Goal: Task Accomplishment & Management: Use online tool/utility

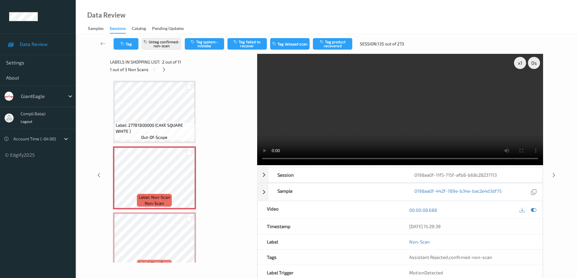
scroll to position [31, 0]
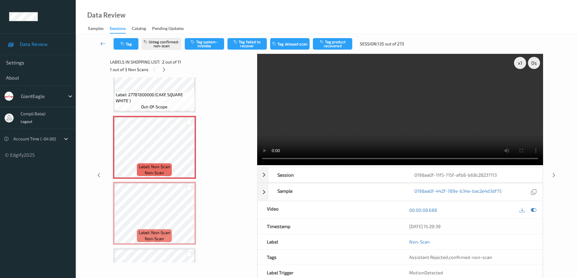
click at [103, 43] on icon at bounding box center [102, 44] width 5 height 6
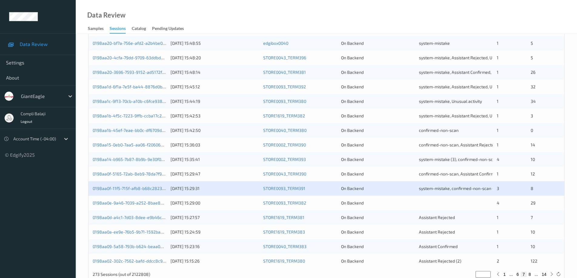
scroll to position [169, 0]
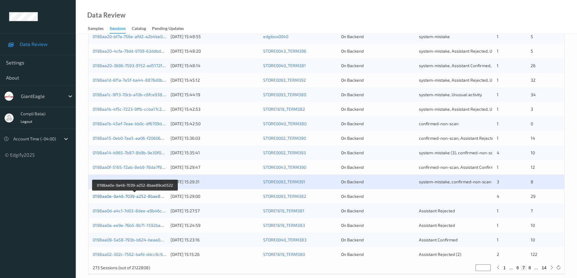
click at [137, 198] on link "0198aa0e-9a46-7039-a252-8bae89ca0522" at bounding box center [135, 196] width 85 height 5
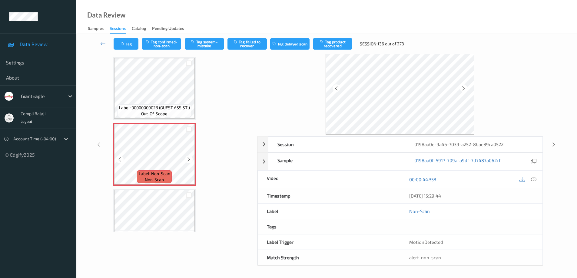
scroll to position [61, 0]
click at [532, 181] on icon at bounding box center [533, 179] width 5 height 5
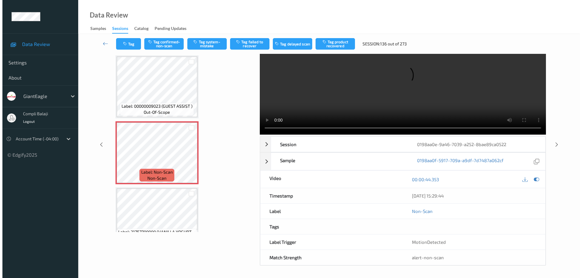
scroll to position [0, 0]
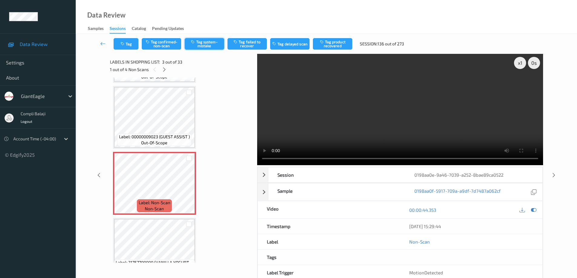
click at [211, 44] on button "Tag system-mistake" at bounding box center [204, 44] width 39 height 12
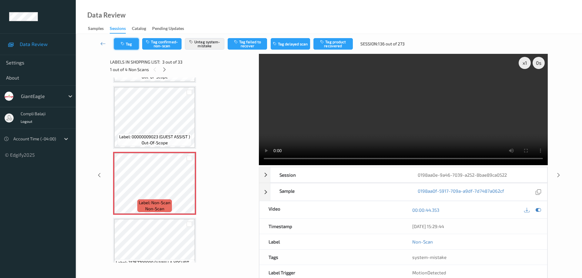
click at [133, 46] on button "Tag" at bounding box center [126, 44] width 25 height 12
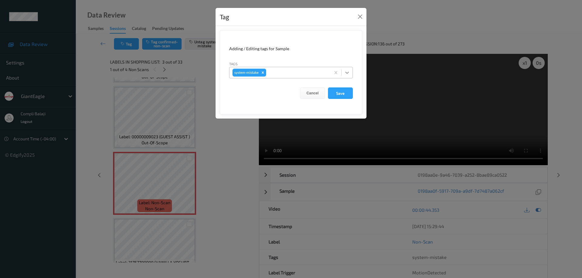
click at [349, 72] on icon at bounding box center [347, 73] width 6 height 6
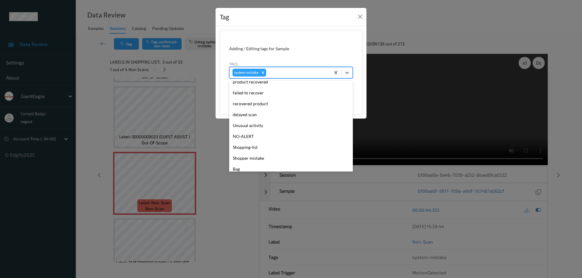
scroll to position [64, 0]
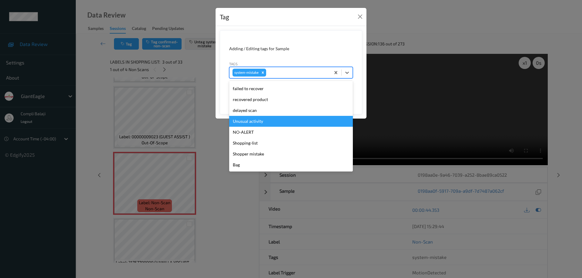
drag, startPoint x: 261, startPoint y: 125, endPoint x: 265, endPoint y: 124, distance: 3.5
click at [263, 124] on div "Unusual activity" at bounding box center [291, 121] width 124 height 11
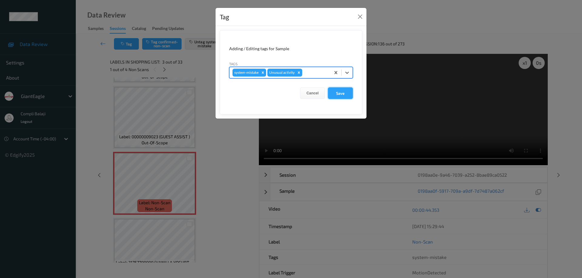
click at [347, 94] on button "Save" at bounding box center [340, 94] width 25 height 12
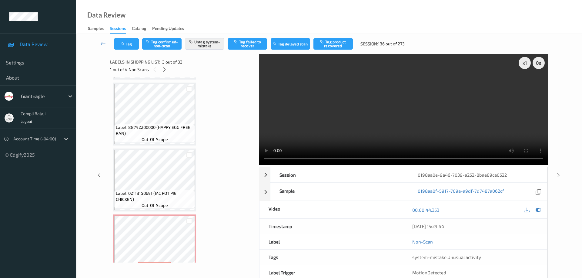
scroll to position [645, 0]
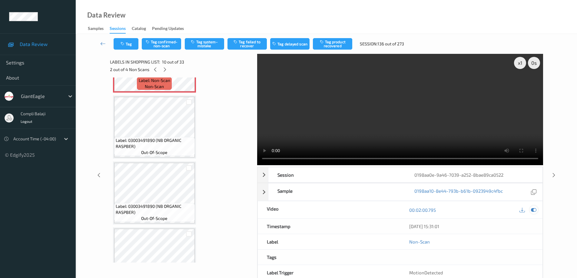
click at [536, 211] on icon at bounding box center [533, 210] width 5 height 5
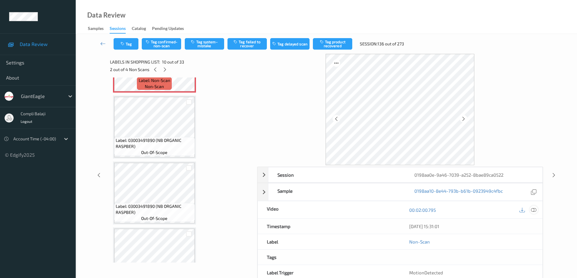
click at [533, 211] on icon at bounding box center [533, 210] width 5 height 5
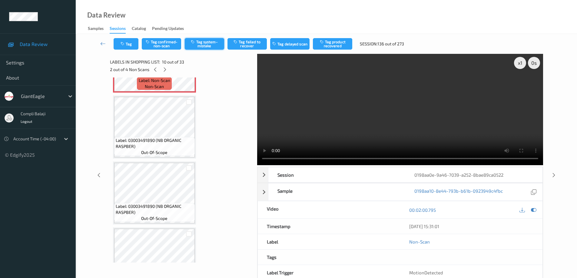
click at [211, 46] on button "Tag system-mistake" at bounding box center [204, 44] width 39 height 12
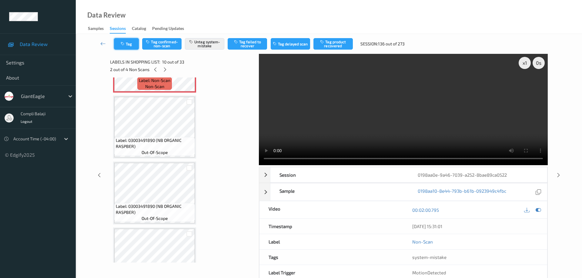
click at [136, 44] on button "Tag" at bounding box center [126, 44] width 25 height 12
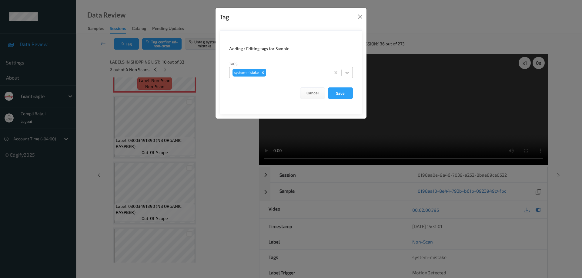
click at [346, 71] on icon at bounding box center [347, 73] width 6 height 6
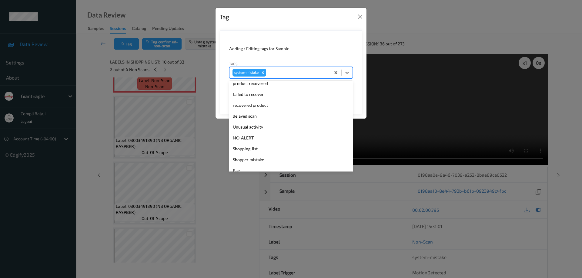
scroll to position [61, 0]
drag, startPoint x: 264, startPoint y: 130, endPoint x: 271, endPoint y: 128, distance: 6.5
click at [264, 129] on div "Unusual activity" at bounding box center [291, 125] width 124 height 11
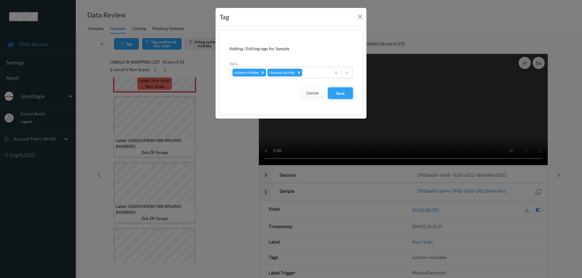
click at [346, 92] on button "Save" at bounding box center [340, 94] width 25 height 12
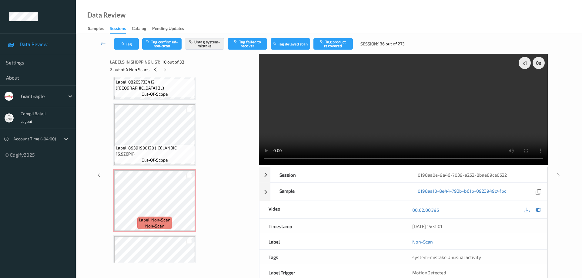
scroll to position [1170, 0]
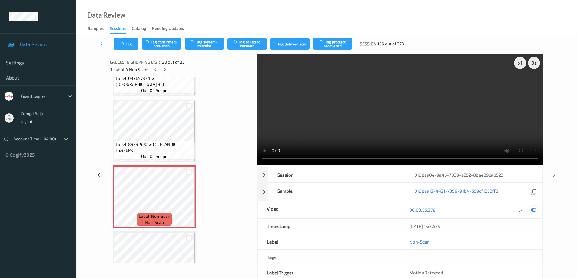
click at [533, 211] on icon at bounding box center [533, 210] width 5 height 5
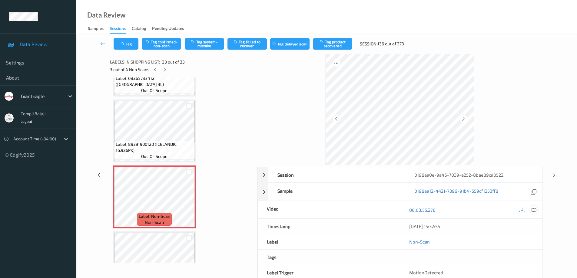
click at [533, 210] on icon at bounding box center [533, 210] width 5 height 5
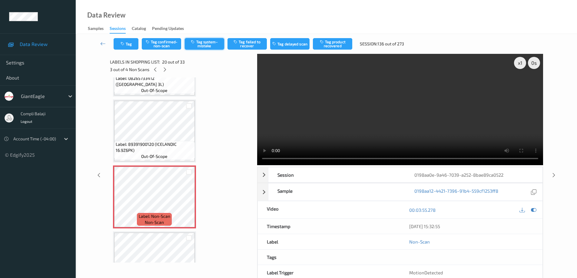
click at [208, 46] on button "Tag system-mistake" at bounding box center [204, 44] width 39 height 12
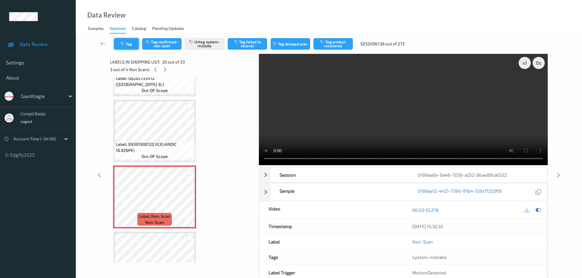
click at [131, 49] on button "Tag" at bounding box center [126, 44] width 25 height 12
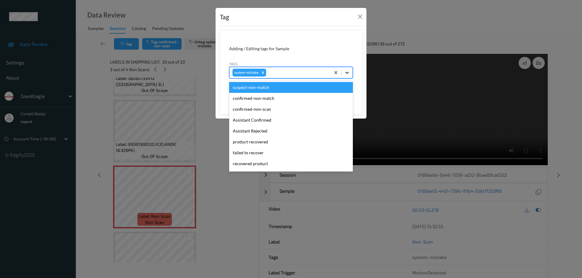
click at [348, 73] on icon at bounding box center [347, 73] width 4 height 2
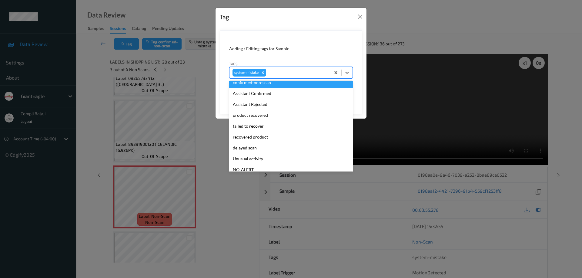
scroll to position [61, 0]
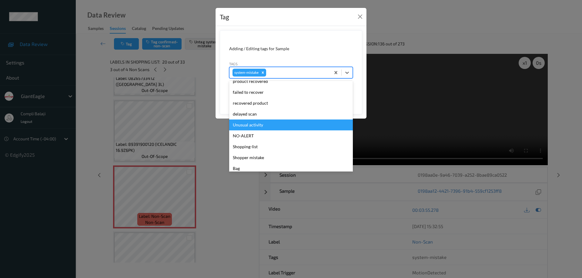
click at [252, 124] on div "Unusual activity" at bounding box center [291, 125] width 124 height 11
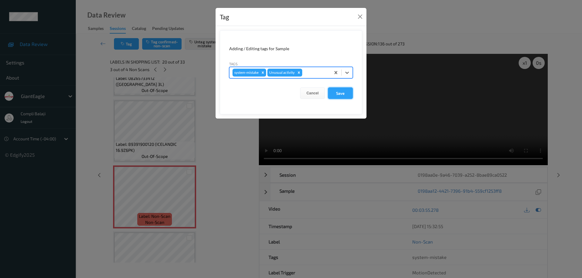
click at [343, 95] on button "Save" at bounding box center [340, 94] width 25 height 12
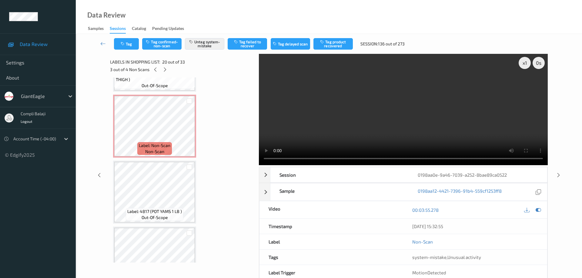
scroll to position [1773, 0]
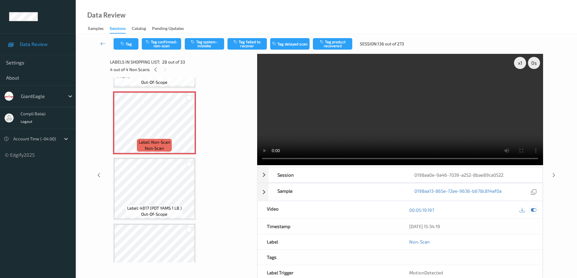
click at [534, 211] on icon at bounding box center [533, 210] width 5 height 5
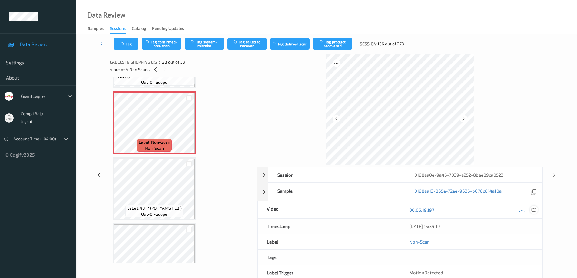
click at [534, 211] on icon at bounding box center [533, 210] width 5 height 5
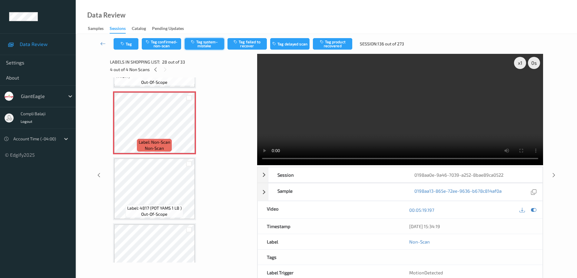
click at [202, 42] on button "Tag system-mistake" at bounding box center [204, 44] width 39 height 12
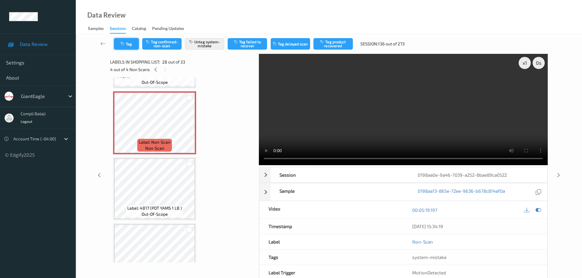
click at [133, 45] on button "Tag" at bounding box center [126, 44] width 25 height 12
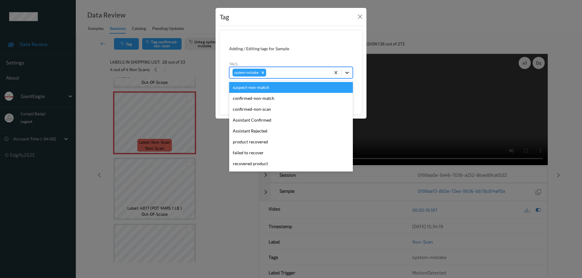
click at [348, 72] on icon at bounding box center [347, 73] width 6 height 6
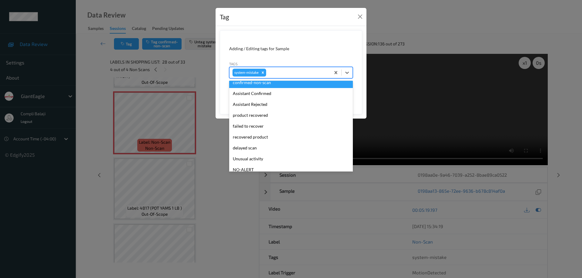
scroll to position [61, 0]
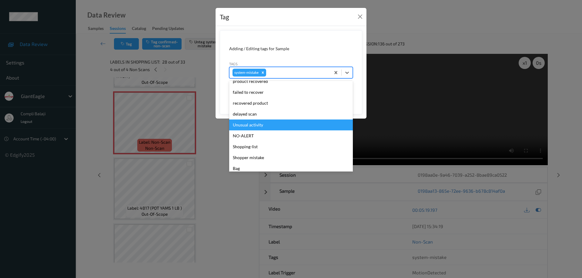
click at [263, 128] on div "Unusual activity" at bounding box center [291, 125] width 124 height 11
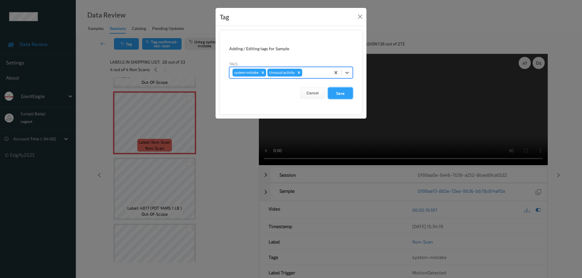
click at [343, 95] on button "Save" at bounding box center [340, 94] width 25 height 12
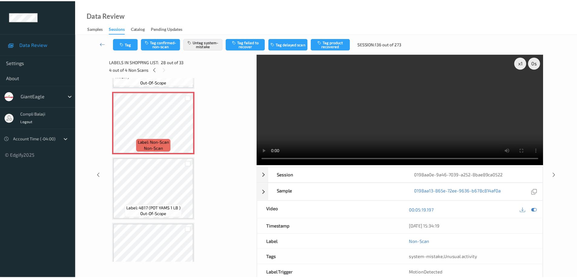
scroll to position [1997, 0]
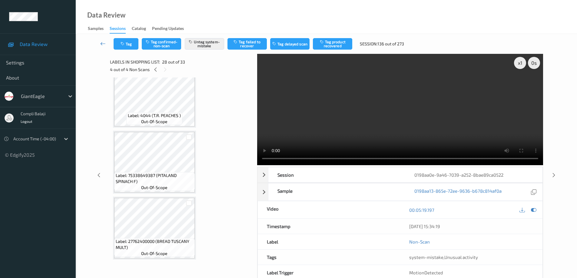
click at [102, 42] on icon at bounding box center [102, 44] width 5 height 6
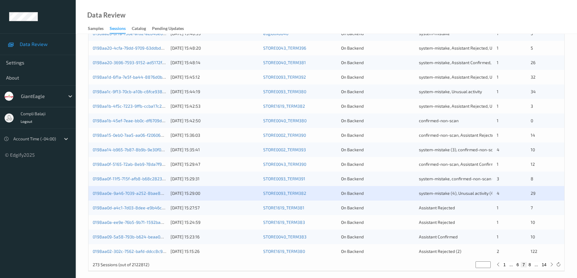
scroll to position [178, 0]
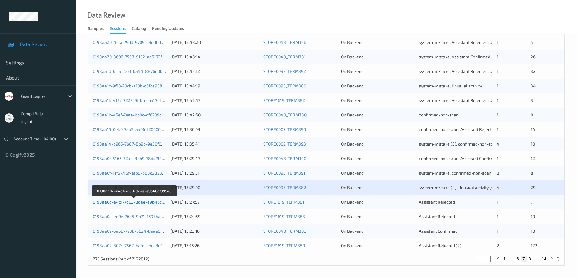
click at [140, 204] on link "0198aa0d-a4c1-7d03-8dee-e9b46c7999e0" at bounding box center [134, 202] width 83 height 5
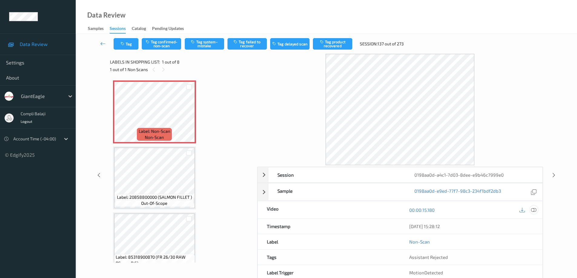
click at [535, 209] on icon at bounding box center [533, 210] width 5 height 5
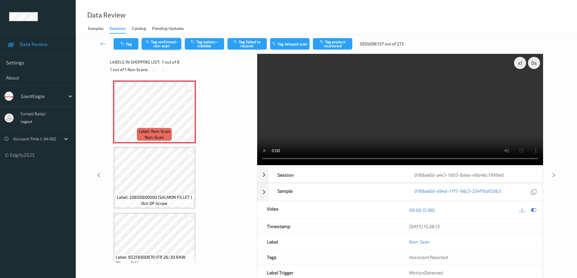
click at [166, 46] on button "Tag confirmed-non-scan" at bounding box center [161, 44] width 39 height 12
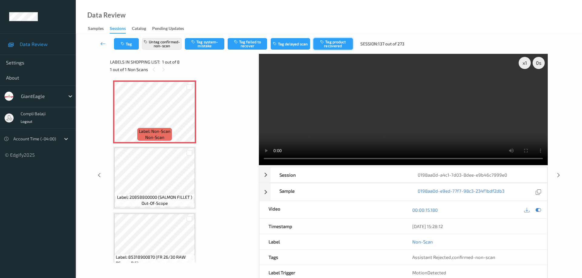
click at [338, 45] on button "Tag product recovered" at bounding box center [332, 44] width 39 height 12
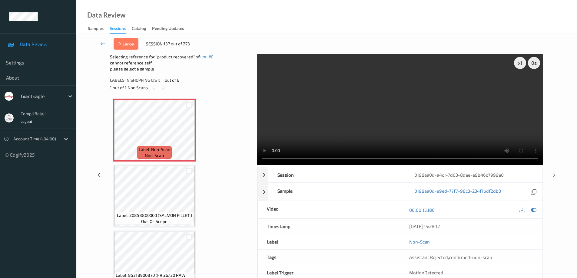
click at [101, 45] on icon at bounding box center [102, 44] width 5 height 6
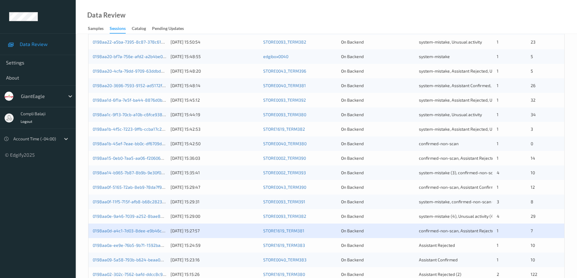
scroll to position [178, 0]
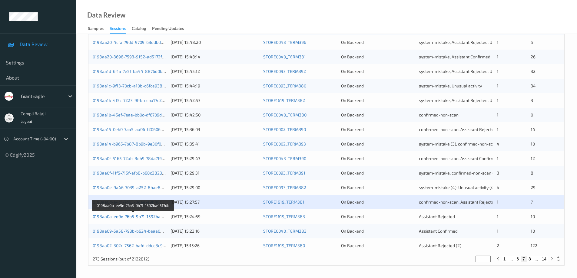
click at [157, 216] on link "0198aa0a-ee9e-76b5-9b71-1592ba4517db" at bounding box center [134, 216] width 82 height 5
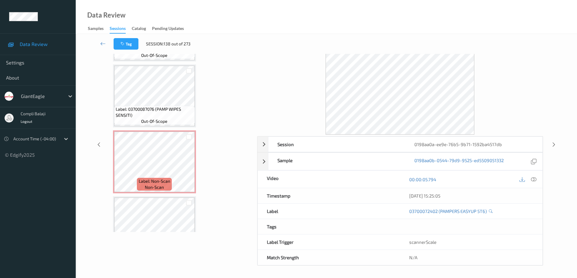
scroll to position [201, 0]
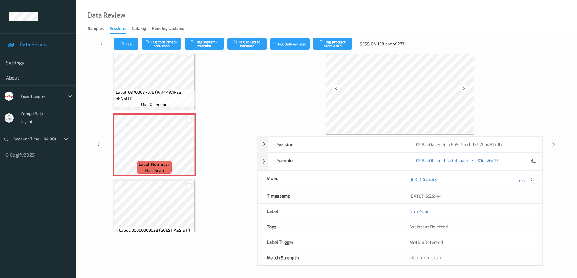
click at [537, 179] on div at bounding box center [534, 179] width 8 height 8
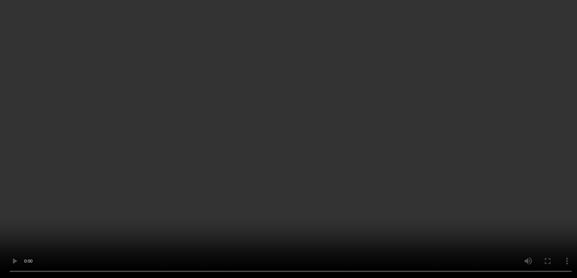
scroll to position [423, 0]
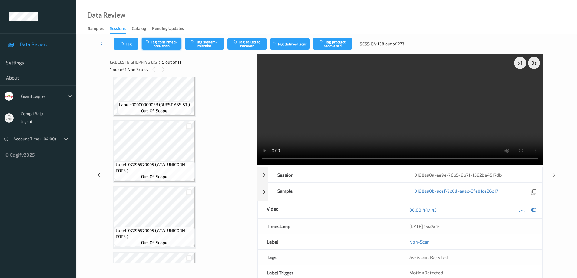
click at [166, 45] on button "Tag confirmed-non-scan" at bounding box center [161, 44] width 39 height 12
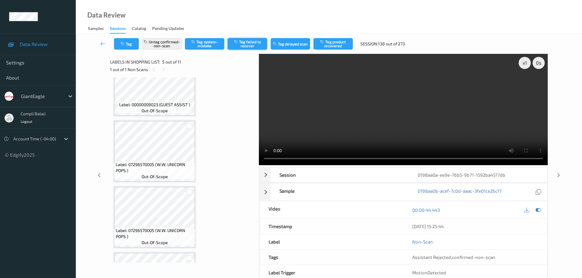
click at [248, 42] on button "Tag failed to recover" at bounding box center [247, 44] width 39 height 12
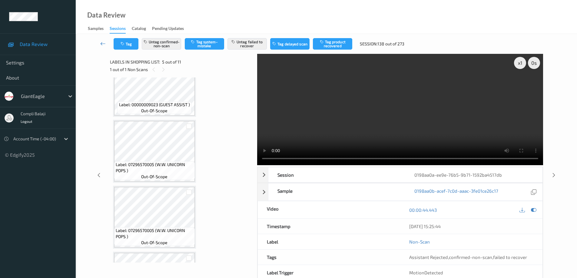
click at [102, 45] on icon at bounding box center [102, 44] width 5 height 6
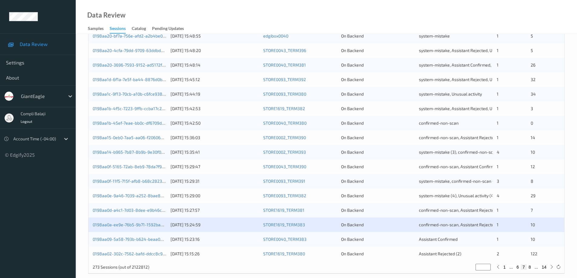
scroll to position [178, 0]
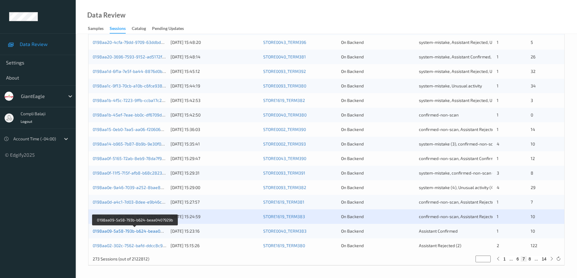
click at [131, 233] on link "0198aa09-5a58-793b-b624-beaa0407929b" at bounding box center [135, 231] width 85 height 5
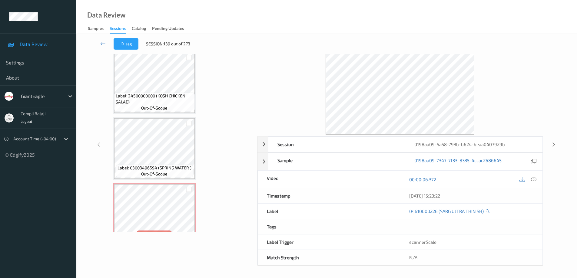
scroll to position [544, 0]
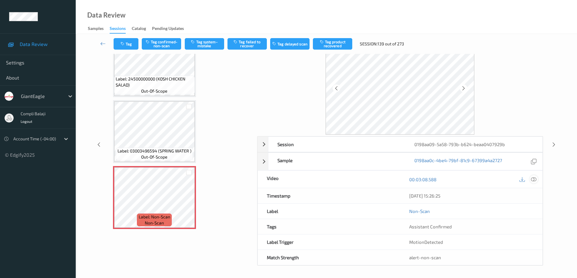
click at [533, 179] on icon at bounding box center [533, 179] width 5 height 5
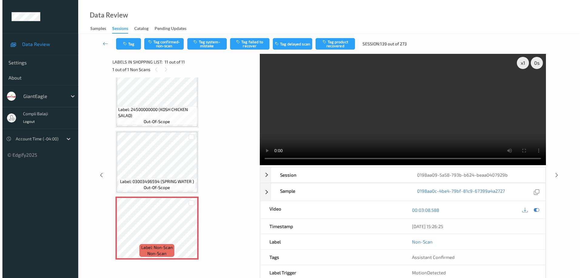
scroll to position [495, 0]
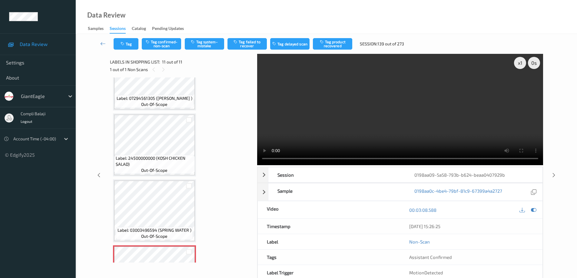
click at [552, 236] on div "x 1 0 s Session 0198aa09-5a58-793b-b624-beaa0407929b Session ID 0198aa09-5a58-7…" at bounding box center [326, 175] width 477 height 243
click at [206, 43] on button "Tag system-mistake" at bounding box center [204, 44] width 39 height 12
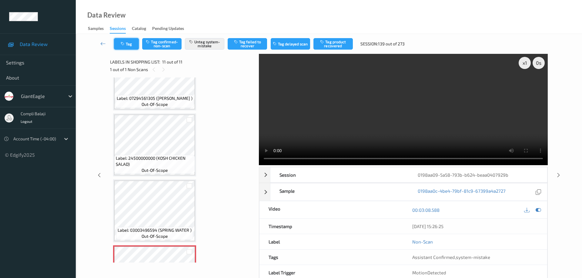
click at [128, 45] on button "Tag" at bounding box center [126, 44] width 25 height 12
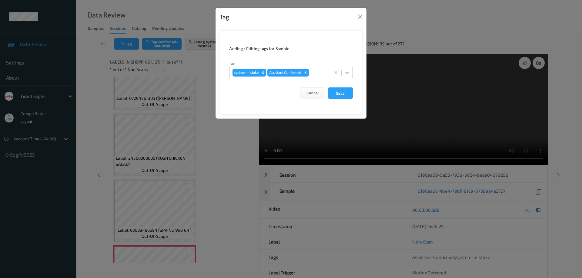
click at [348, 73] on icon at bounding box center [347, 73] width 6 height 6
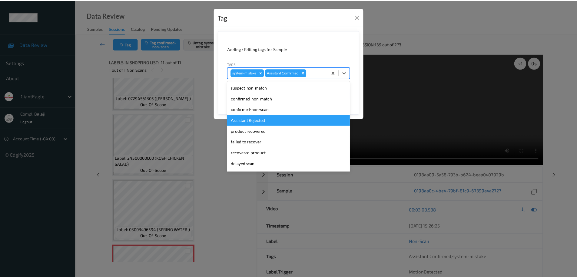
scroll to position [53, 0]
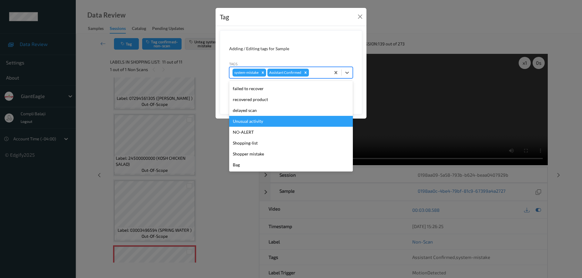
click at [259, 122] on div "Unusual activity" at bounding box center [291, 121] width 124 height 11
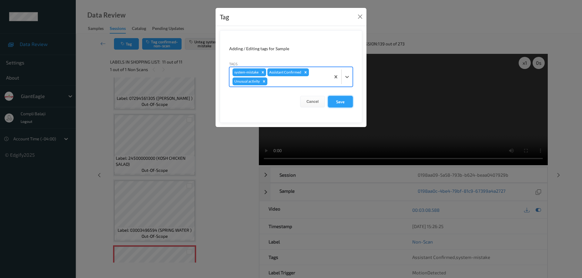
click at [345, 102] on button "Save" at bounding box center [340, 102] width 25 height 12
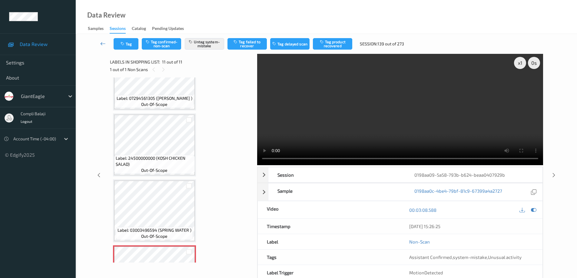
click at [102, 42] on icon at bounding box center [102, 44] width 5 height 6
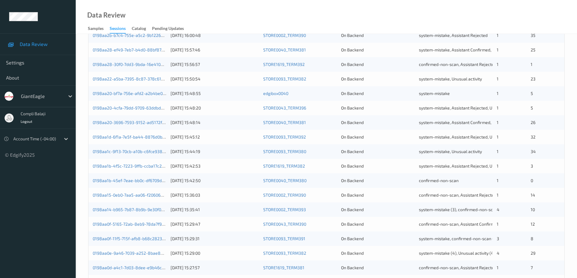
scroll to position [178, 0]
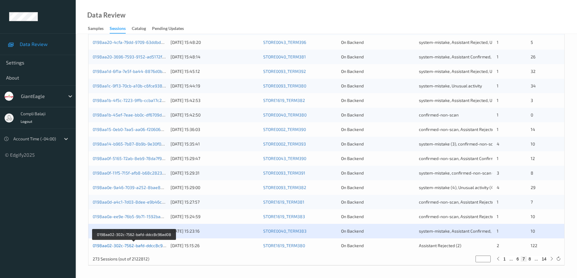
click at [131, 247] on link "0198aa02-302c-7562-bafd-ddcc8c96ad08" at bounding box center [134, 245] width 82 height 5
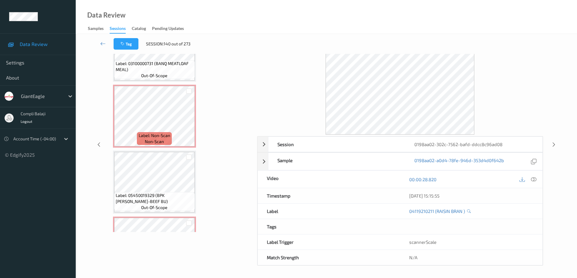
scroll to position [1274, 0]
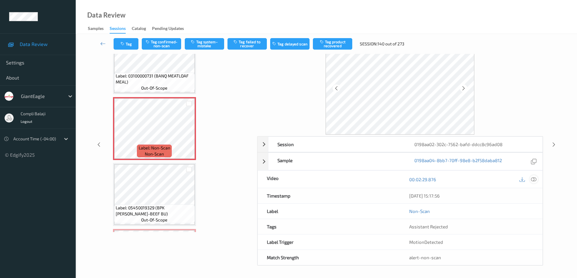
click at [536, 181] on icon at bounding box center [533, 179] width 5 height 5
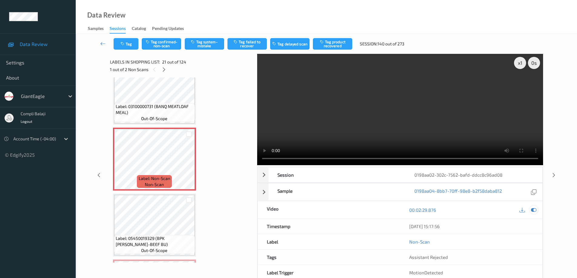
click at [535, 210] on icon at bounding box center [533, 210] width 5 height 5
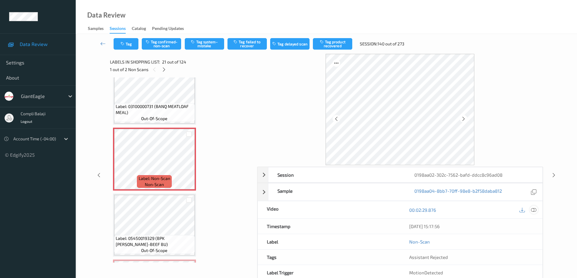
click at [533, 210] on icon at bounding box center [533, 210] width 5 height 5
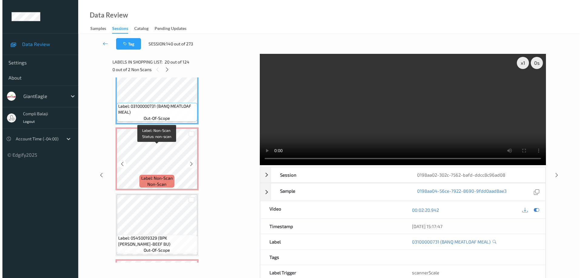
scroll to position [1274, 0]
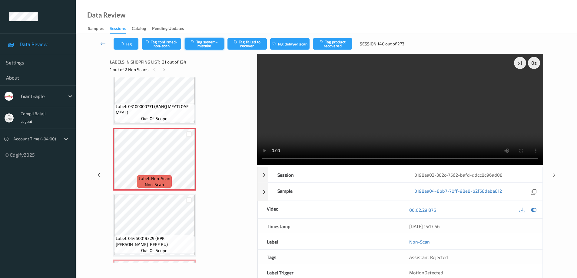
click at [210, 46] on button "Tag system-mistake" at bounding box center [204, 44] width 39 height 12
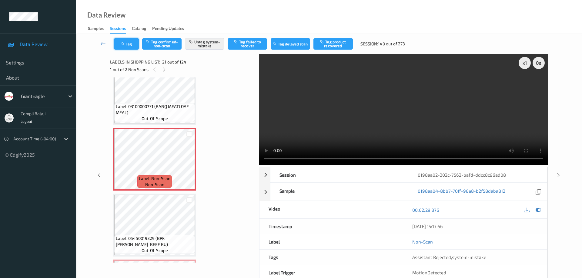
click at [130, 45] on button "Tag" at bounding box center [126, 44] width 25 height 12
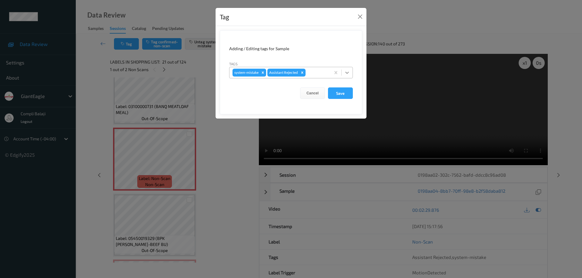
click at [347, 72] on icon at bounding box center [347, 73] width 6 height 6
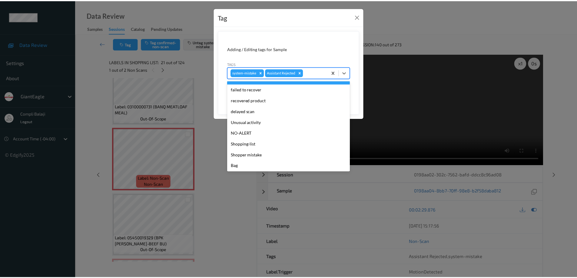
scroll to position [53, 0]
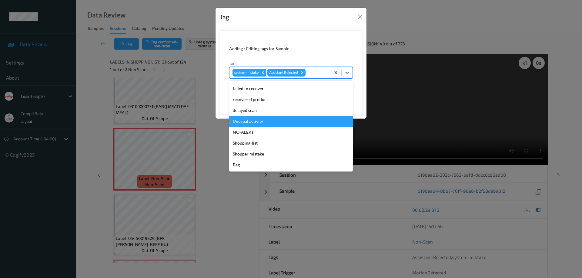
click at [260, 121] on div "Unusual activity" at bounding box center [291, 121] width 124 height 11
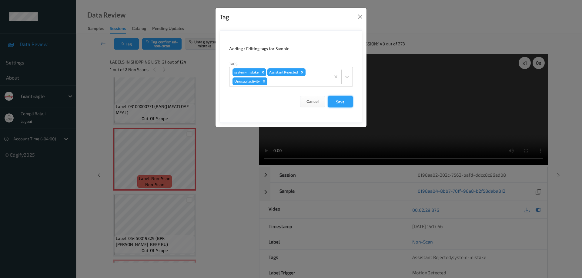
click at [338, 105] on button "Save" at bounding box center [340, 102] width 25 height 12
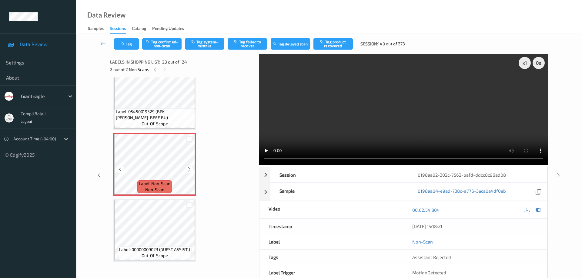
scroll to position [1425, 0]
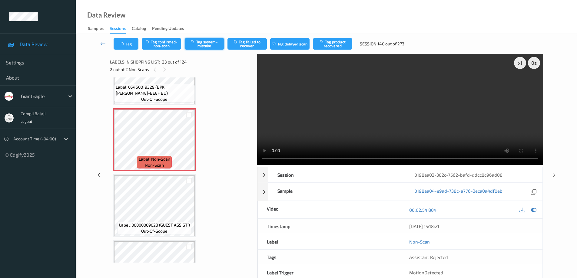
click at [208, 47] on button "Tag system-mistake" at bounding box center [204, 44] width 39 height 12
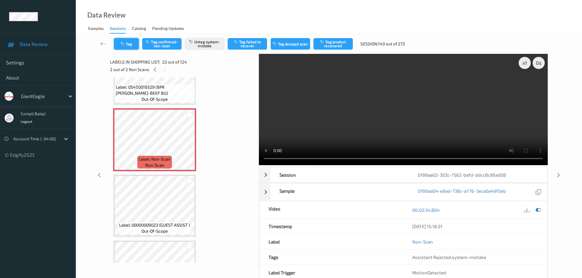
click at [133, 48] on button "Tag" at bounding box center [126, 44] width 25 height 12
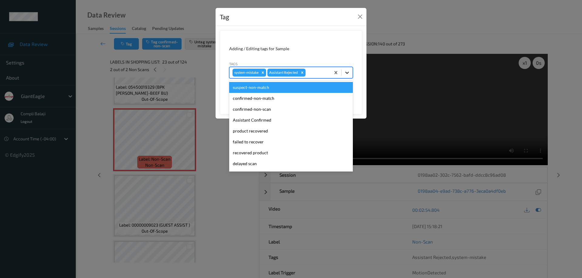
click at [347, 73] on icon at bounding box center [347, 73] width 4 height 2
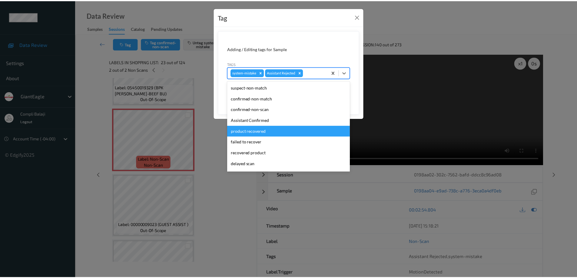
scroll to position [53, 0]
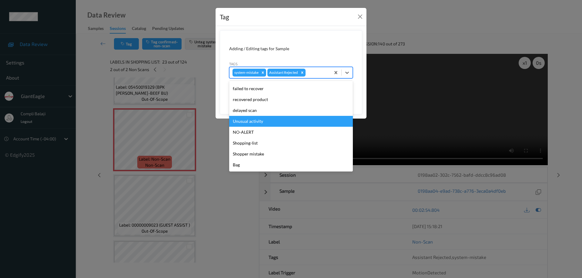
click at [258, 122] on div "Unusual activity" at bounding box center [291, 121] width 124 height 11
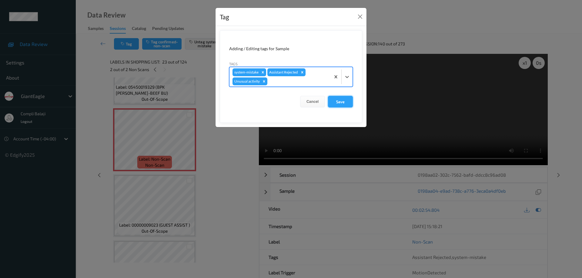
click at [344, 104] on button "Save" at bounding box center [340, 102] width 25 height 12
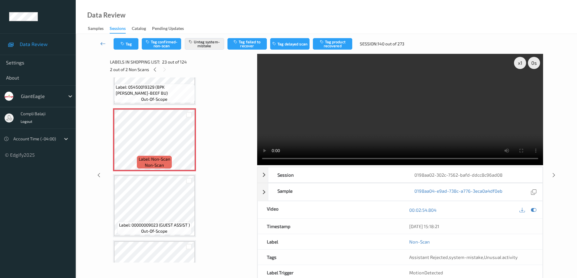
click at [103, 43] on icon at bounding box center [102, 44] width 5 height 6
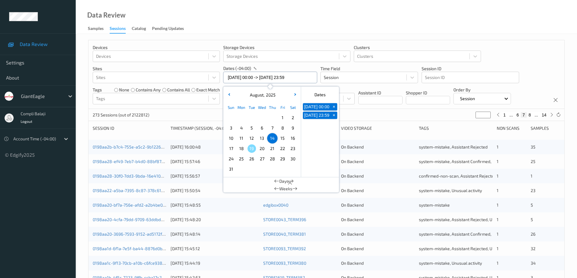
click at [299, 79] on input "[DATE] 00:00 -> [DATE] 23:59" at bounding box center [270, 78] width 94 height 12
click at [284, 140] on span "15" at bounding box center [282, 138] width 8 height 8
type input "[DATE] 00:00"
type input "*"
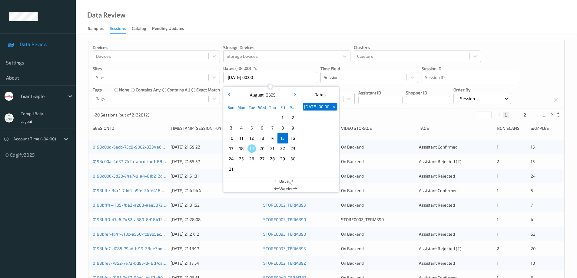
click at [284, 140] on span "15" at bounding box center [282, 138] width 8 height 8
type input "[DATE] 00:00 -> [DATE] 23:59"
click at [549, 60] on div "Devices Devices Storage Devices Storage Devices Clusters Clusters Sites Sites d…" at bounding box center [326, 74] width 476 height 69
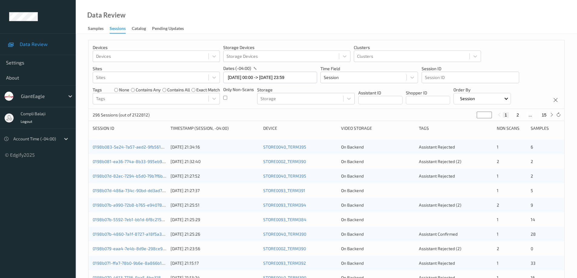
click at [507, 116] on button "1" at bounding box center [506, 114] width 6 height 5
click at [150, 146] on link "0198b083-5e24-7a57-aed2-9fb561cd4864" at bounding box center [134, 147] width 83 height 5
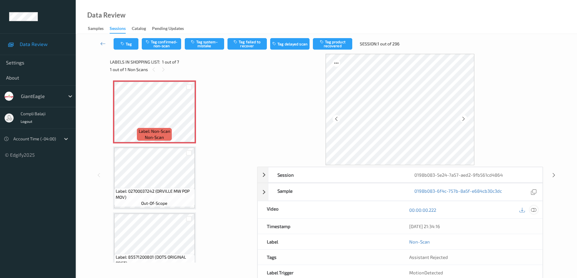
click at [534, 210] on icon at bounding box center [533, 210] width 5 height 5
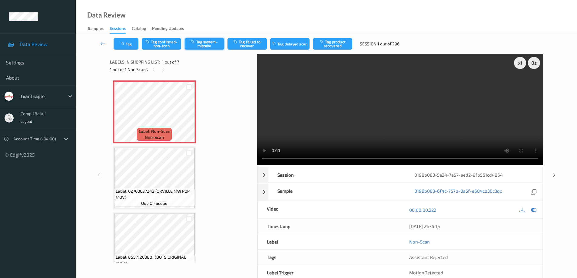
click at [212, 46] on button "Tag system-mistake" at bounding box center [204, 44] width 39 height 12
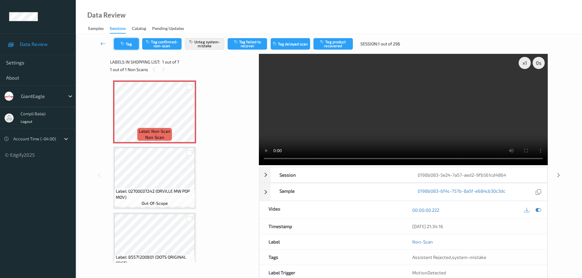
click at [131, 44] on button "Tag" at bounding box center [126, 44] width 25 height 12
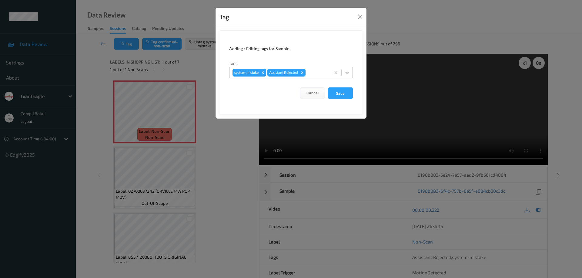
click at [346, 75] on icon at bounding box center [347, 73] width 6 height 6
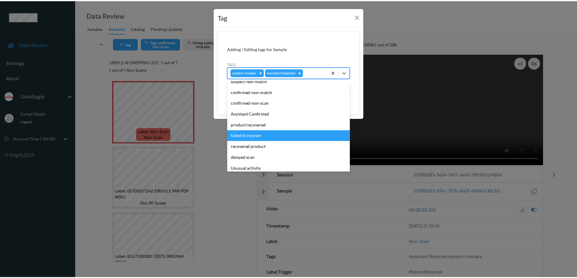
scroll to position [37, 0]
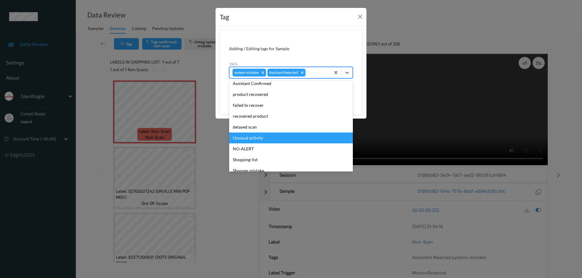
click at [260, 136] on div "Unusual activity" at bounding box center [291, 138] width 124 height 11
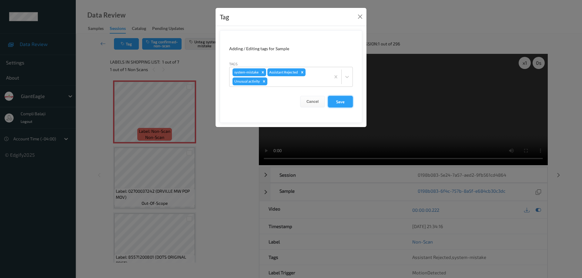
click at [346, 100] on button "Save" at bounding box center [340, 102] width 25 height 12
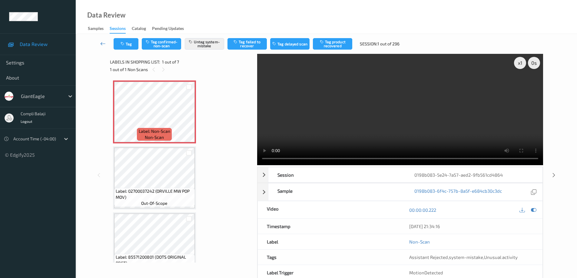
click at [101, 42] on icon at bounding box center [102, 44] width 5 height 6
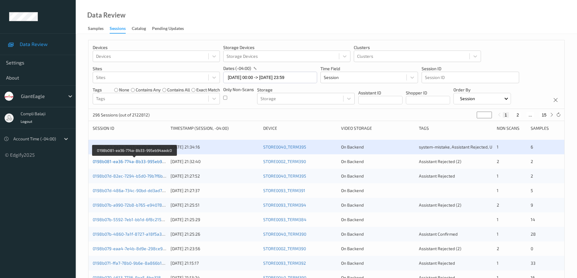
click at [149, 160] on link "0198b081-ea36-774a-8b33-995eb94aadc0" at bounding box center [135, 161] width 84 height 5
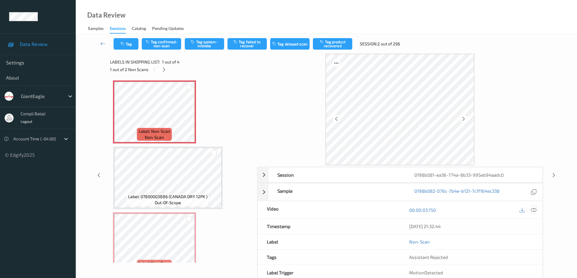
click at [534, 208] on icon at bounding box center [533, 210] width 5 height 5
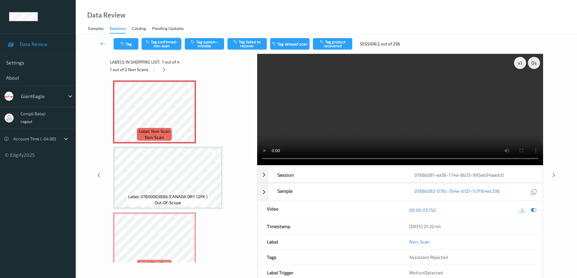
click at [170, 45] on button "Tag confirmed-non-scan" at bounding box center [161, 44] width 39 height 12
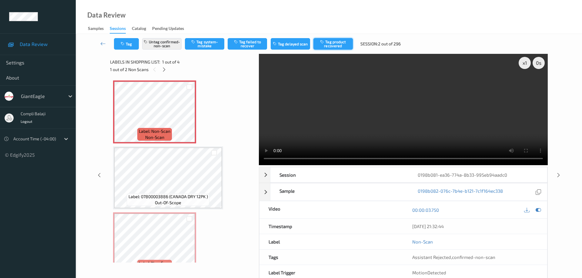
click at [341, 43] on button "Tag product recovered" at bounding box center [332, 44] width 39 height 12
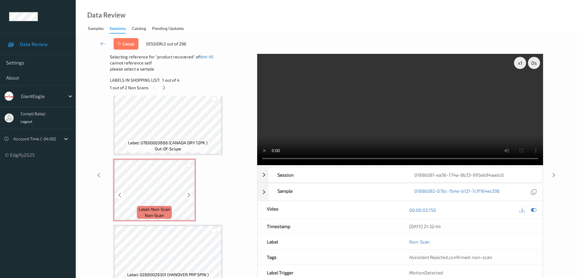
scroll to position [82, 0]
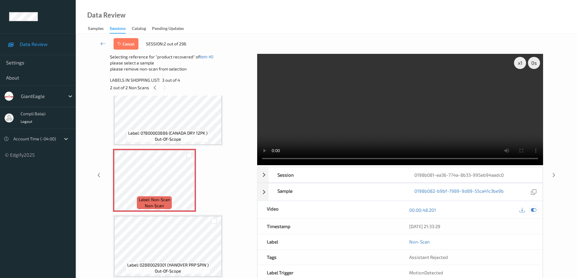
click at [532, 210] on icon at bounding box center [533, 210] width 5 height 5
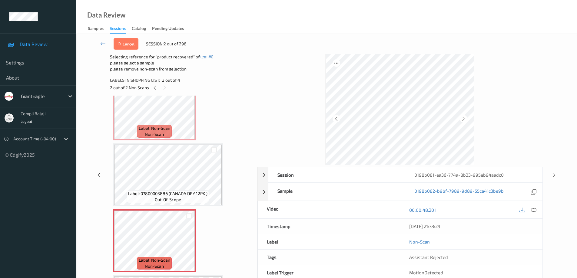
scroll to position [0, 0]
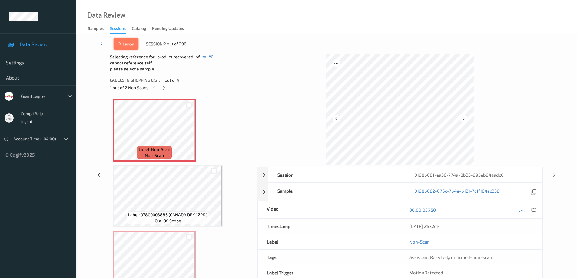
click at [132, 45] on button "Cancel" at bounding box center [126, 44] width 25 height 12
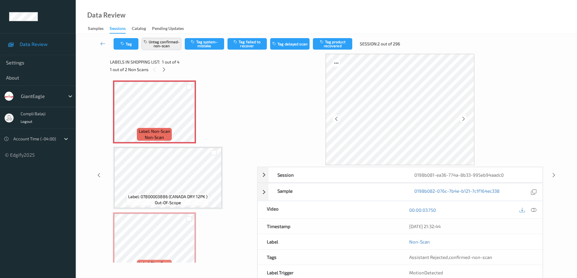
click at [161, 46] on button "Untag confirmed-non-scan" at bounding box center [161, 44] width 39 height 12
click at [535, 210] on icon at bounding box center [533, 210] width 5 height 5
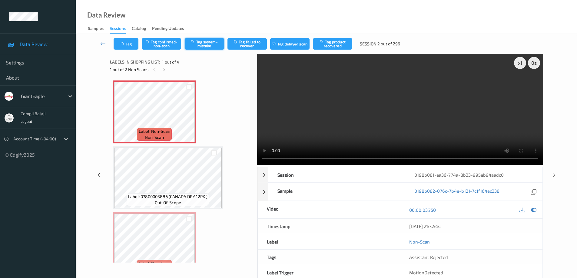
click at [210, 44] on button "Tag system-mistake" at bounding box center [204, 44] width 39 height 12
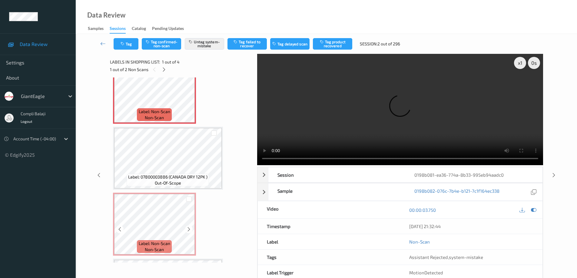
scroll to position [30, 0]
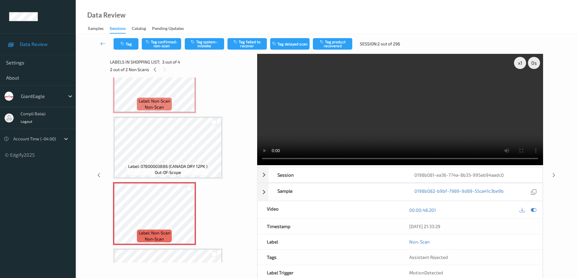
click at [531, 206] on div at bounding box center [528, 210] width 20 height 8
click at [534, 209] on icon at bounding box center [533, 210] width 5 height 5
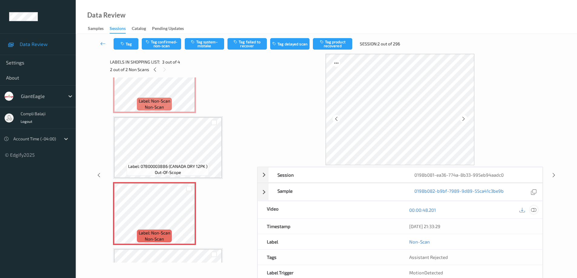
click at [533, 210] on icon at bounding box center [533, 210] width 5 height 5
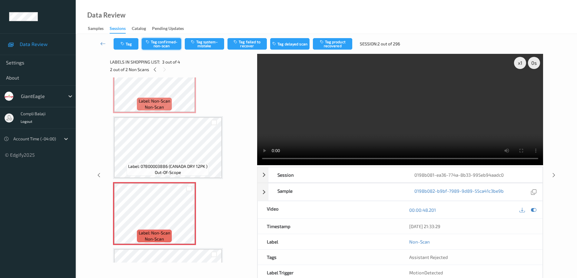
click at [169, 47] on button "Tag confirmed-non-scan" at bounding box center [161, 44] width 39 height 12
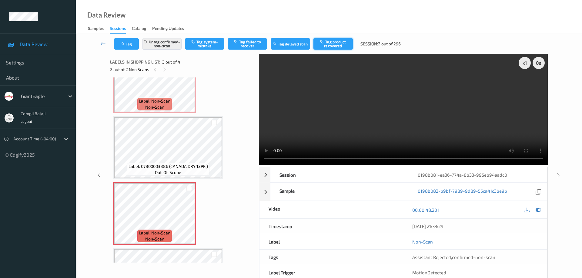
click at [340, 42] on button "Tag product recovered" at bounding box center [332, 44] width 39 height 12
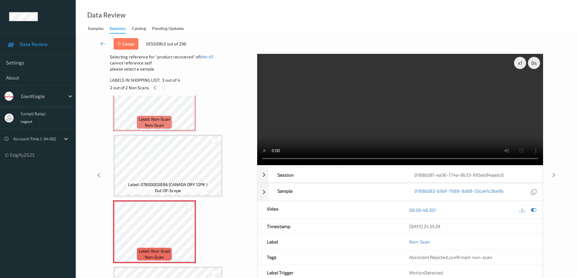
click at [101, 44] on icon at bounding box center [102, 44] width 5 height 6
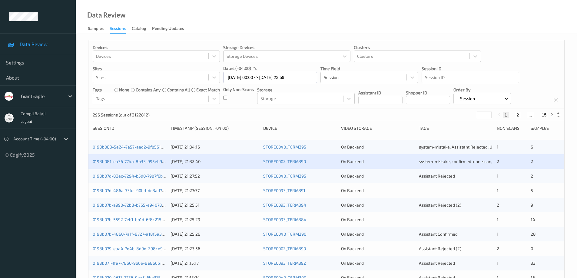
click at [141, 180] on div "0198b07d-82ec-7294-b5d0-79b7f6bbbf86 [DATE] 21:27:52 STORE0040_TERM395 On Backe…" at bounding box center [326, 176] width 476 height 15
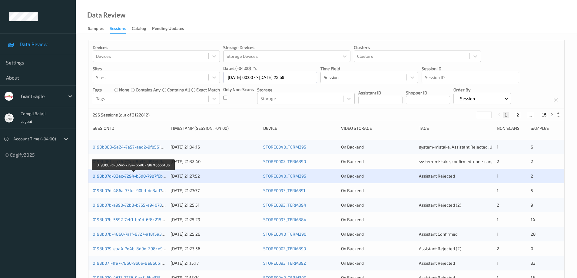
click at [144, 179] on link "0198b07d-82ec-7294-b5d0-79b7f6bbbf86" at bounding box center [134, 176] width 82 height 5
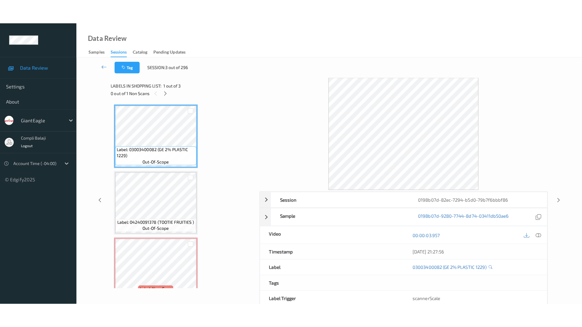
scroll to position [16, 0]
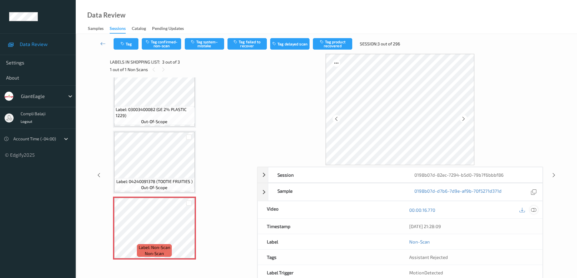
click at [531, 208] on icon at bounding box center [533, 210] width 5 height 5
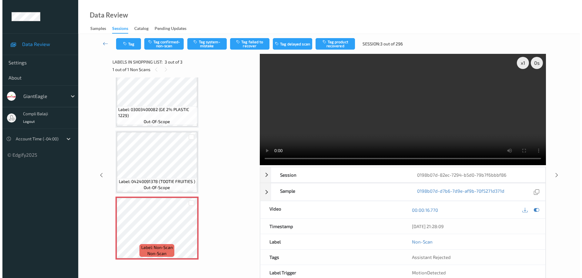
scroll to position [0, 0]
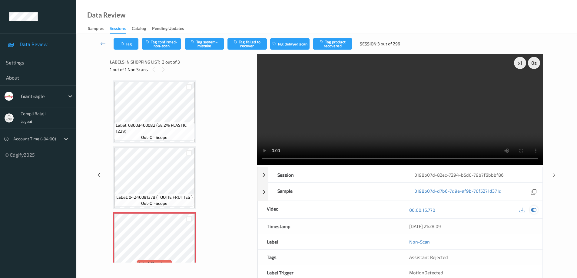
click at [537, 209] on icon at bounding box center [533, 210] width 5 height 5
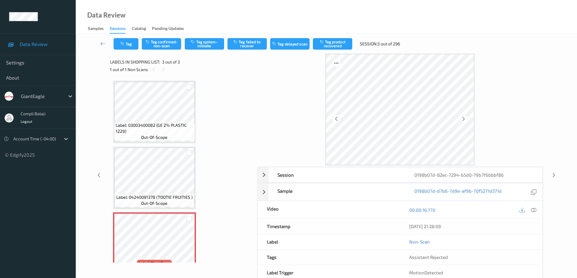
drag, startPoint x: 214, startPoint y: 43, endPoint x: 194, endPoint y: 51, distance: 21.5
click at [215, 44] on button "Tag system-mistake" at bounding box center [204, 44] width 39 height 12
click at [132, 52] on div "Tag Tag confirmed-non-scan Untag system-mistake Tag failed to recover Tag delay…" at bounding box center [326, 44] width 477 height 20
click at [132, 46] on button "Tag" at bounding box center [126, 44] width 25 height 12
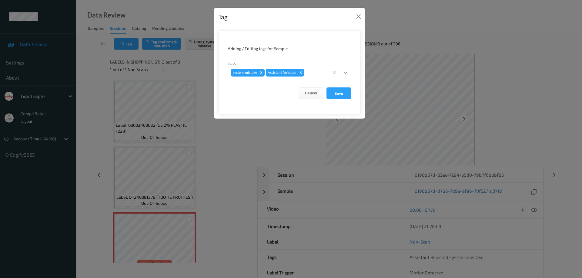
click at [345, 73] on icon at bounding box center [345, 73] width 6 height 6
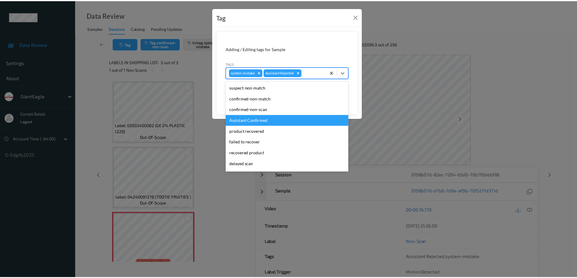
scroll to position [53, 0]
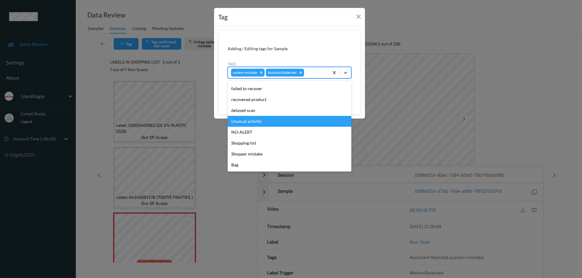
click at [258, 123] on div "Unusual activity" at bounding box center [290, 121] width 124 height 11
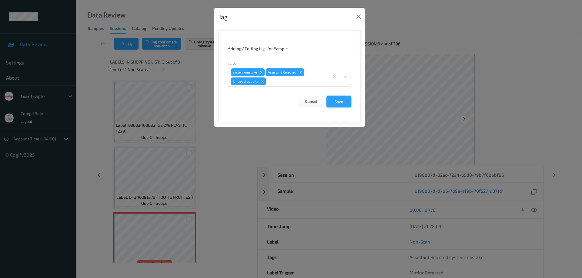
click at [338, 102] on button "Save" at bounding box center [338, 102] width 25 height 12
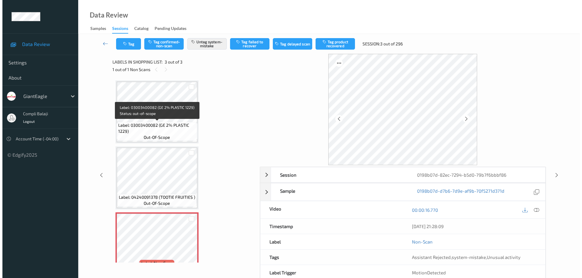
scroll to position [16, 0]
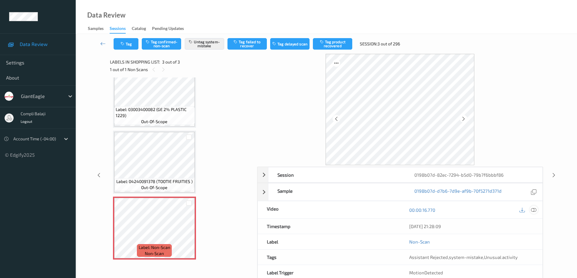
click at [535, 210] on icon at bounding box center [533, 210] width 5 height 5
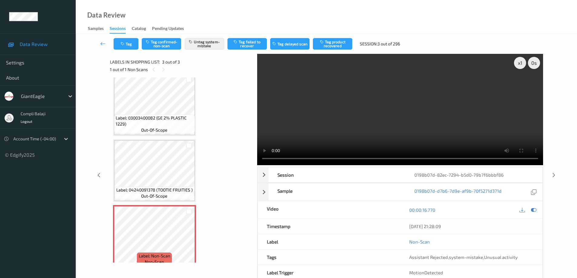
scroll to position [0, 0]
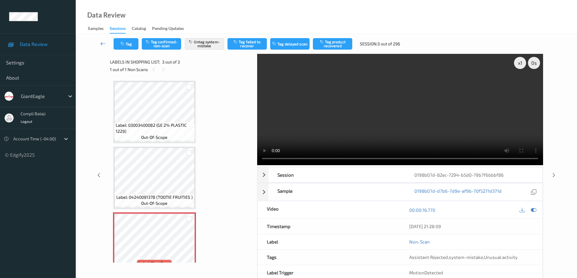
click at [100, 43] on link at bounding box center [102, 44] width 21 height 12
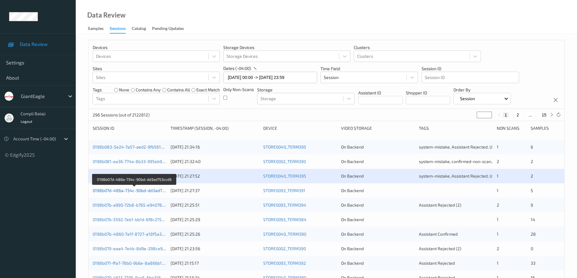
click at [148, 191] on link "0198b07d-486a-734c-90bd-dd3ad753ccd9" at bounding box center [134, 190] width 83 height 5
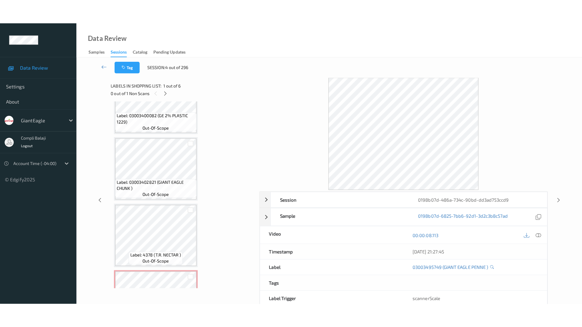
scroll to position [214, 0]
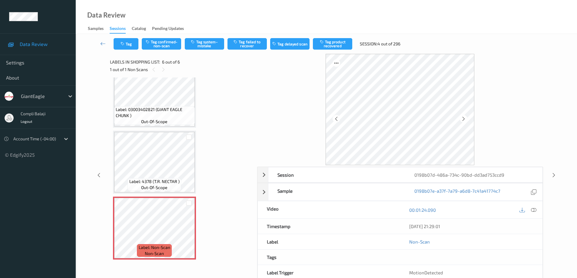
drag, startPoint x: 535, startPoint y: 211, endPoint x: 532, endPoint y: 210, distance: 3.2
click at [535, 211] on icon at bounding box center [533, 210] width 5 height 5
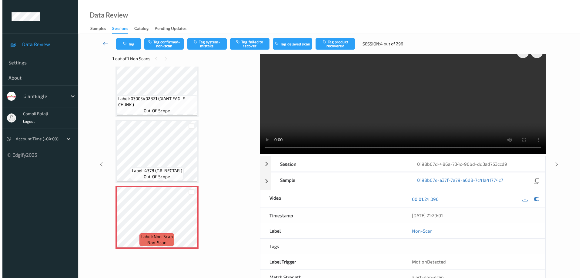
scroll to position [0, 0]
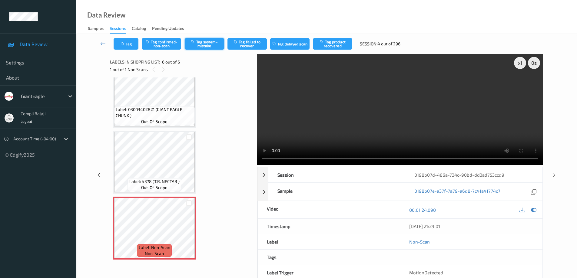
click at [211, 46] on button "Tag system-mistake" at bounding box center [204, 44] width 39 height 12
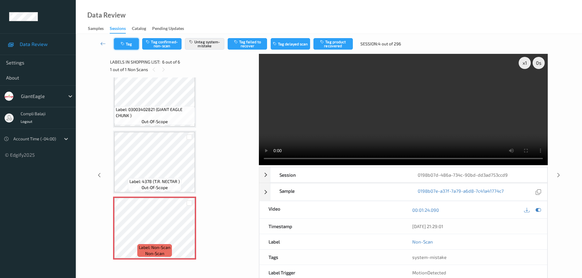
click at [136, 43] on button "Tag" at bounding box center [126, 44] width 25 height 12
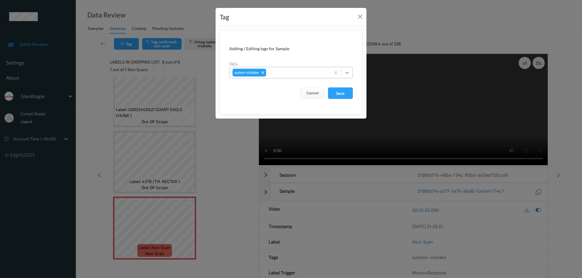
click at [347, 73] on icon at bounding box center [347, 73] width 6 height 6
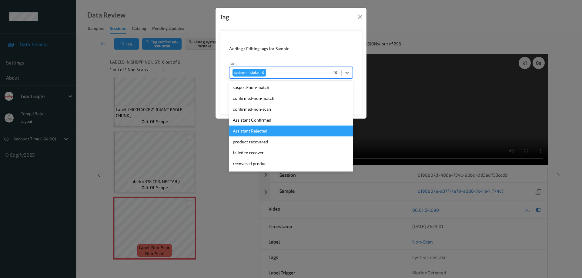
scroll to position [64, 0]
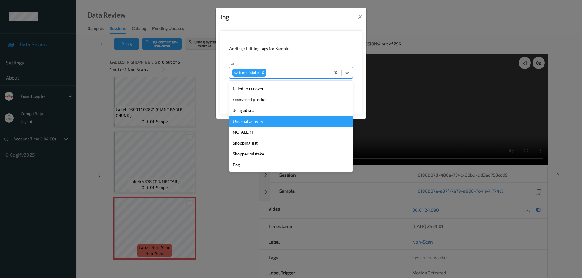
click at [260, 124] on div "Unusual activity" at bounding box center [291, 121] width 124 height 11
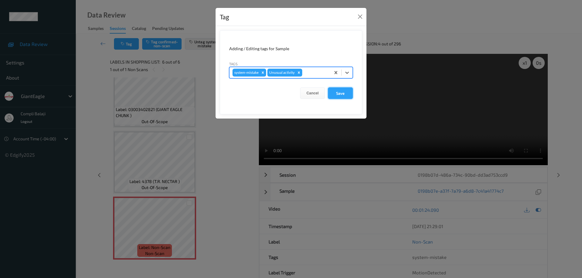
click at [342, 93] on button "Save" at bounding box center [340, 94] width 25 height 12
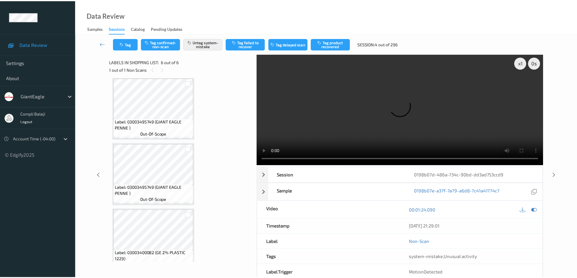
scroll to position [0, 0]
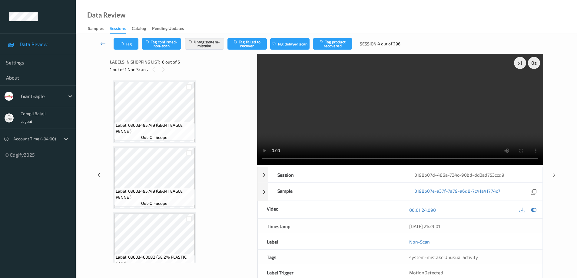
click at [103, 44] on icon at bounding box center [102, 44] width 5 height 6
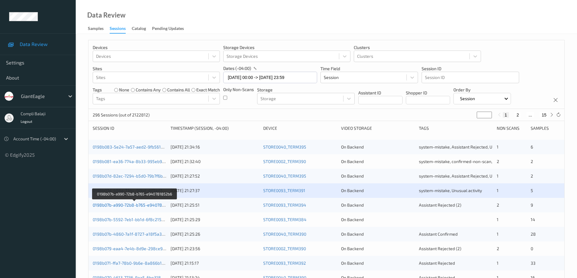
click at [141, 206] on link "0198b07b-a990-72b8-b765-e940781852b6" at bounding box center [135, 205] width 84 height 5
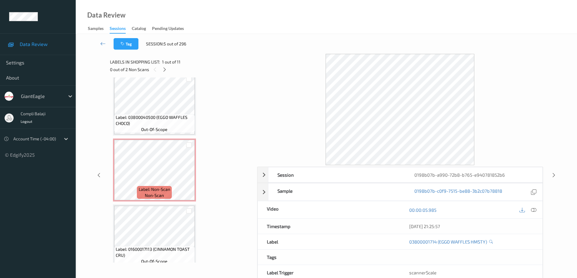
scroll to position [273, 0]
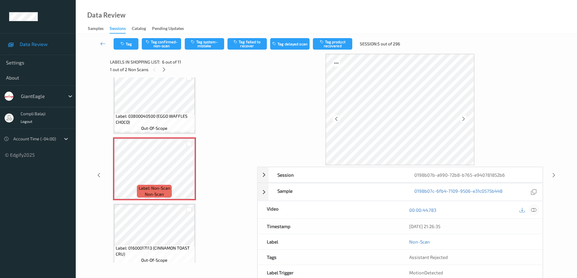
click at [534, 209] on icon at bounding box center [533, 210] width 5 height 5
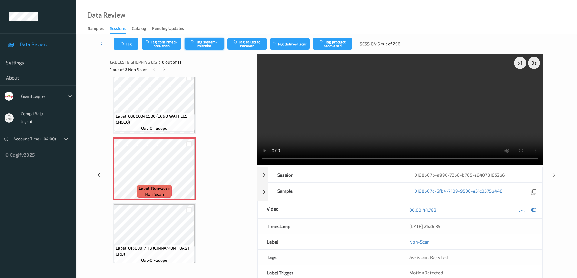
click at [207, 46] on button "Tag system-mistake" at bounding box center [204, 44] width 39 height 12
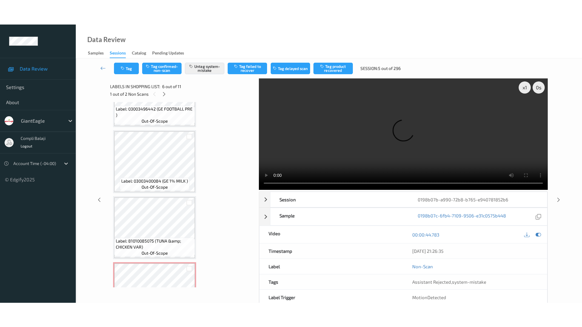
scroll to position [516, 0]
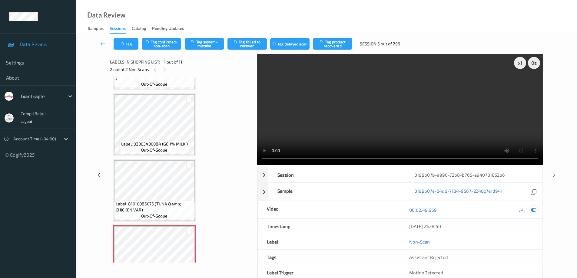
click at [534, 211] on icon at bounding box center [533, 210] width 5 height 5
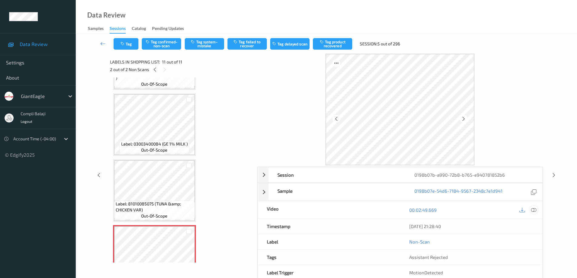
click at [535, 208] on icon at bounding box center [533, 210] width 5 height 5
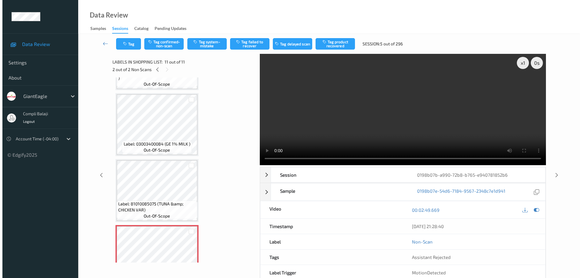
scroll to position [495, 0]
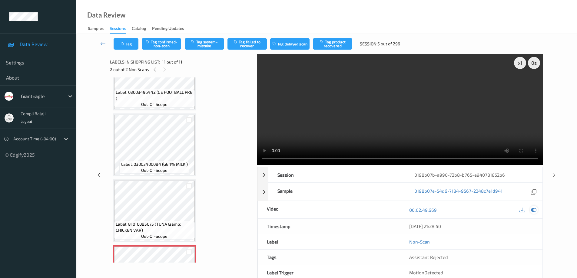
click at [534, 210] on icon at bounding box center [533, 210] width 5 height 5
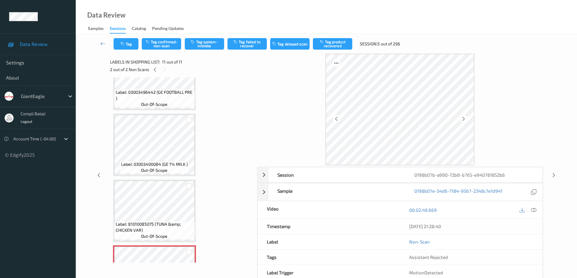
drag, startPoint x: 534, startPoint y: 209, endPoint x: 527, endPoint y: 207, distance: 6.9
click at [533, 209] on icon at bounding box center [533, 210] width 5 height 5
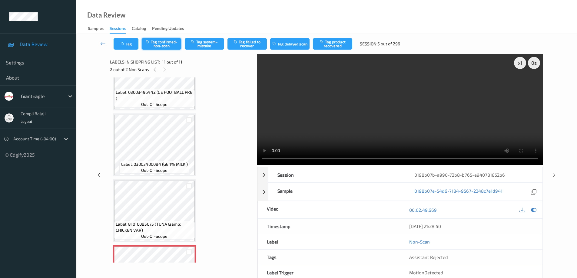
click at [168, 43] on button "Tag confirmed-non-scan" at bounding box center [161, 44] width 39 height 12
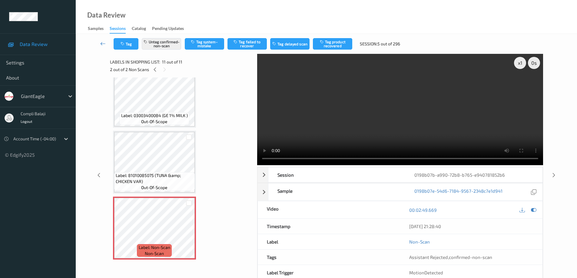
click at [102, 45] on icon at bounding box center [102, 44] width 5 height 6
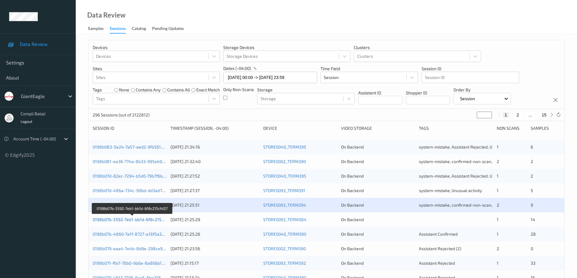
click at [144, 220] on link "0198b07b-5592-7eb1-bb1d-6f8c215cfd37" at bounding box center [132, 219] width 79 height 5
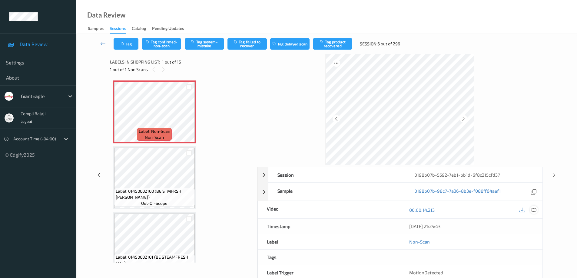
click at [534, 210] on icon at bounding box center [533, 210] width 5 height 5
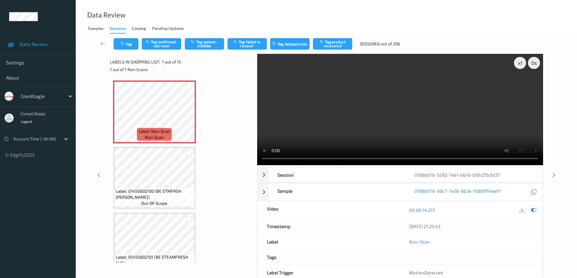
click at [534, 209] on icon at bounding box center [533, 210] width 5 height 5
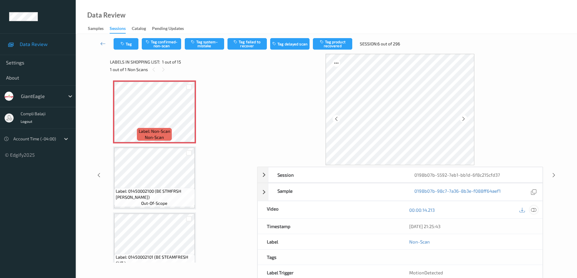
click at [536, 210] on icon at bounding box center [533, 210] width 5 height 5
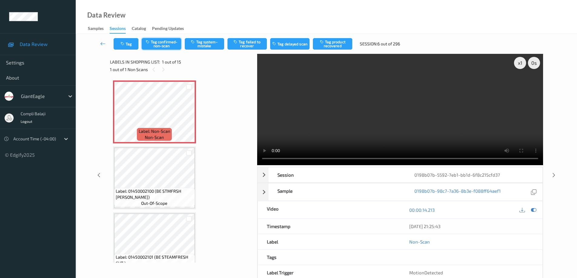
click at [171, 42] on button "Tag confirmed-non-scan" at bounding box center [161, 44] width 39 height 12
click at [100, 43] on icon at bounding box center [102, 44] width 5 height 6
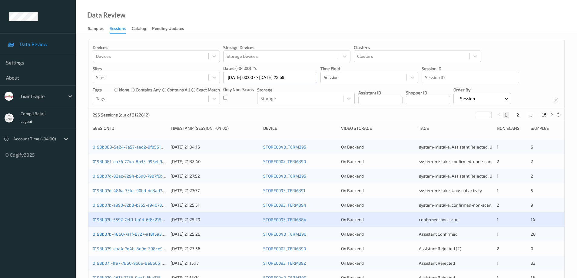
click at [154, 236] on link "0198b07b-4860-7a1f-8727-a18f5a3f7029" at bounding box center [133, 234] width 80 height 5
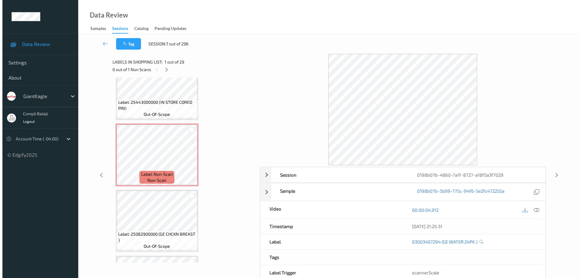
scroll to position [1445, 0]
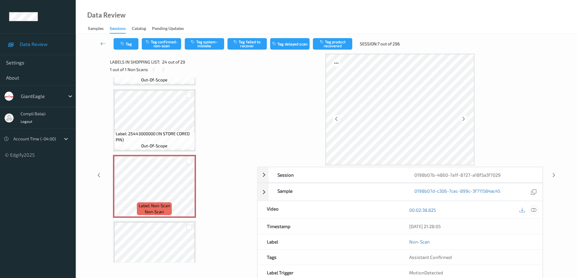
click at [534, 212] on icon at bounding box center [533, 210] width 5 height 5
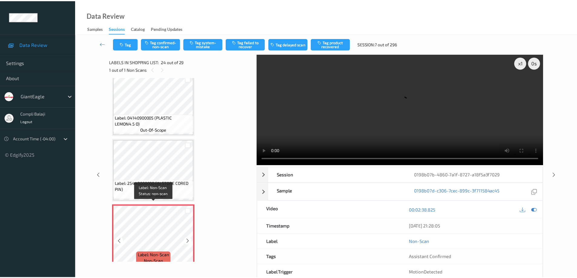
scroll to position [1384, 0]
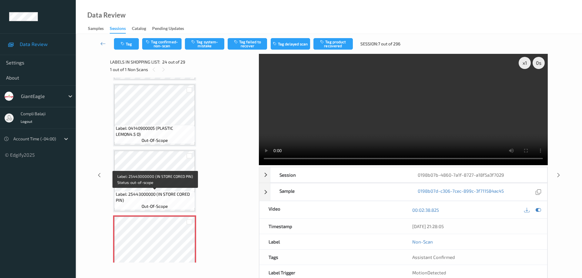
click at [170, 193] on span "Label: 25443000000 (IN STORE CORED PIN)" at bounding box center [155, 197] width 78 height 12
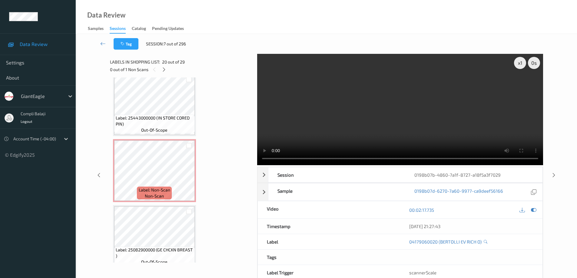
scroll to position [1475, 0]
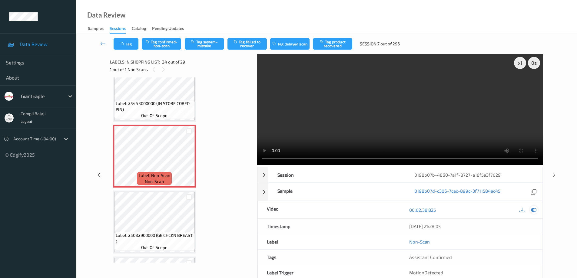
drag, startPoint x: 537, startPoint y: 210, endPoint x: 531, endPoint y: 206, distance: 6.9
click at [536, 210] on div at bounding box center [534, 210] width 8 height 8
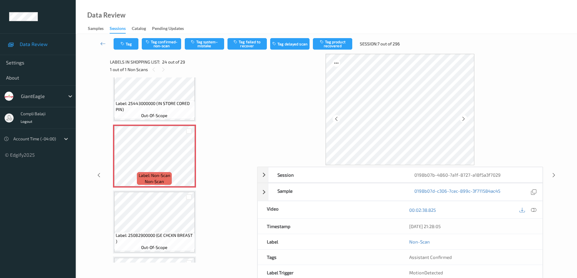
click at [534, 210] on icon at bounding box center [533, 210] width 5 height 5
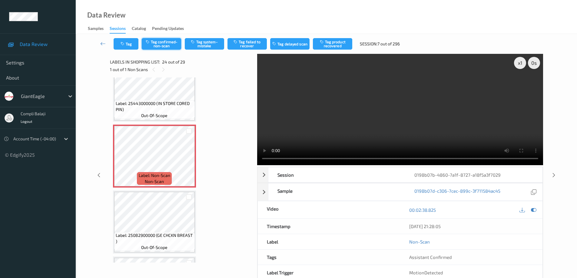
click at [170, 47] on button "Tag confirmed-non-scan" at bounding box center [161, 44] width 39 height 12
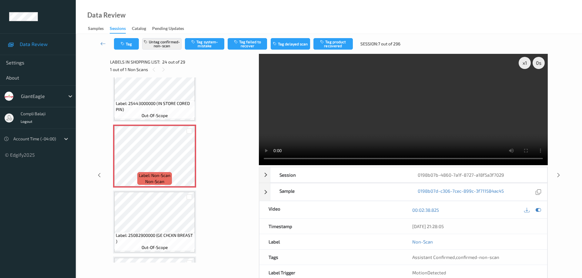
click at [334, 44] on button "Tag product recovered" at bounding box center [332, 44] width 39 height 12
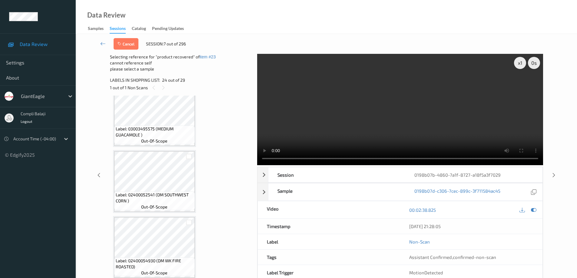
scroll to position [1733, 0]
click at [100, 44] on icon at bounding box center [102, 44] width 5 height 6
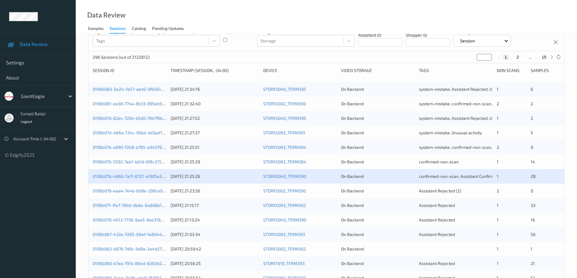
scroll to position [61, 0]
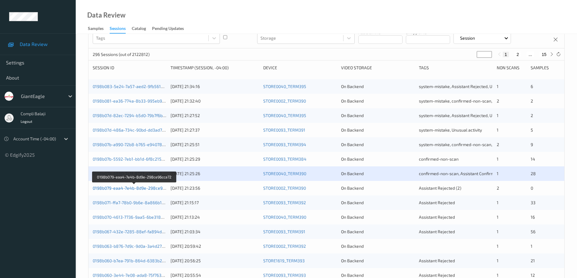
click at [148, 190] on link "0198b079-eaa4-7e4b-8d9e-298ce96cca72" at bounding box center [135, 188] width 84 height 5
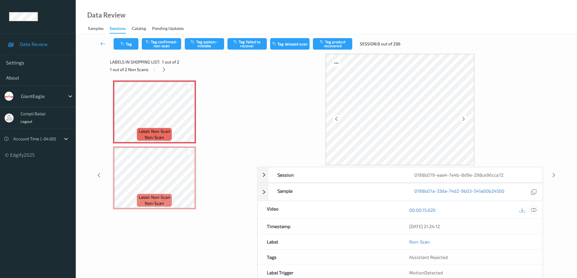
click at [535, 210] on icon at bounding box center [533, 210] width 5 height 5
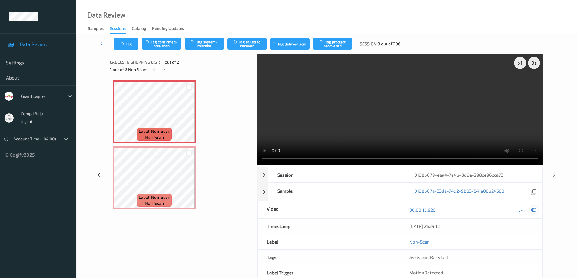
click at [534, 210] on icon at bounding box center [533, 210] width 5 height 5
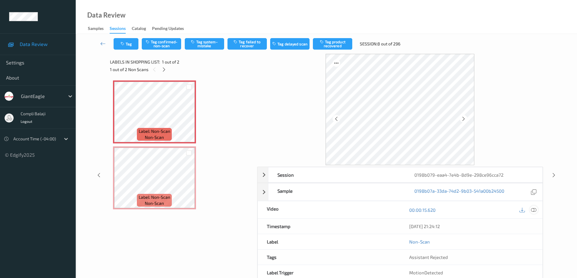
click at [534, 211] on icon at bounding box center [533, 210] width 5 height 5
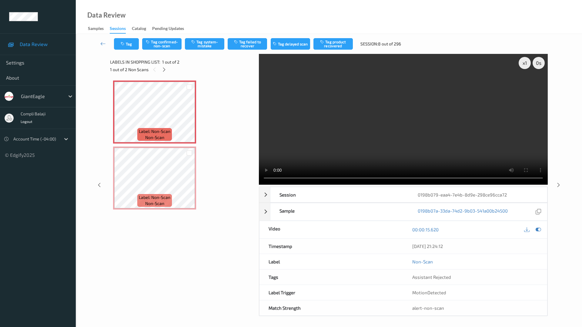
click at [259, 185] on video at bounding box center [403, 119] width 289 height 131
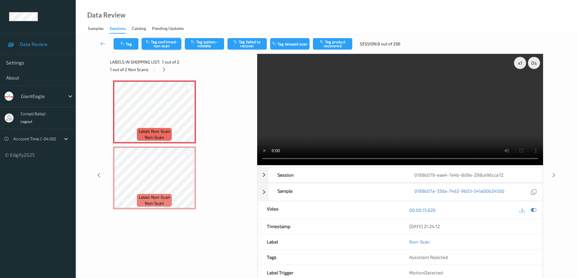
click at [163, 45] on button "Tag confirmed-non-scan" at bounding box center [161, 44] width 39 height 12
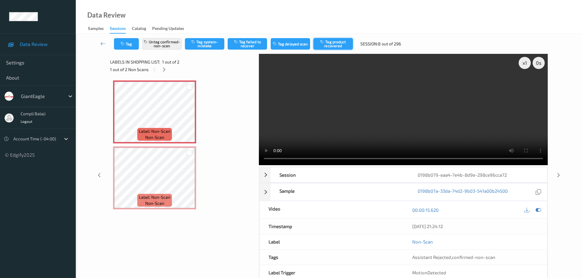
click at [338, 45] on button "Tag product recovered" at bounding box center [332, 44] width 39 height 12
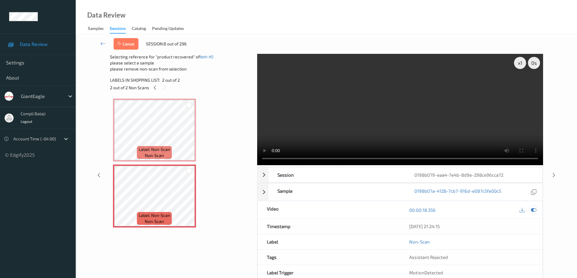
click at [535, 212] on icon at bounding box center [533, 210] width 5 height 5
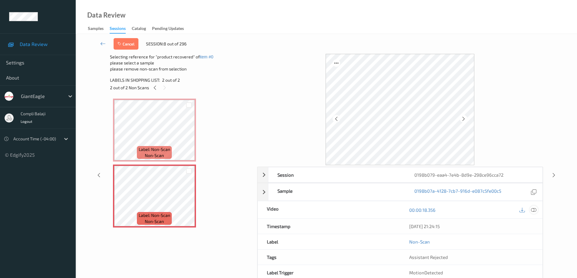
click at [533, 211] on icon at bounding box center [533, 210] width 5 height 5
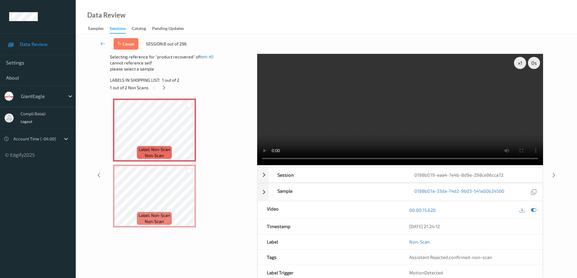
click at [534, 210] on icon at bounding box center [533, 210] width 5 height 5
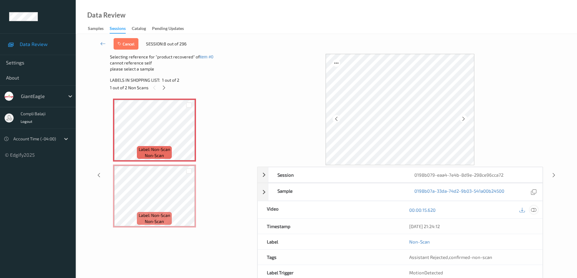
click at [536, 210] on icon at bounding box center [533, 210] width 5 height 5
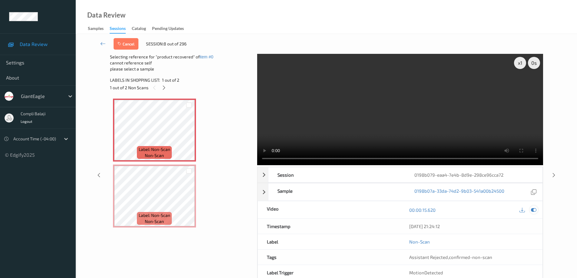
click at [533, 211] on icon at bounding box center [533, 210] width 5 height 5
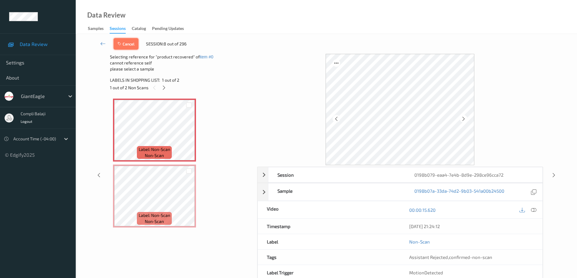
click at [130, 45] on button "Cancel" at bounding box center [126, 44] width 25 height 12
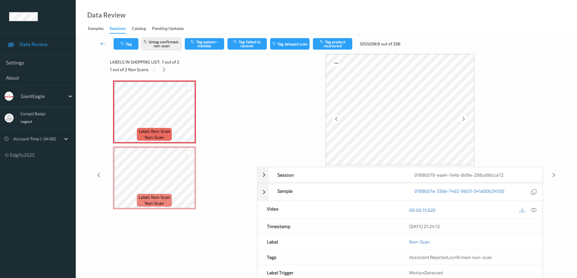
click at [165, 46] on button "Untag confirmed-non-scan" at bounding box center [161, 44] width 39 height 12
click at [207, 44] on button "Tag system-mistake" at bounding box center [204, 44] width 39 height 12
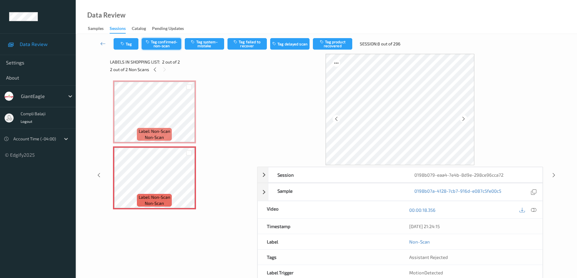
click at [166, 44] on button "Tag confirmed-non-scan" at bounding box center [161, 44] width 39 height 12
click at [331, 45] on button "Tag product recovered" at bounding box center [332, 44] width 39 height 12
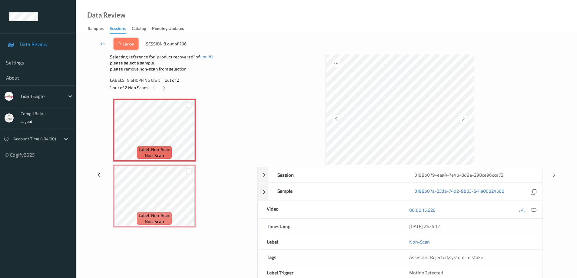
drag, startPoint x: 128, startPoint y: 46, endPoint x: 157, endPoint y: 52, distance: 29.7
click at [128, 46] on button "Cancel" at bounding box center [126, 44] width 25 height 12
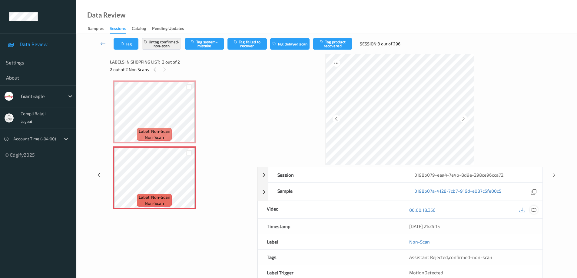
click at [533, 209] on icon at bounding box center [533, 210] width 5 height 5
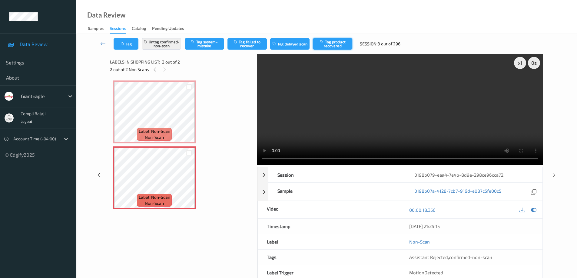
click at [338, 44] on button "Tag product recovered" at bounding box center [332, 44] width 39 height 12
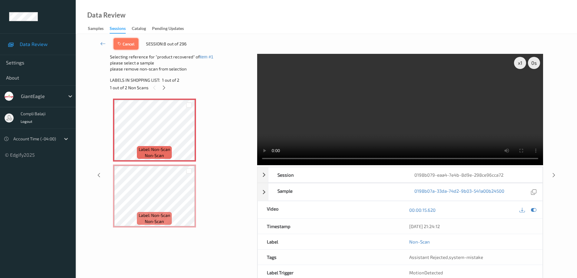
click at [130, 47] on button "Cancel" at bounding box center [126, 44] width 25 height 12
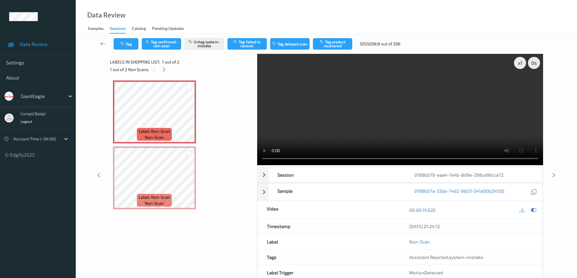
click at [103, 43] on icon at bounding box center [102, 44] width 5 height 6
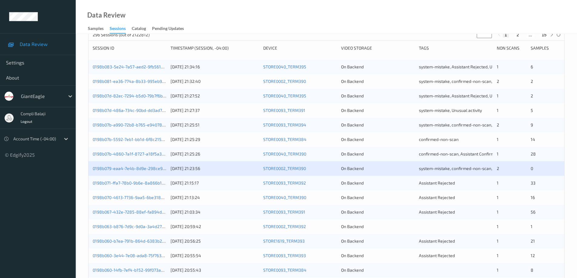
scroll to position [91, 0]
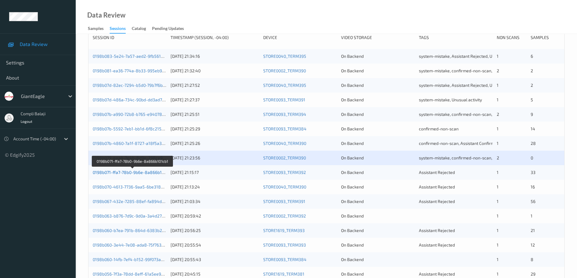
click at [140, 174] on link "0198b071-ffa7-78b0-9b6e-8a866b101cb1" at bounding box center [133, 172] width 80 height 5
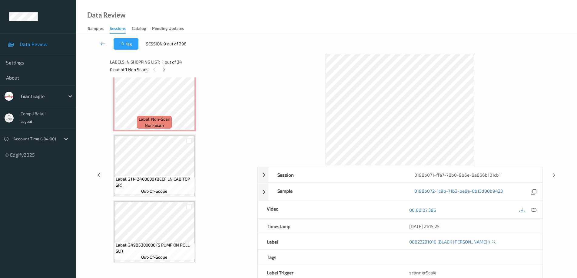
scroll to position [1847, 0]
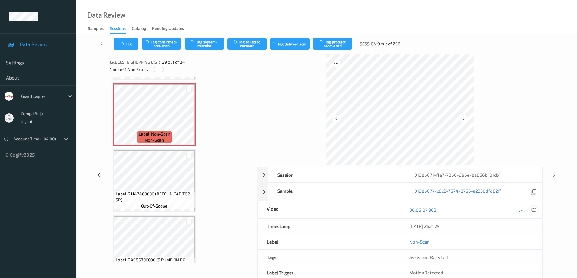
click at [537, 211] on div at bounding box center [534, 210] width 8 height 8
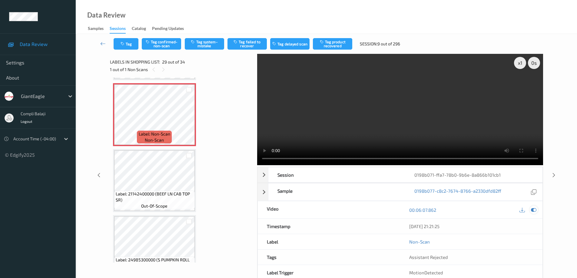
click at [534, 211] on icon at bounding box center [533, 210] width 5 height 5
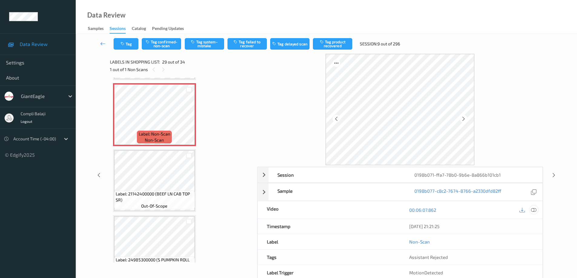
click at [534, 211] on icon at bounding box center [533, 210] width 5 height 5
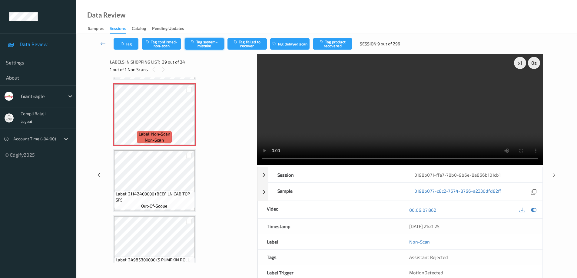
click at [213, 45] on button "Tag system-mistake" at bounding box center [204, 44] width 39 height 12
click at [103, 43] on icon at bounding box center [102, 44] width 5 height 6
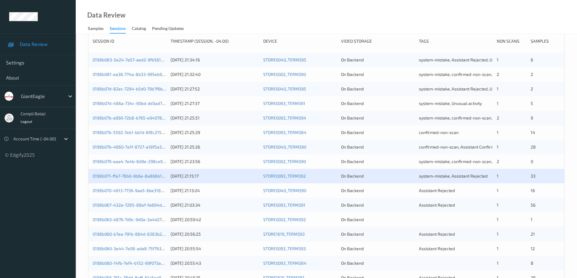
scroll to position [87, 0]
click at [132, 193] on link "0198b070-4613-7736-9aa5-6be318be8357" at bounding box center [134, 191] width 83 height 5
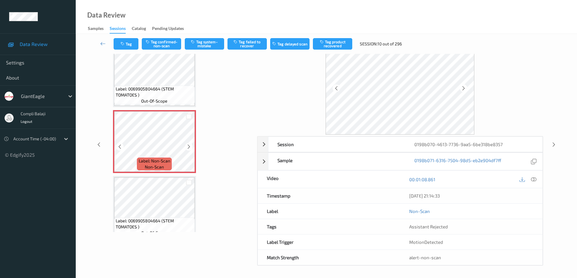
scroll to position [366, 0]
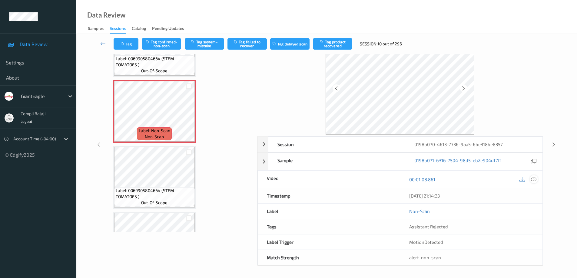
click at [534, 181] on icon at bounding box center [533, 179] width 5 height 5
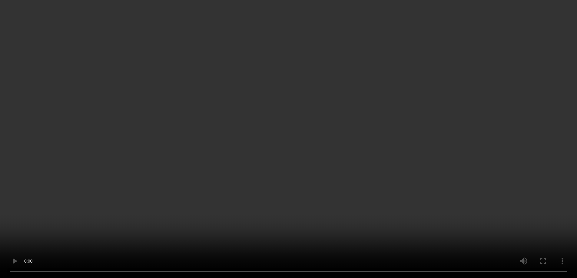
scroll to position [892, 0]
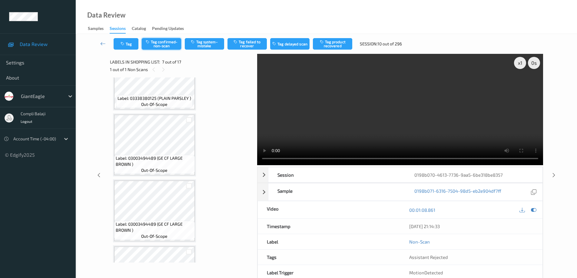
click at [167, 43] on button "Tag confirmed-non-scan" at bounding box center [161, 44] width 39 height 12
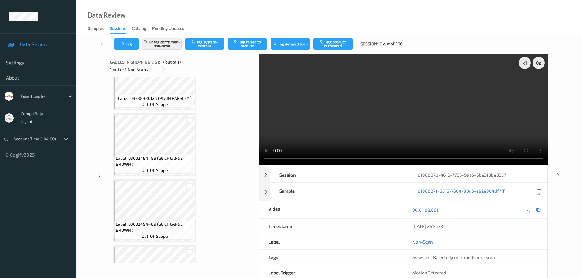
click at [338, 55] on video at bounding box center [403, 110] width 289 height 112
click at [339, 44] on button "Tag product recovered" at bounding box center [332, 44] width 39 height 12
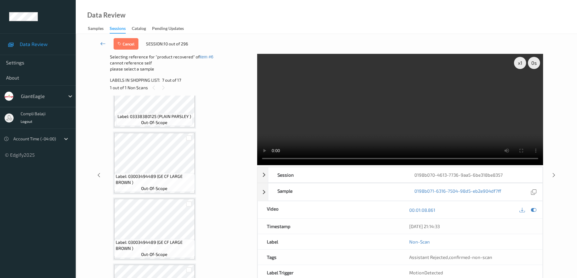
click at [102, 42] on icon at bounding box center [102, 44] width 5 height 6
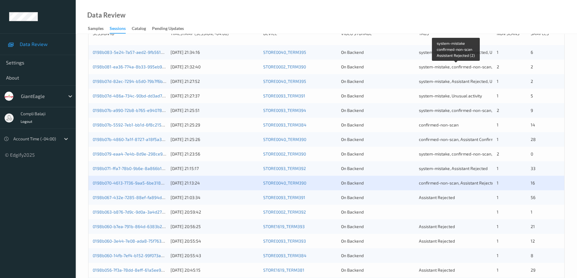
scroll to position [121, 0]
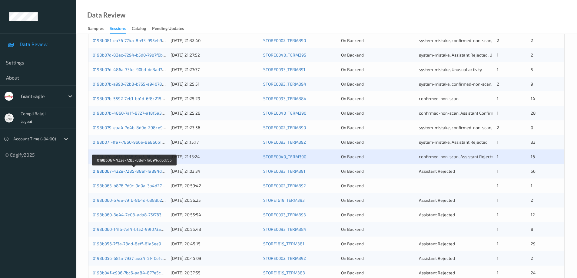
click at [158, 172] on link "0198b067-432e-7285-88ef-fa894dd6d755" at bounding box center [134, 171] width 83 height 5
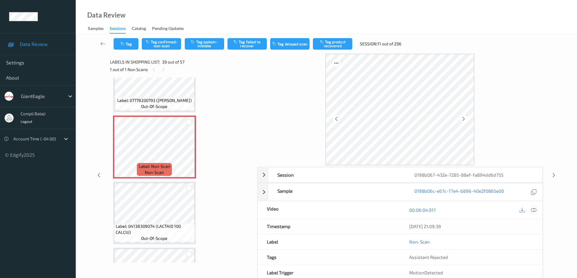
click at [532, 211] on icon at bounding box center [533, 210] width 5 height 5
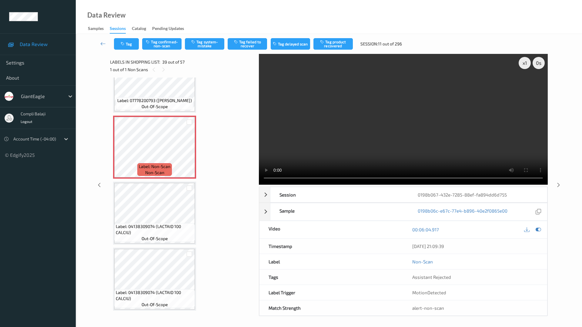
click at [287, 185] on video at bounding box center [403, 119] width 289 height 131
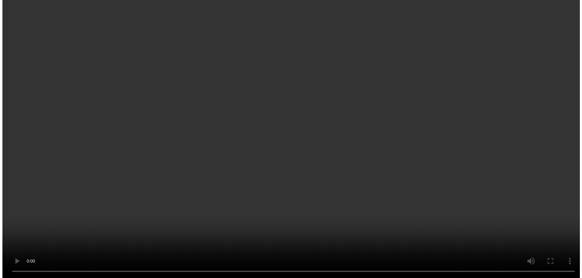
scroll to position [2414, 0]
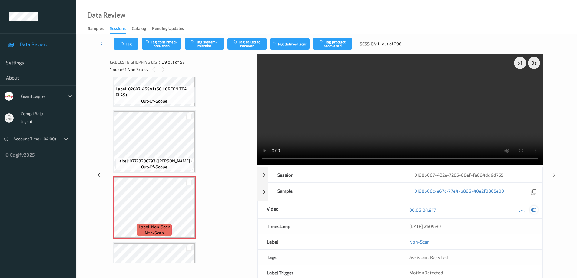
click at [535, 211] on icon at bounding box center [533, 210] width 5 height 5
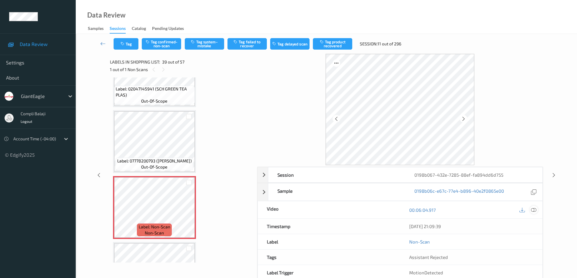
click at [533, 209] on icon at bounding box center [533, 210] width 5 height 5
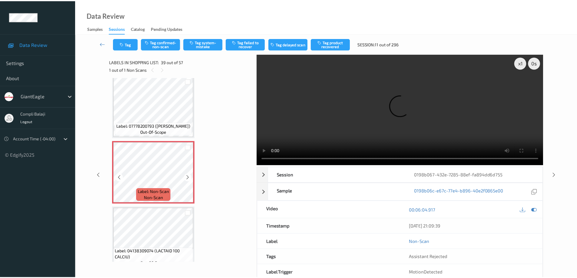
scroll to position [2475, 0]
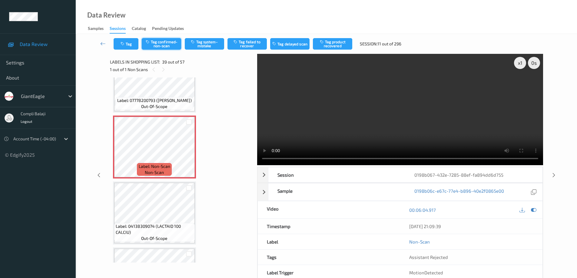
click at [168, 43] on button "Tag confirmed-non-scan" at bounding box center [161, 44] width 39 height 12
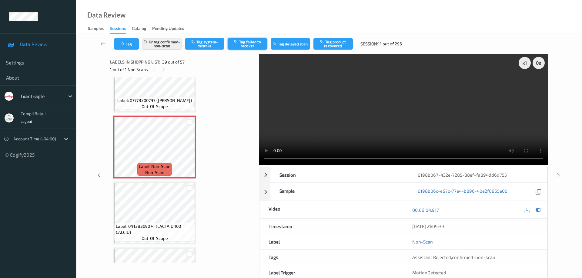
click at [251, 43] on button "Tag failed to recover" at bounding box center [247, 44] width 39 height 12
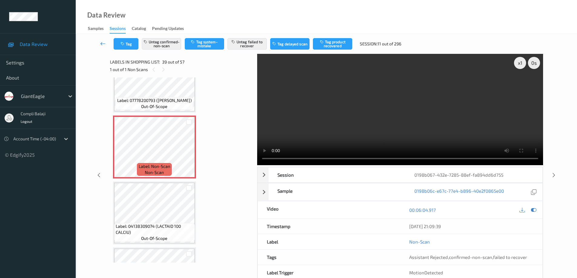
click at [102, 45] on icon at bounding box center [102, 44] width 5 height 6
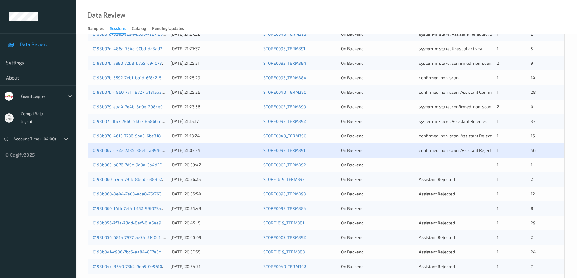
scroll to position [151, 0]
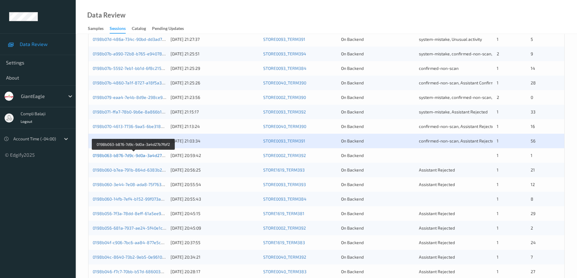
click at [139, 156] on link "0198b063-b876-7d9c-9d0a-3a4d27b7fbf2" at bounding box center [134, 155] width 82 height 5
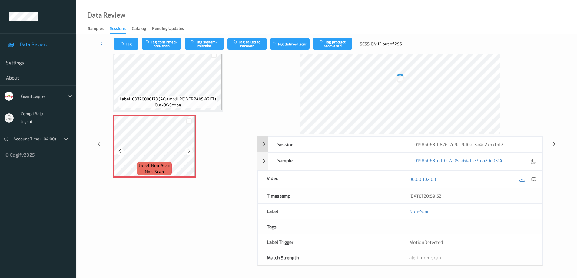
scroll to position [31, 0]
click at [535, 179] on icon at bounding box center [533, 179] width 5 height 5
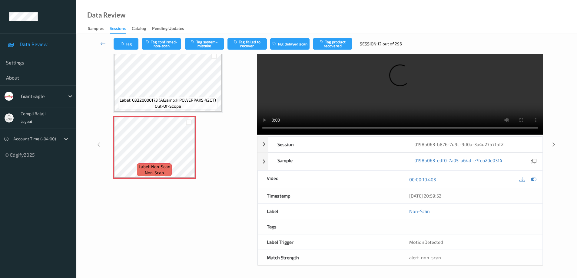
scroll to position [0, 0]
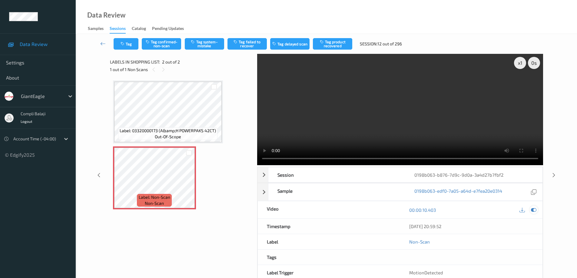
click at [534, 210] on icon at bounding box center [533, 210] width 5 height 5
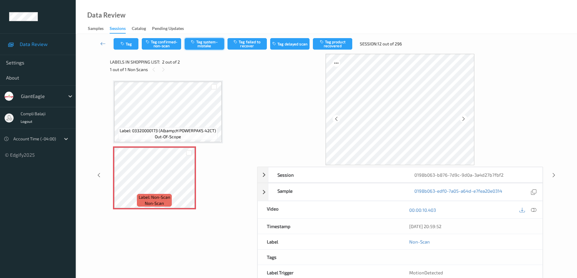
click at [211, 41] on button "Tag system-mistake" at bounding box center [204, 44] width 39 height 12
click at [102, 43] on icon at bounding box center [102, 44] width 5 height 6
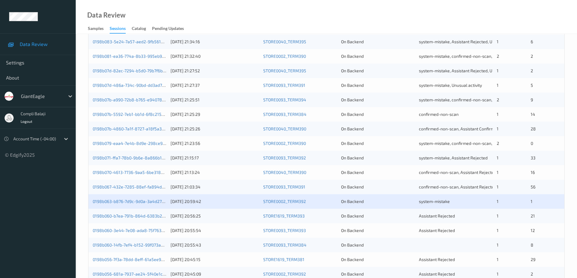
scroll to position [151, 0]
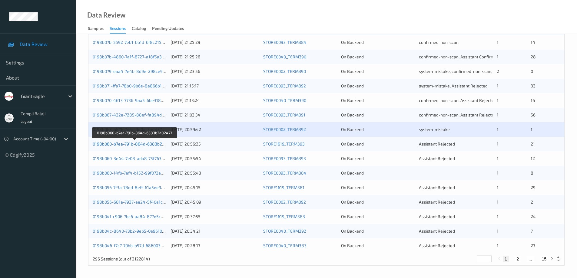
click at [150, 145] on link "0198b060-b7ea-791b-864d-6383b2a02477" at bounding box center [135, 143] width 84 height 5
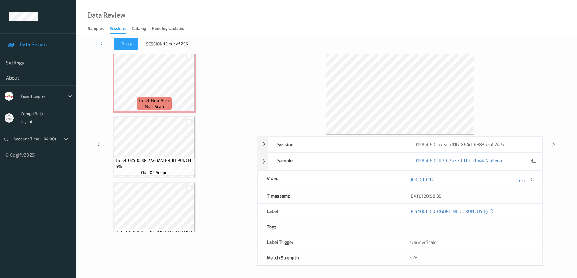
scroll to position [1109, 0]
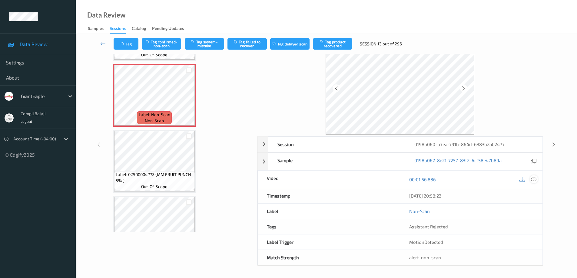
click at [534, 181] on icon at bounding box center [533, 179] width 5 height 5
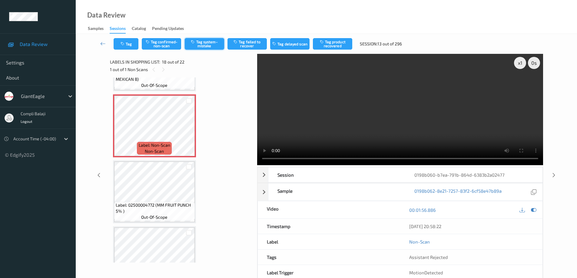
drag, startPoint x: 170, startPoint y: 44, endPoint x: 199, endPoint y: 44, distance: 29.1
click at [171, 44] on button "Tag confirmed-non-scan" at bounding box center [161, 44] width 39 height 12
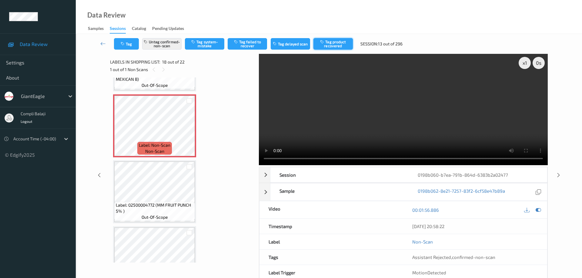
click at [340, 44] on button "Tag product recovered" at bounding box center [332, 44] width 39 height 12
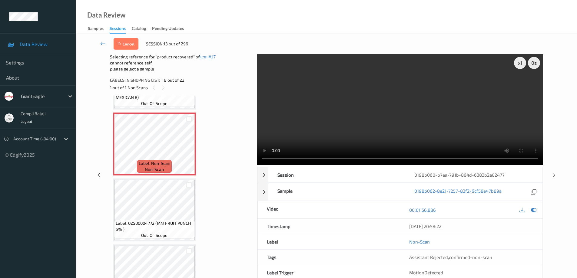
click at [102, 45] on icon at bounding box center [102, 44] width 5 height 6
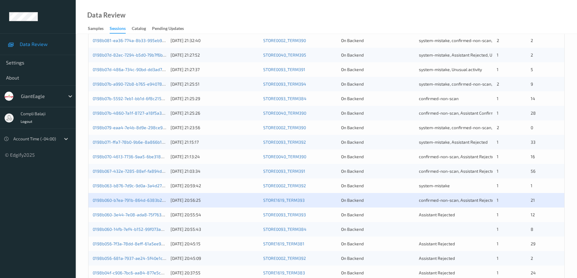
scroll to position [178, 0]
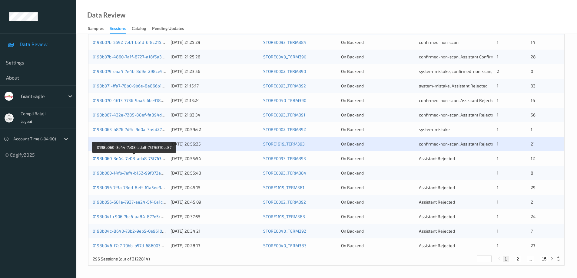
click at [127, 161] on link "0198b060-3e44-7e08-ada8-75f76370cc87" at bounding box center [134, 158] width 82 height 5
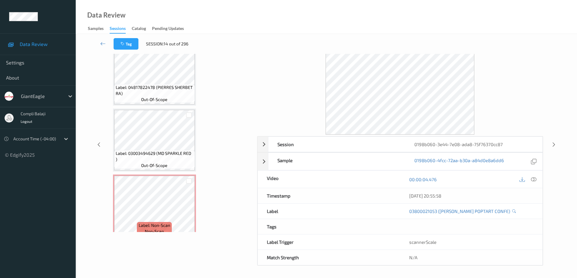
scroll to position [676, 0]
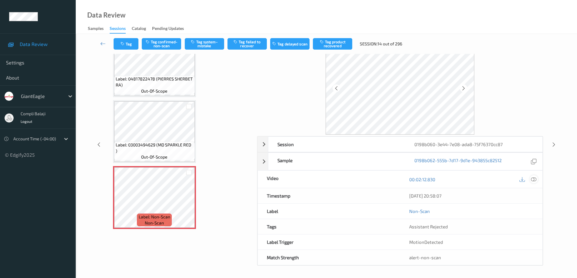
click at [535, 181] on icon at bounding box center [533, 179] width 5 height 5
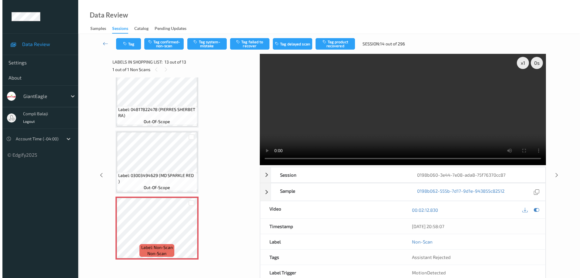
scroll to position [627, 0]
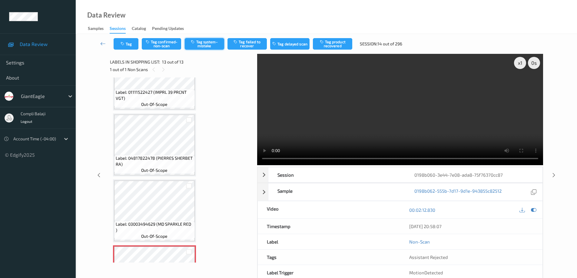
click at [209, 47] on button "Tag system-mistake" at bounding box center [204, 44] width 39 height 12
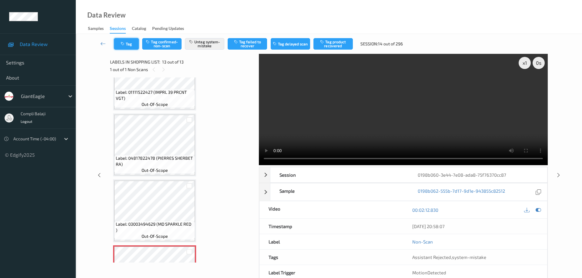
click at [129, 42] on button "Tag" at bounding box center [126, 44] width 25 height 12
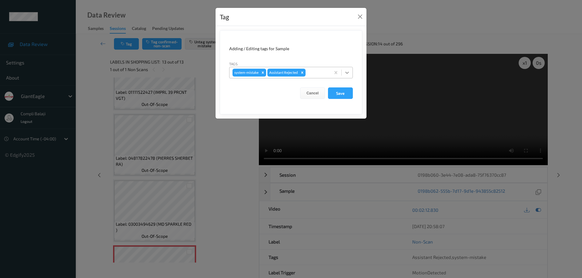
click at [347, 73] on icon at bounding box center [347, 73] width 6 height 6
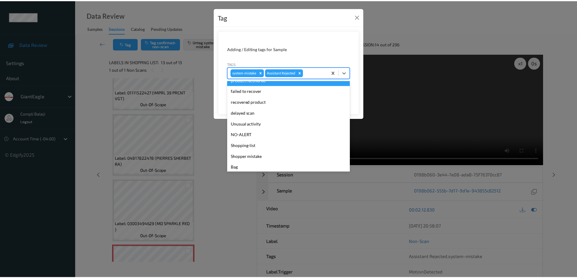
scroll to position [53, 0]
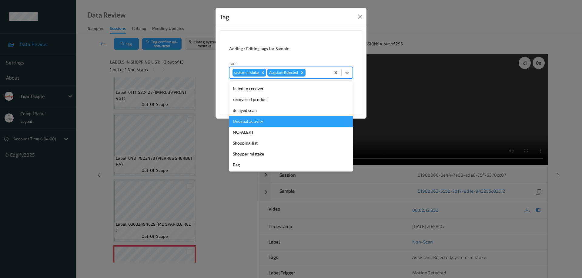
click at [251, 122] on div "Unusual activity" at bounding box center [291, 121] width 124 height 11
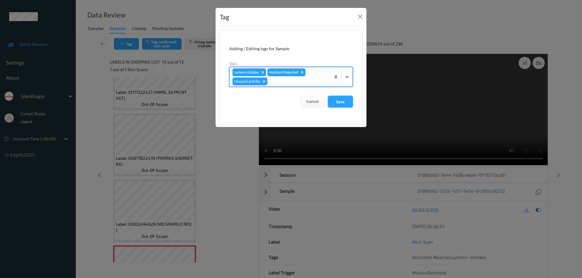
click at [343, 104] on button "Save" at bounding box center [340, 102] width 25 height 12
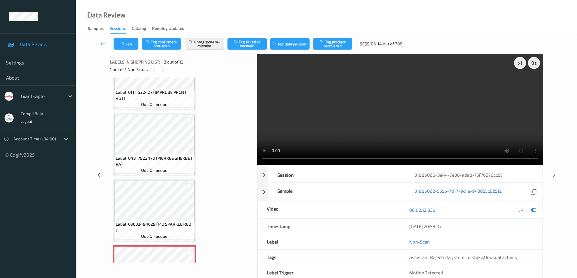
click at [102, 43] on icon at bounding box center [102, 44] width 5 height 6
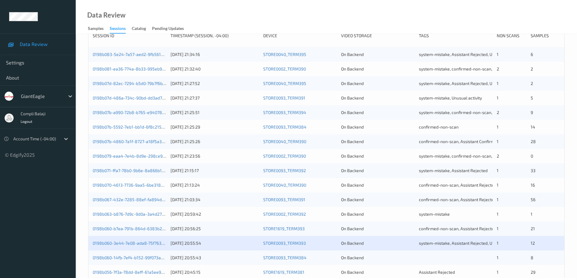
scroll to position [178, 0]
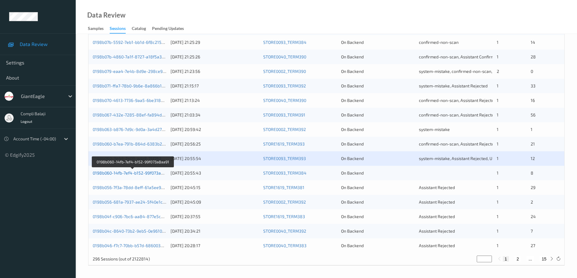
click at [139, 174] on link "0198b060-14fb-7ef4-b152-99f073a8aa91" at bounding box center [133, 173] width 80 height 5
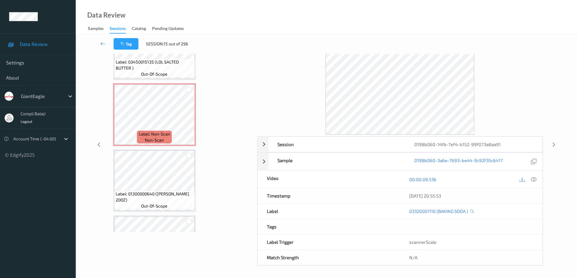
scroll to position [317, 0]
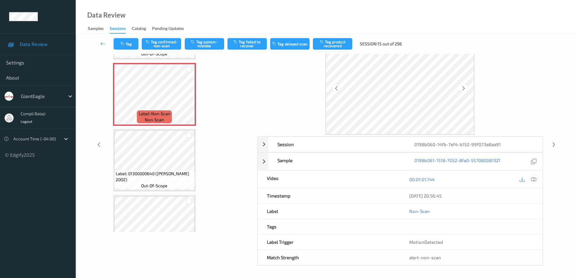
click at [534, 180] on icon at bounding box center [533, 179] width 5 height 5
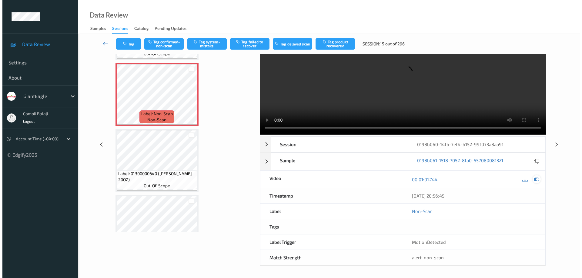
scroll to position [0, 0]
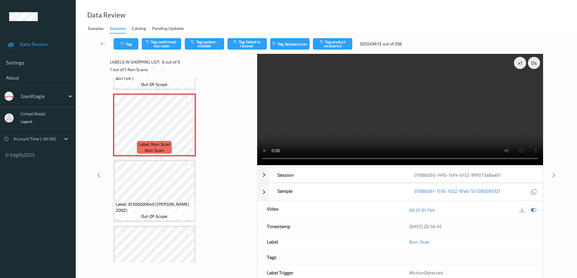
click at [535, 209] on icon at bounding box center [533, 210] width 5 height 5
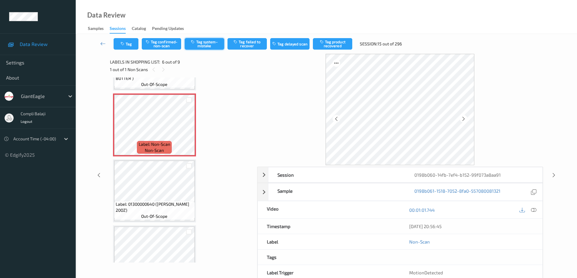
click at [209, 46] on button "Tag system-mistake" at bounding box center [204, 44] width 39 height 12
click at [129, 48] on button "Tag" at bounding box center [126, 44] width 25 height 12
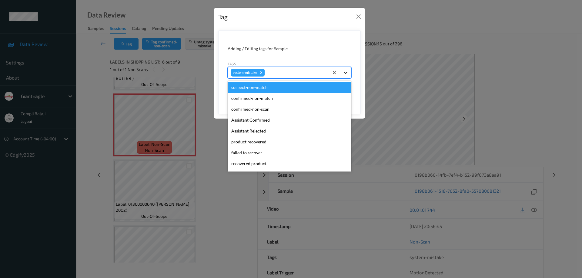
click at [348, 74] on icon at bounding box center [345, 73] width 6 height 6
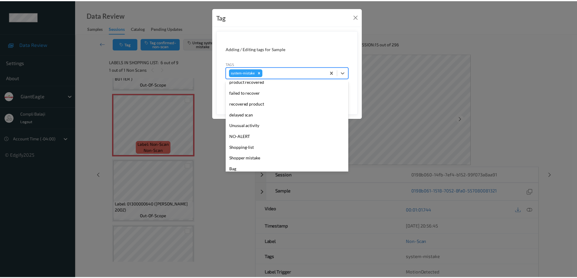
scroll to position [61, 0]
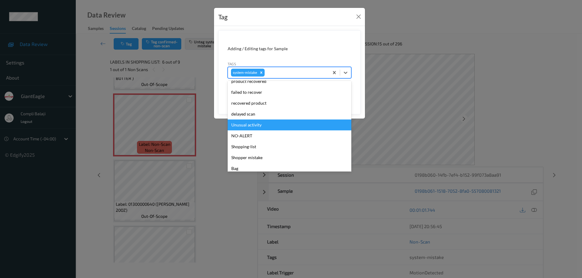
click at [256, 125] on div "Unusual activity" at bounding box center [290, 125] width 124 height 11
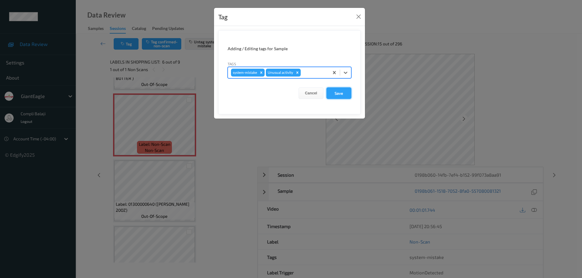
click at [337, 93] on button "Save" at bounding box center [338, 94] width 25 height 12
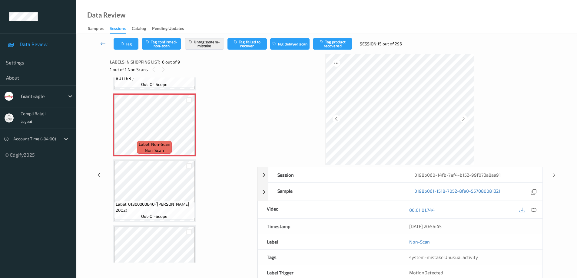
click at [102, 43] on icon at bounding box center [102, 44] width 5 height 6
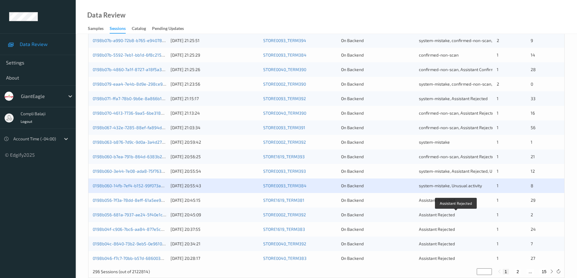
scroll to position [178, 0]
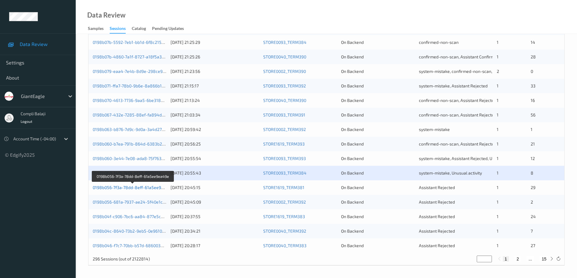
click at [144, 189] on link "0198b056-7f3a-78dd-8eff-61a5ee9ea49e" at bounding box center [133, 187] width 81 height 5
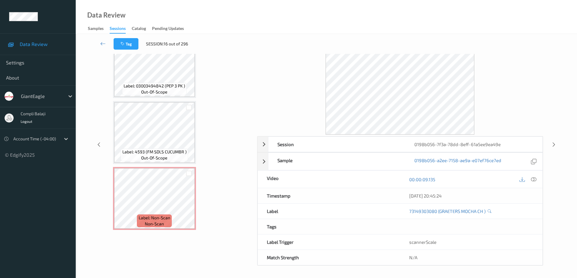
scroll to position [1676, 0]
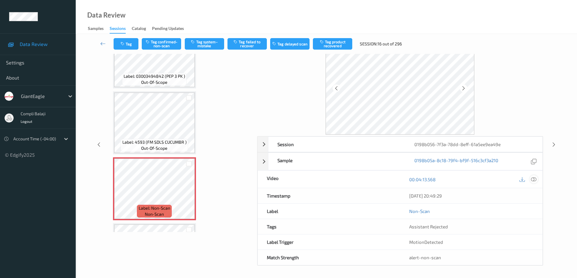
click at [535, 181] on icon at bounding box center [533, 179] width 5 height 5
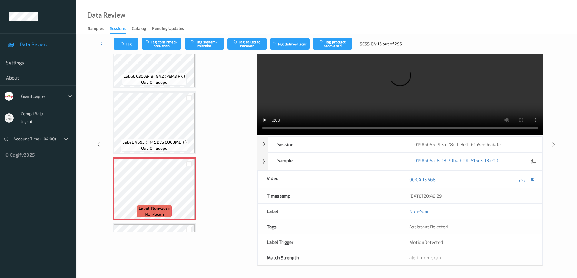
scroll to position [0, 0]
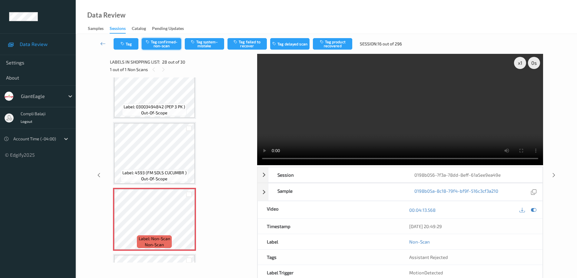
click at [169, 44] on button "Tag confirmed-non-scan" at bounding box center [161, 44] width 39 height 12
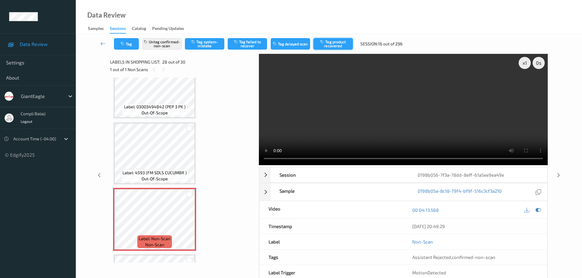
click at [336, 45] on button "Tag product recovered" at bounding box center [332, 44] width 39 height 12
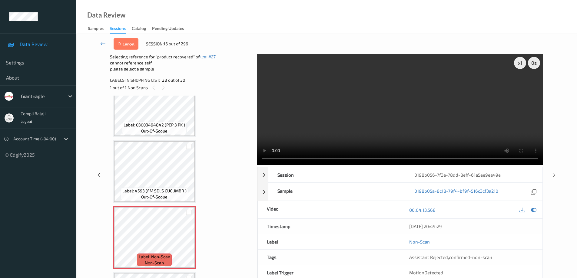
click at [103, 44] on icon at bounding box center [102, 44] width 5 height 6
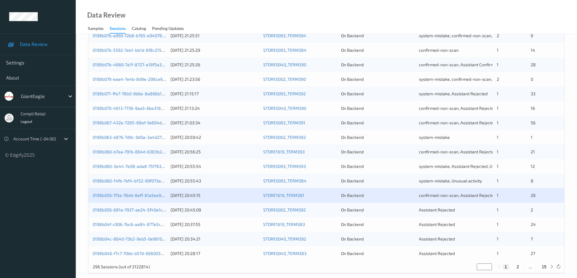
scroll to position [178, 0]
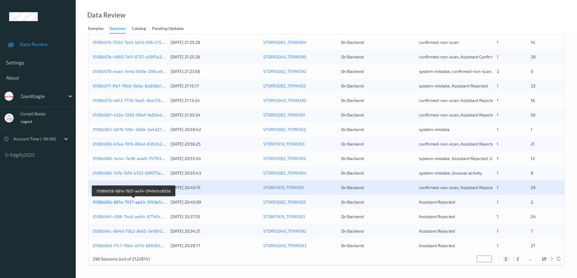
click at [145, 204] on link "0198b056-681a-7937-ae24-5f40e1cc803d" at bounding box center [134, 202] width 82 height 5
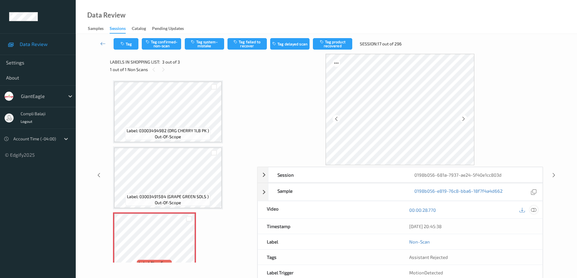
click at [534, 210] on icon at bounding box center [533, 210] width 5 height 5
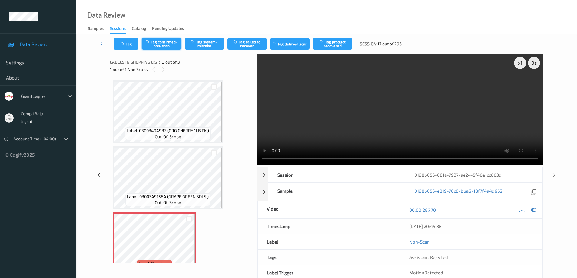
click at [163, 44] on button "Tag confirmed-non-scan" at bounding box center [161, 44] width 39 height 12
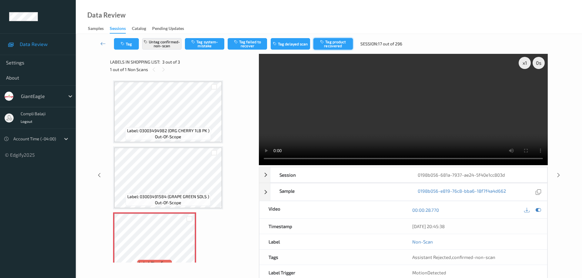
click at [343, 44] on button "Tag product recovered" at bounding box center [332, 44] width 39 height 12
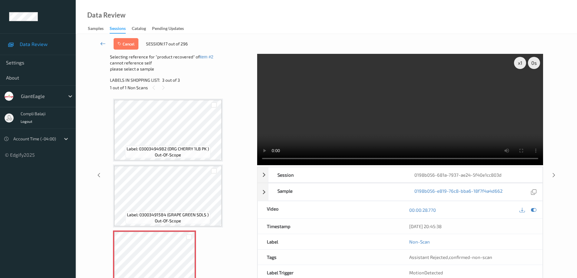
click at [101, 44] on icon at bounding box center [102, 44] width 5 height 6
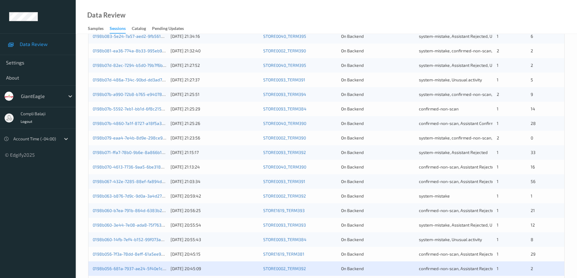
scroll to position [178, 0]
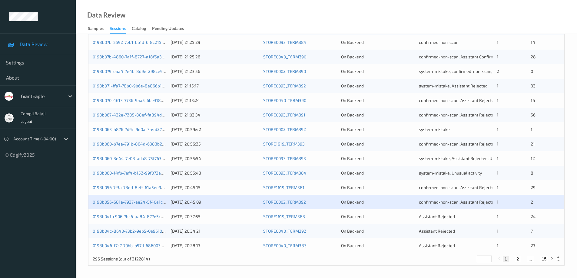
drag, startPoint x: 135, startPoint y: 220, endPoint x: 150, endPoint y: 213, distance: 16.4
click at [136, 219] on div "0198b04f-c906-7bc6-aa84-877e5cbd5e8d" at bounding box center [130, 217] width 74 height 6
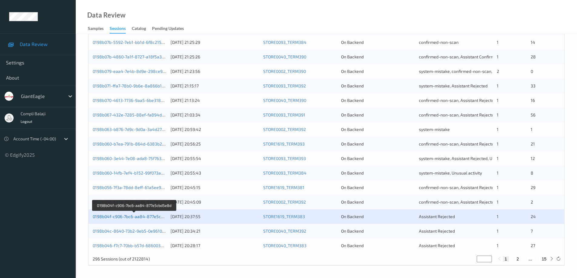
click at [144, 218] on link "0198b04f-c906-7bc6-aa84-877e5cbd5e8d" at bounding box center [134, 216] width 83 height 5
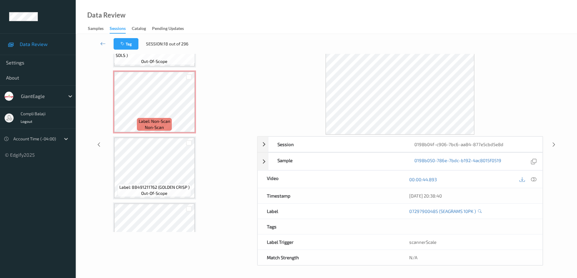
scroll to position [687, 0]
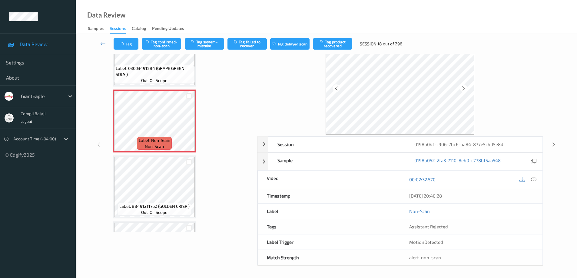
click at [533, 180] on icon at bounding box center [533, 179] width 5 height 5
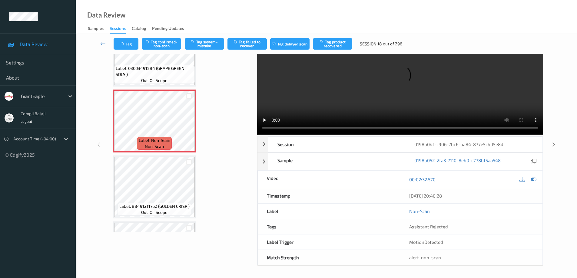
scroll to position [0, 0]
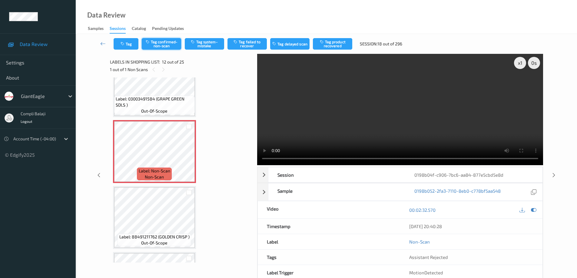
click at [170, 44] on button "Tag confirmed-non-scan" at bounding box center [161, 44] width 39 height 12
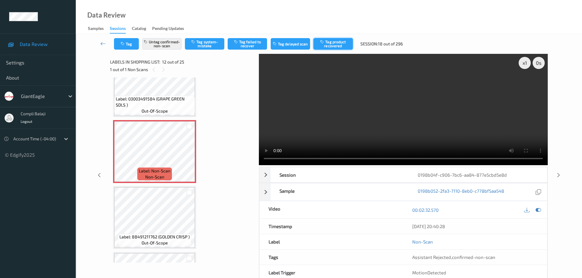
click at [340, 42] on button "Tag product recovered" at bounding box center [332, 44] width 39 height 12
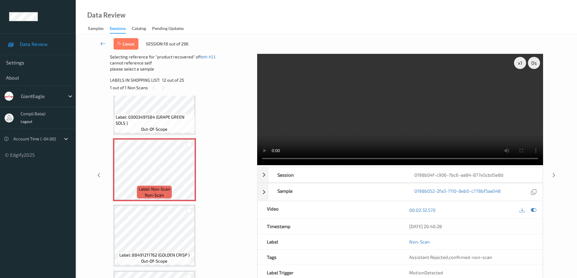
click at [100, 42] on link at bounding box center [102, 44] width 21 height 12
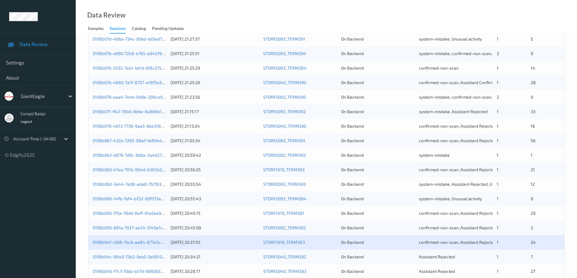
scroll to position [178, 0]
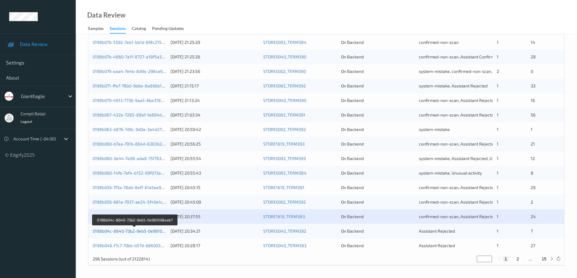
click at [143, 231] on link "0198b04c-8640-73b2-9eb5-0e961098eab7" at bounding box center [135, 231] width 84 height 5
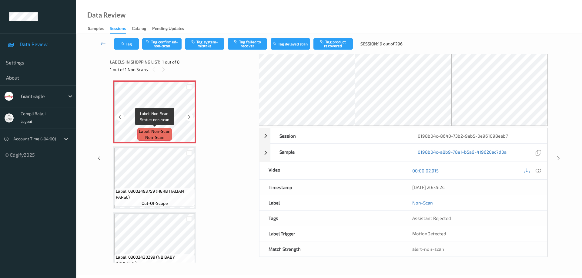
drag, startPoint x: 155, startPoint y: 129, endPoint x: 284, endPoint y: 113, distance: 130.4
click at [155, 129] on span "Label: Non-Scan" at bounding box center [155, 131] width 32 height 6
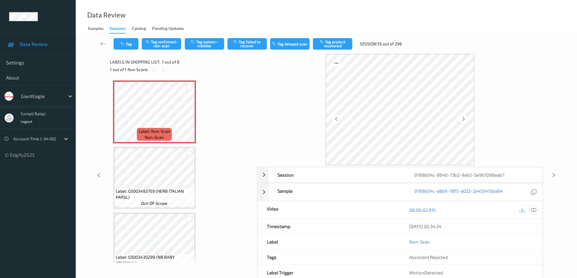
click at [532, 211] on icon at bounding box center [533, 210] width 5 height 5
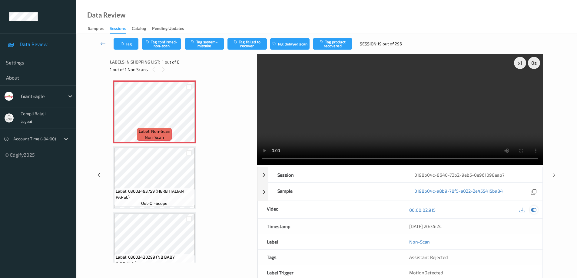
click at [537, 209] on div at bounding box center [534, 210] width 8 height 8
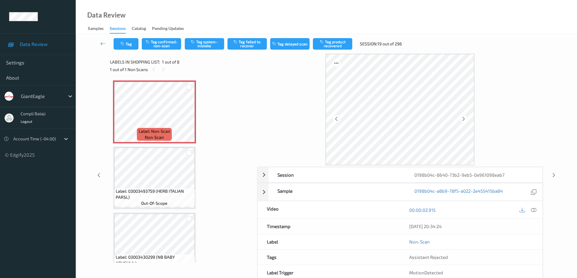
drag, startPoint x: 533, startPoint y: 208, endPoint x: 530, endPoint y: 208, distance: 3.0
click at [533, 208] on icon at bounding box center [533, 210] width 5 height 5
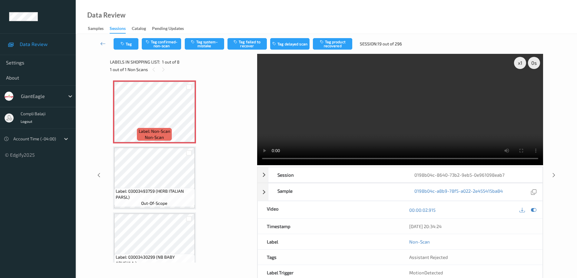
drag, startPoint x: 170, startPoint y: 46, endPoint x: 261, endPoint y: 50, distance: 90.7
click at [171, 46] on button "Tag confirmed-non-scan" at bounding box center [161, 44] width 39 height 12
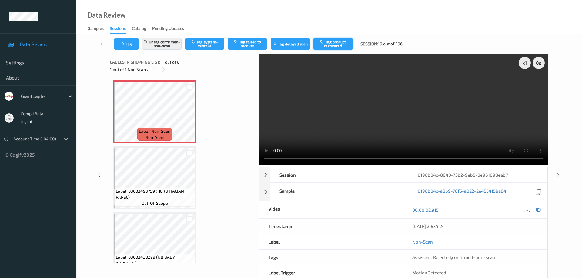
click at [336, 43] on button "Tag product recovered" at bounding box center [332, 44] width 39 height 12
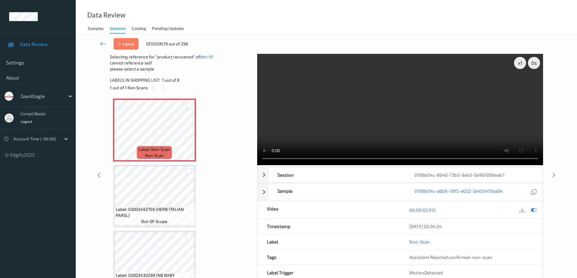
click at [102, 43] on icon at bounding box center [102, 44] width 5 height 6
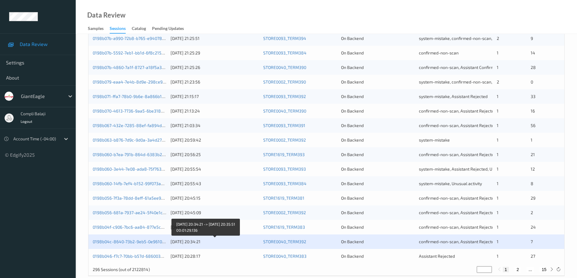
scroll to position [178, 0]
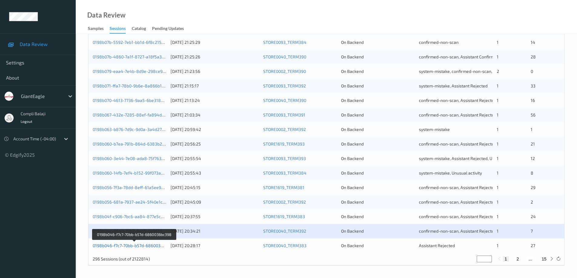
click at [159, 248] on link "0198b046-f7c7-70bb-b57d-6860036bc398" at bounding box center [134, 245] width 82 height 5
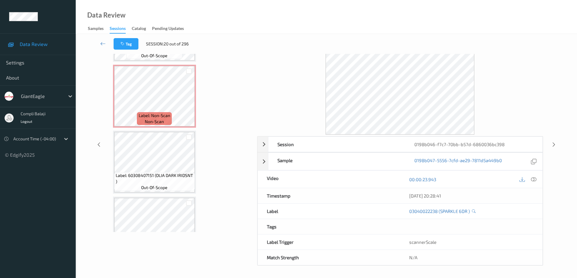
scroll to position [1162, 0]
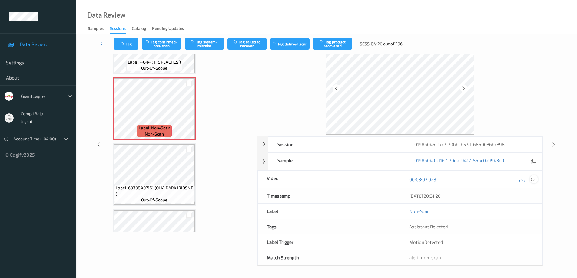
click at [532, 180] on icon at bounding box center [533, 179] width 5 height 5
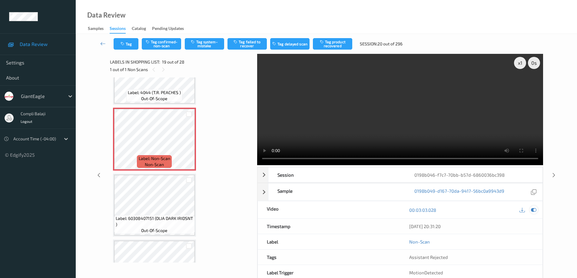
click at [534, 211] on icon at bounding box center [533, 210] width 5 height 5
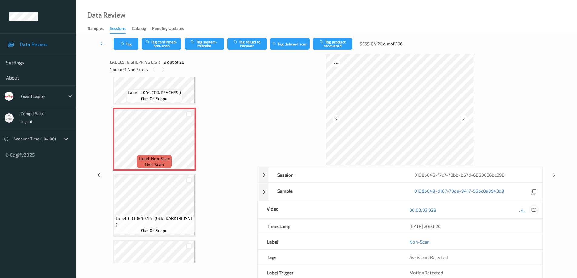
click at [536, 209] on icon at bounding box center [533, 210] width 5 height 5
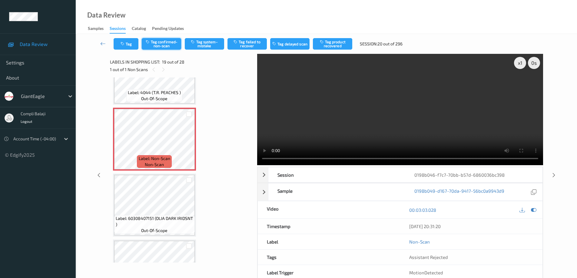
click at [170, 44] on button "Tag confirmed-non-scan" at bounding box center [161, 44] width 39 height 12
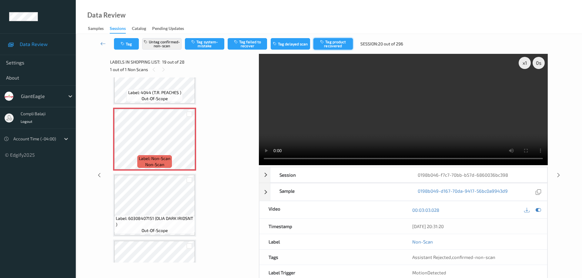
click at [336, 44] on button "Tag product recovered" at bounding box center [332, 44] width 39 height 12
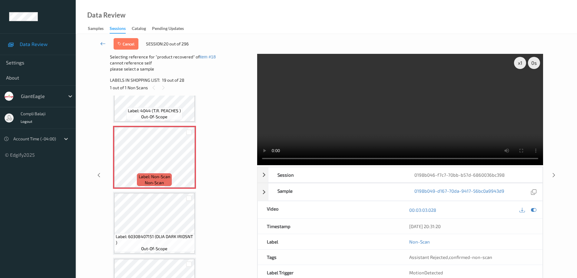
click at [102, 45] on icon at bounding box center [102, 44] width 5 height 6
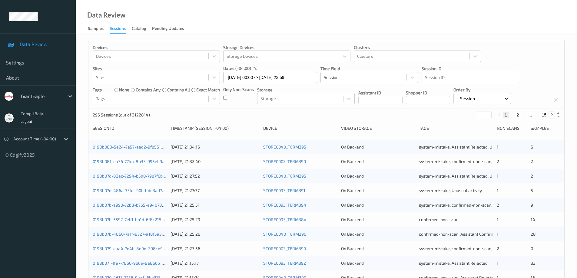
click at [552, 114] on icon at bounding box center [552, 115] width 5 height 5
type input "*"
click at [552, 114] on icon at bounding box center [552, 115] width 5 height 5
type input "*"
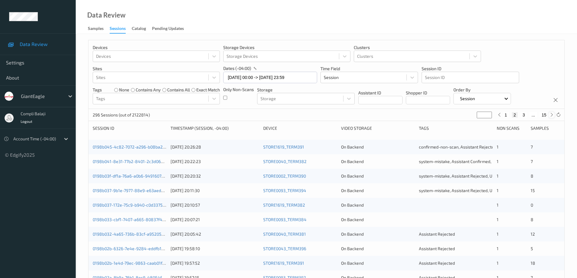
type input "*"
click at [528, 115] on button "4" at bounding box center [527, 114] width 6 height 5
type input "*"
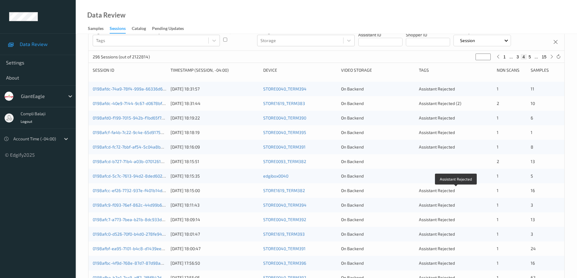
scroll to position [61, 0]
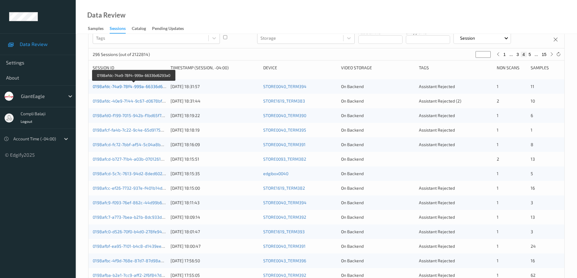
click at [132, 88] on link "0198afdc-74a9-78f4-999a-66336d6293a0" at bounding box center [134, 86] width 82 height 5
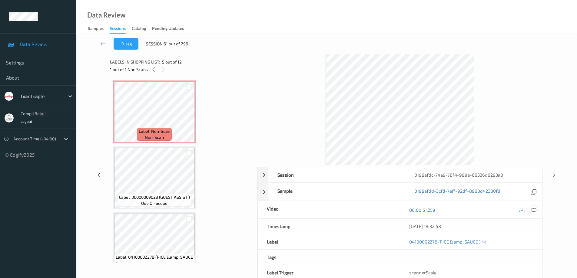
click at [535, 208] on icon at bounding box center [533, 210] width 5 height 5
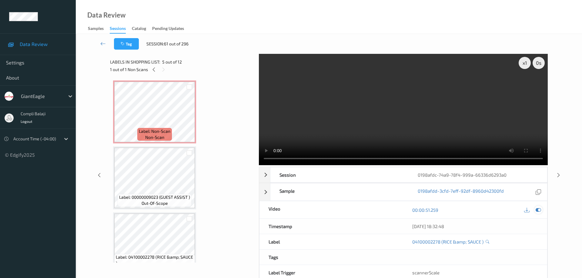
click at [540, 208] on icon at bounding box center [537, 210] width 5 height 5
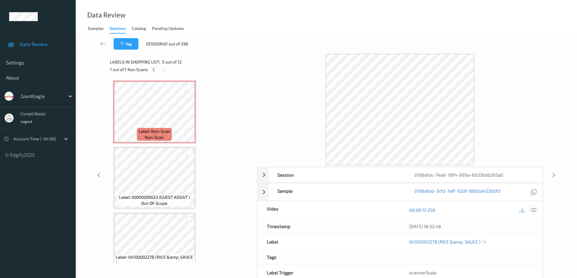
click at [535, 210] on icon at bounding box center [533, 210] width 5 height 5
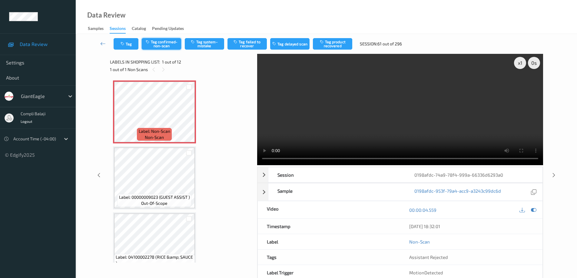
click at [167, 45] on button "Tag confirmed-non-scan" at bounding box center [161, 44] width 39 height 12
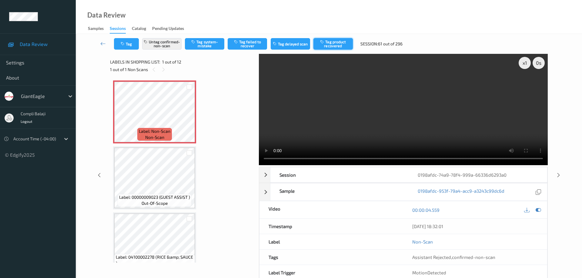
click at [335, 41] on button "Tag product recovered" at bounding box center [332, 44] width 39 height 12
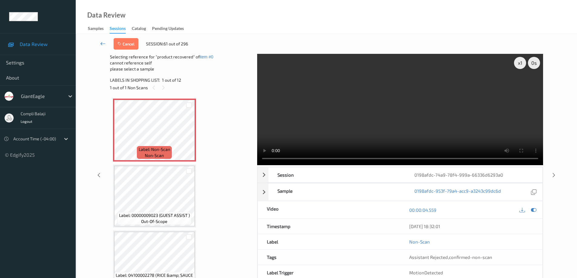
click at [101, 44] on icon at bounding box center [102, 44] width 5 height 6
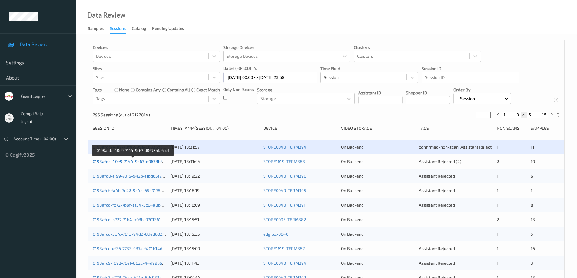
click at [151, 163] on link "0198afdc-40e9-7144-9c67-d0678bfa6bef" at bounding box center [133, 161] width 81 height 5
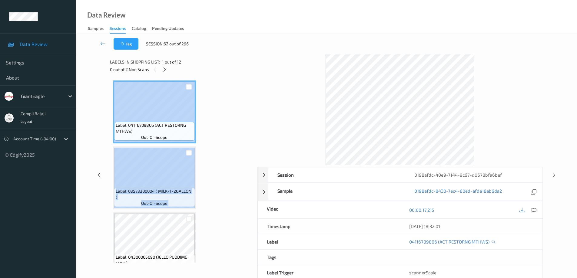
drag, startPoint x: 253, startPoint y: 115, endPoint x: 253, endPoint y: 162, distance: 47.3
click at [253, 162] on div "Label: 04116709806 (ACT RESTORNG MTHWS) out-of-scope Label: 03573300004 ( MILK/…" at bounding box center [181, 170] width 143 height 185
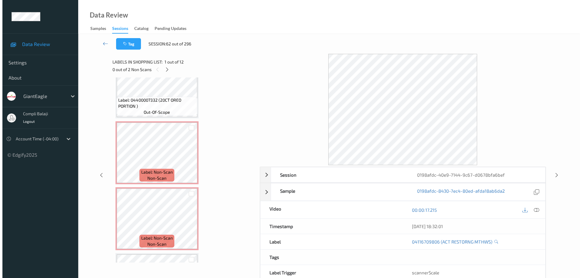
scroll to position [353, 0]
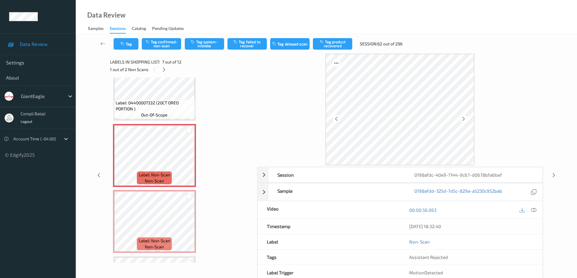
click at [534, 210] on icon at bounding box center [533, 210] width 5 height 5
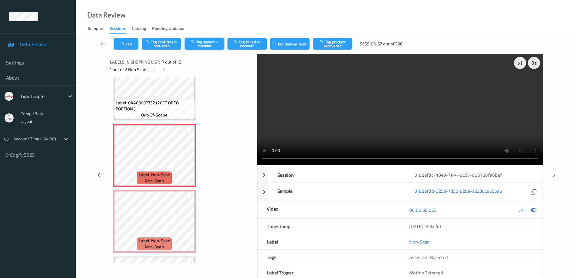
click at [204, 44] on button "Tag system-mistake" at bounding box center [204, 44] width 39 height 12
click at [128, 45] on button "Tag" at bounding box center [126, 44] width 25 height 12
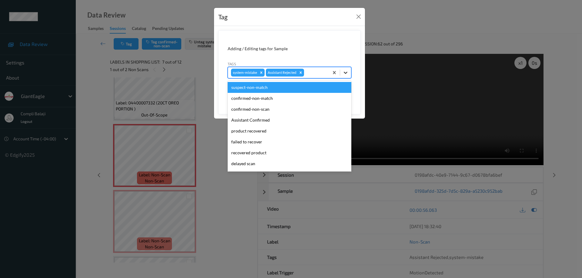
click at [347, 73] on icon at bounding box center [345, 73] width 6 height 6
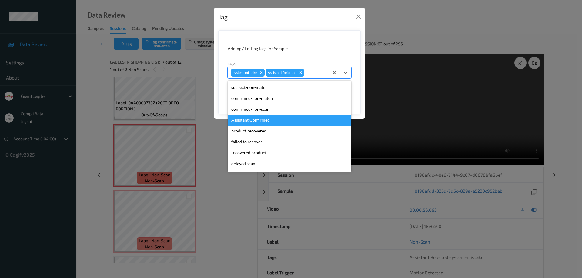
scroll to position [30, 0]
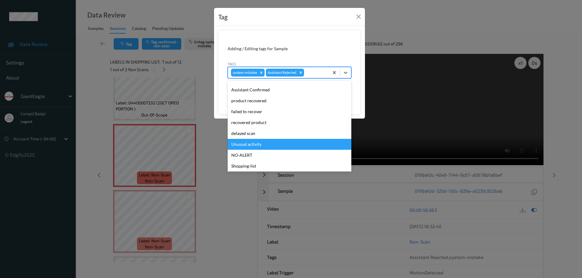
click at [259, 145] on div "Unusual activity" at bounding box center [290, 144] width 124 height 11
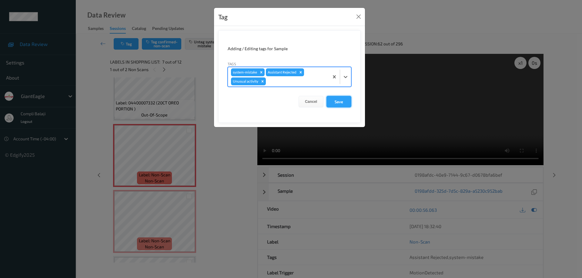
click at [342, 101] on button "Save" at bounding box center [338, 102] width 25 height 12
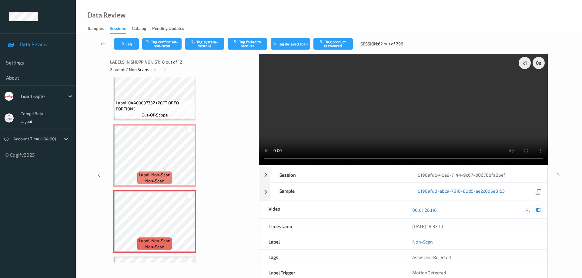
click at [539, 208] on icon at bounding box center [537, 210] width 5 height 5
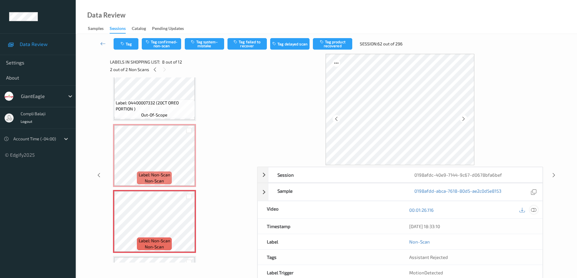
click at [533, 211] on icon at bounding box center [533, 210] width 5 height 5
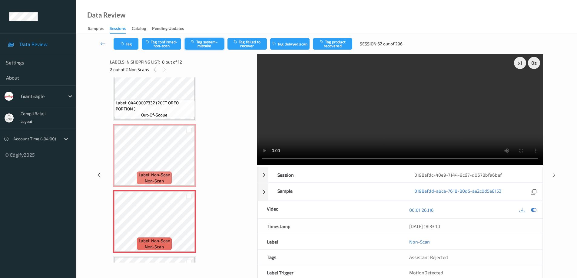
click at [206, 44] on button "Tag system-mistake" at bounding box center [204, 44] width 39 height 12
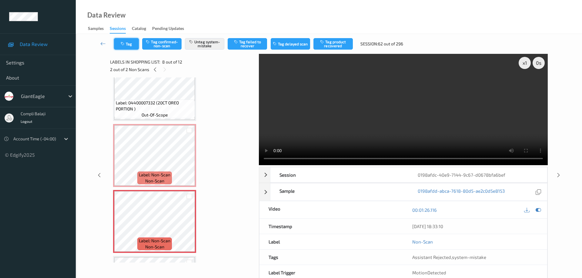
click at [132, 45] on button "Tag" at bounding box center [126, 44] width 25 height 12
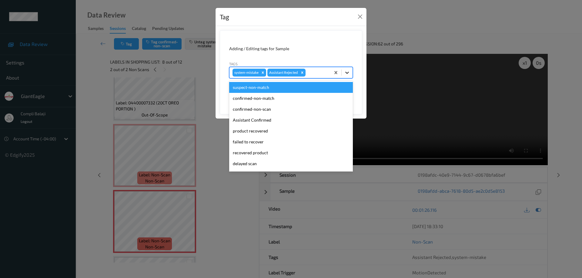
click at [348, 74] on icon at bounding box center [347, 73] width 6 height 6
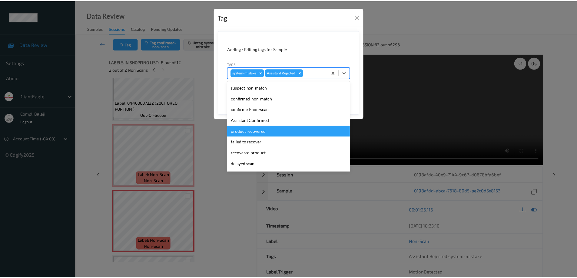
scroll to position [53, 0]
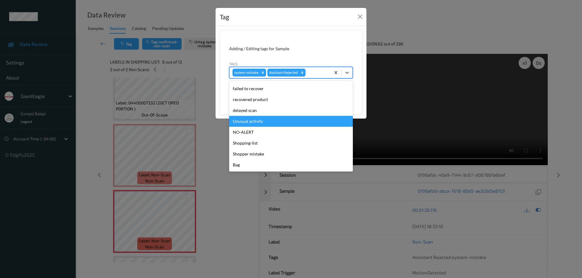
click at [257, 122] on div "Unusual activity" at bounding box center [291, 121] width 124 height 11
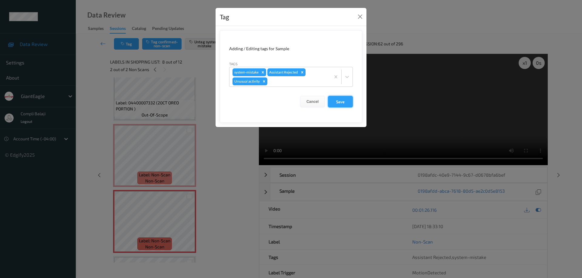
click at [343, 104] on button "Save" at bounding box center [340, 102] width 25 height 12
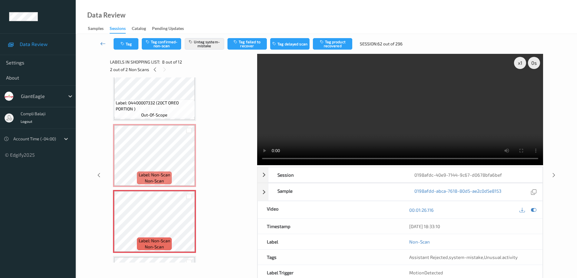
click at [100, 43] on link at bounding box center [102, 44] width 21 height 12
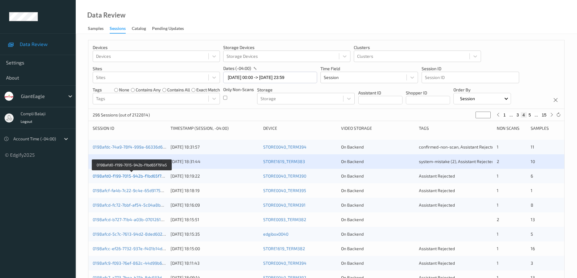
click at [126, 175] on link "0198afd0-f199-7015-942b-f1bd65f791a5" at bounding box center [132, 176] width 78 height 5
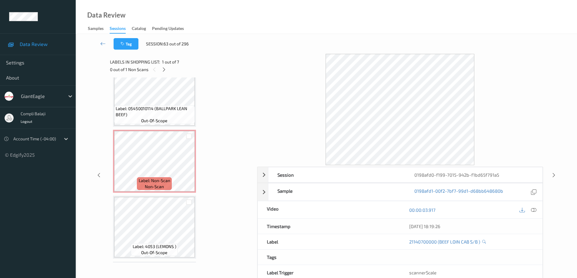
scroll to position [95, 0]
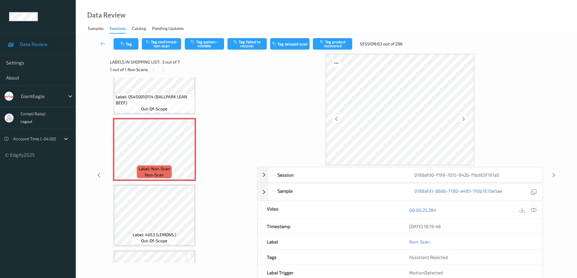
click at [537, 210] on div at bounding box center [534, 210] width 8 height 8
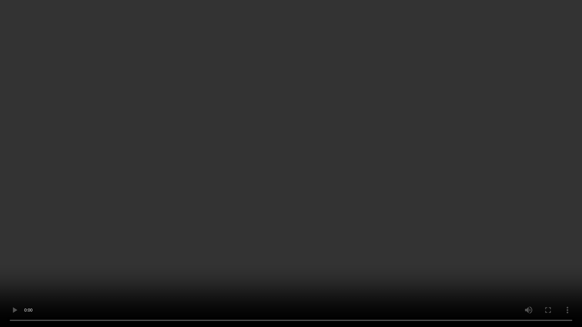
click at [311, 278] on video at bounding box center [291, 163] width 582 height 327
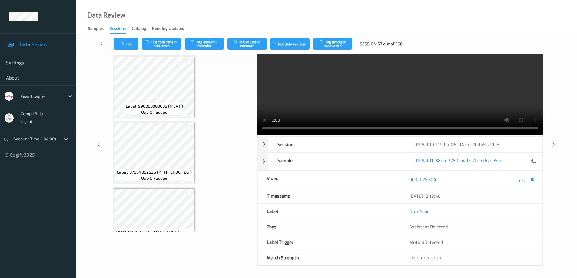
scroll to position [280, 0]
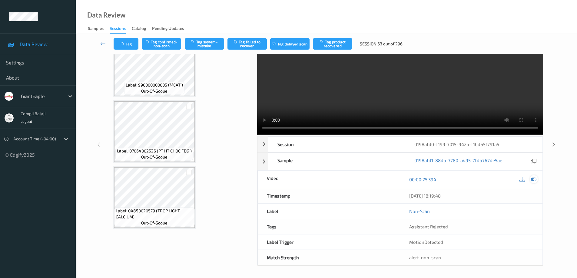
click at [535, 179] on icon at bounding box center [533, 179] width 5 height 5
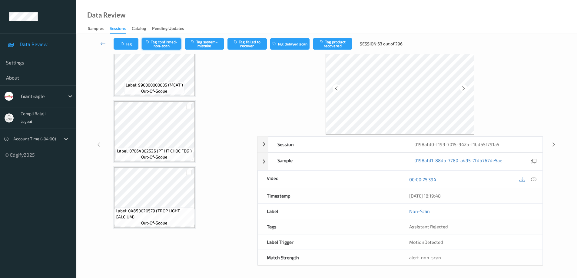
click at [164, 44] on button "Tag confirmed-non-scan" at bounding box center [161, 44] width 39 height 12
click at [251, 43] on button "Tag failed to recover" at bounding box center [247, 44] width 39 height 12
click at [101, 45] on icon at bounding box center [102, 44] width 5 height 6
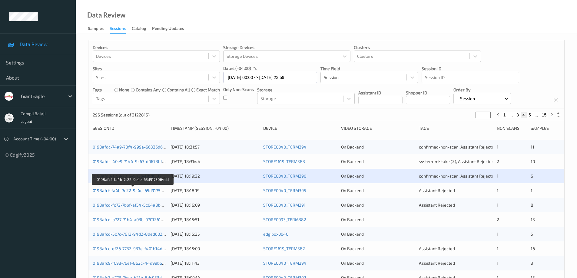
click at [155, 191] on link "0198afcf-fa4b-7c22-9c4e-65d9175064dd" at bounding box center [133, 190] width 80 height 5
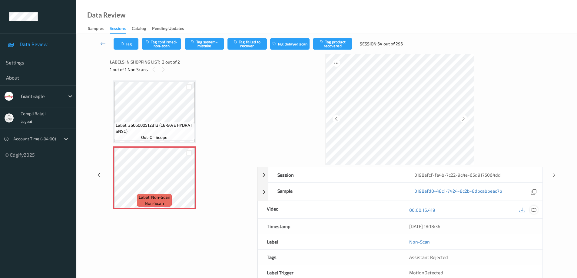
click at [536, 211] on icon at bounding box center [533, 210] width 5 height 5
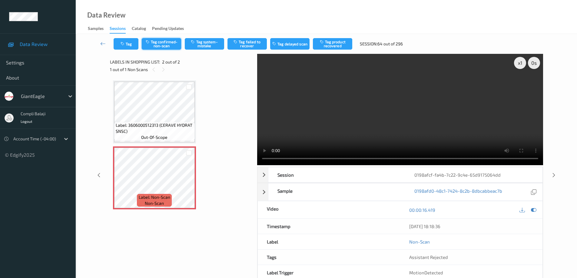
click at [171, 45] on button "Tag confirmed-non-scan" at bounding box center [161, 44] width 39 height 12
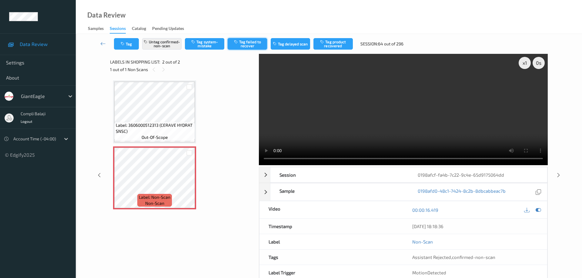
click at [252, 42] on button "Tag failed to recover" at bounding box center [247, 44] width 39 height 12
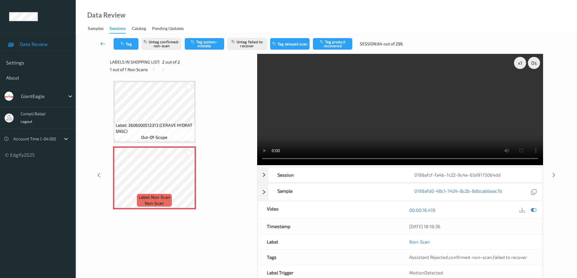
click at [100, 44] on icon at bounding box center [102, 44] width 5 height 6
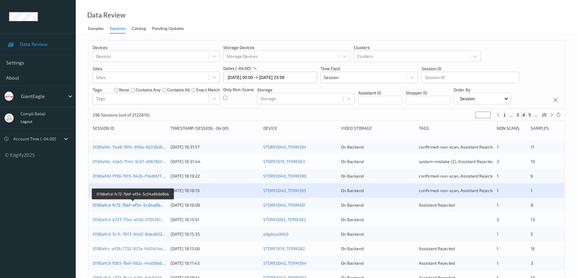
click at [148, 205] on link "0198afcd-fc72-7bbf-af54-5c04a8b9d8bb" at bounding box center [133, 205] width 80 height 5
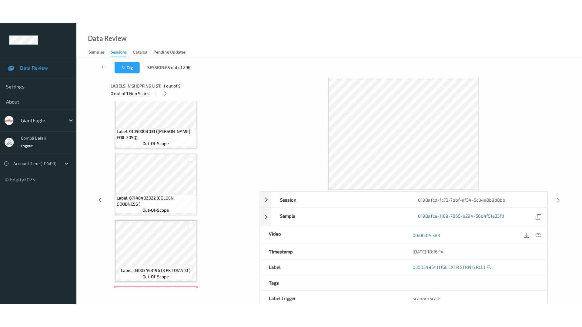
scroll to position [412, 0]
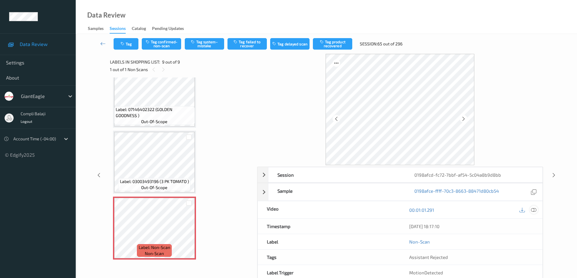
click at [534, 212] on icon at bounding box center [533, 210] width 5 height 5
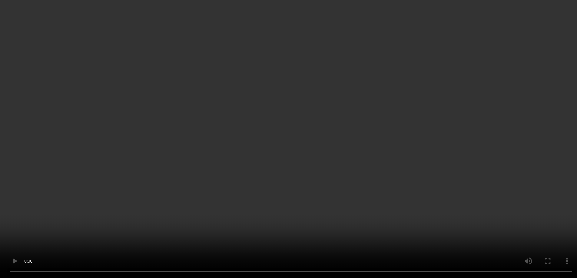
scroll to position [0, 0]
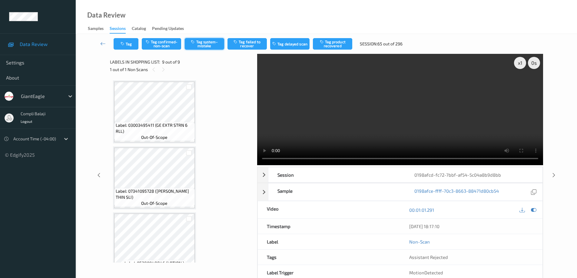
click at [208, 44] on button "Tag system-mistake" at bounding box center [204, 44] width 39 height 12
click at [102, 45] on icon at bounding box center [102, 44] width 5 height 6
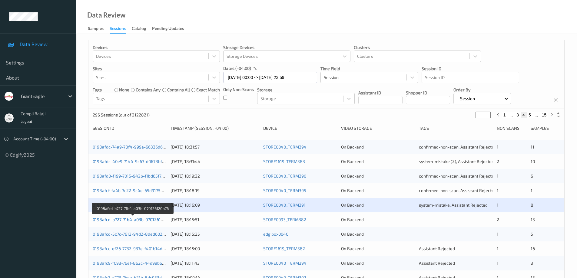
click at [149, 220] on link "0198afcd-b727-71b4-a03b-070126120a76" at bounding box center [133, 219] width 80 height 5
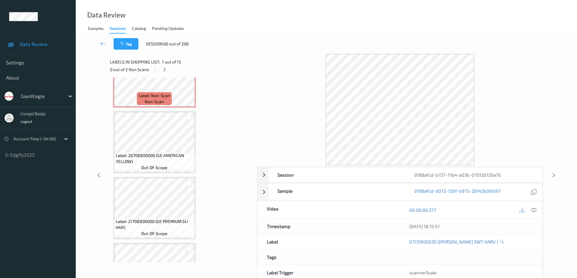
scroll to position [232, 0]
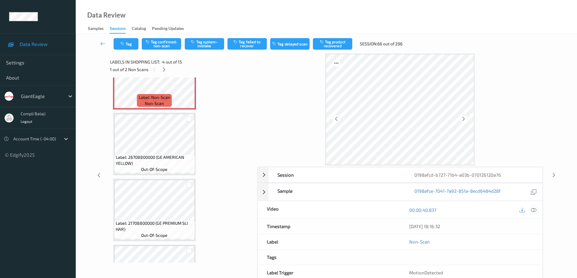
click at [534, 211] on icon at bounding box center [533, 210] width 5 height 5
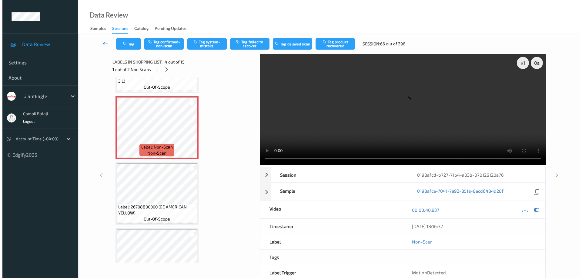
scroll to position [171, 0]
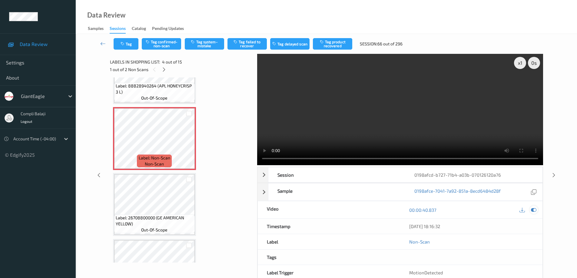
click at [535, 208] on icon at bounding box center [533, 210] width 5 height 5
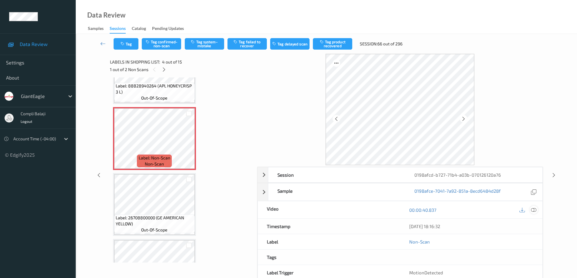
click at [535, 208] on icon at bounding box center [533, 210] width 5 height 5
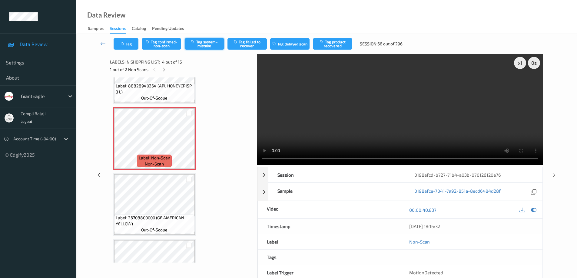
click at [204, 45] on button "Tag system-mistake" at bounding box center [204, 44] width 39 height 12
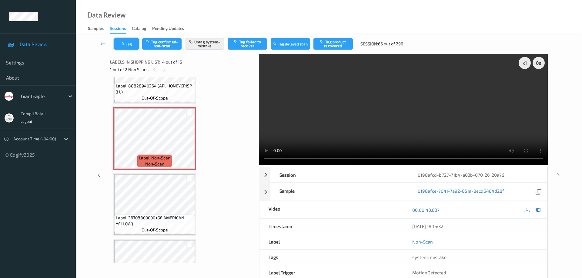
click at [129, 43] on button "Tag" at bounding box center [126, 44] width 25 height 12
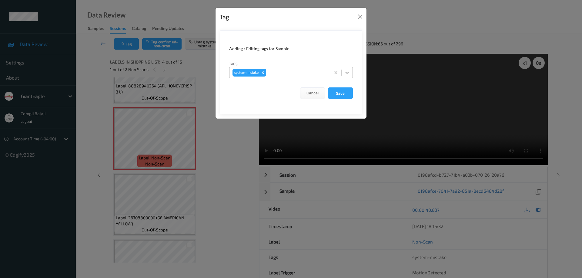
click at [349, 73] on icon at bounding box center [347, 73] width 6 height 6
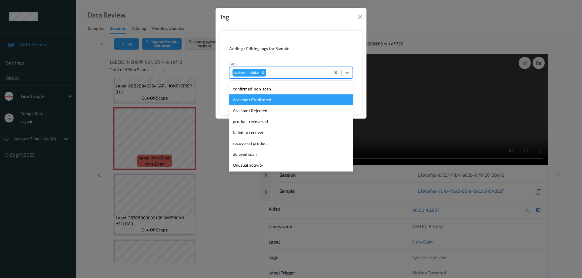
scroll to position [64, 0]
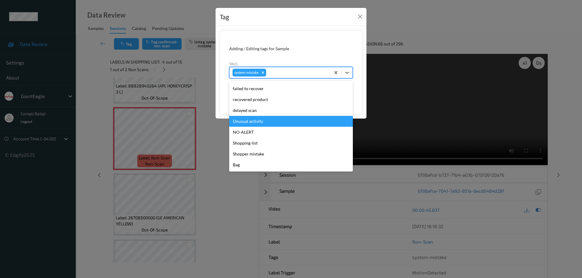
click at [258, 123] on div "Unusual activity" at bounding box center [291, 121] width 124 height 11
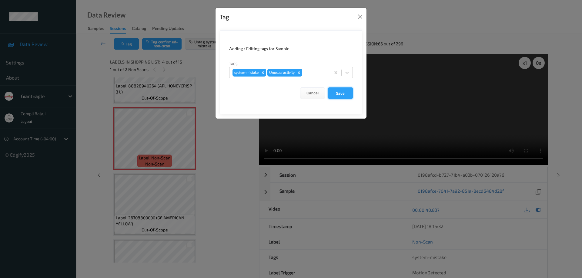
click at [344, 96] on button "Save" at bounding box center [340, 94] width 25 height 12
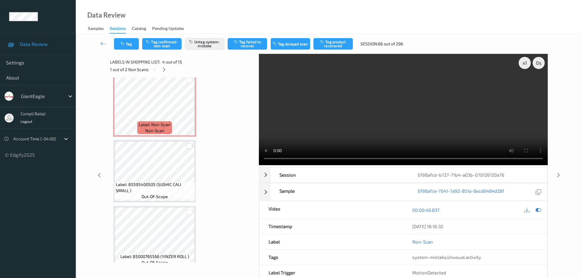
scroll to position [665, 0]
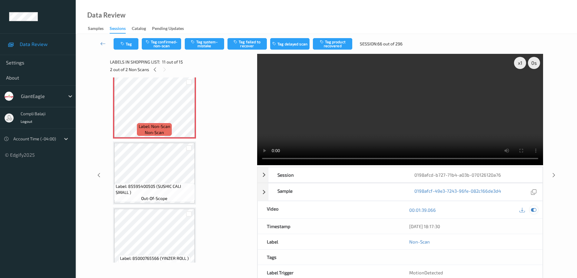
click at [535, 210] on icon at bounding box center [533, 210] width 5 height 5
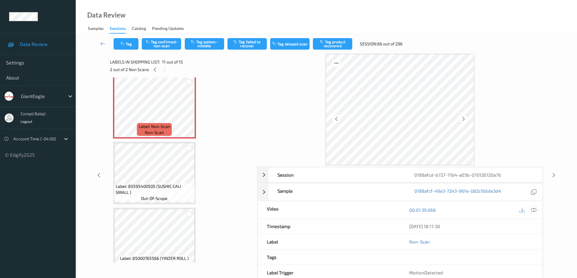
click at [535, 209] on icon at bounding box center [533, 210] width 5 height 5
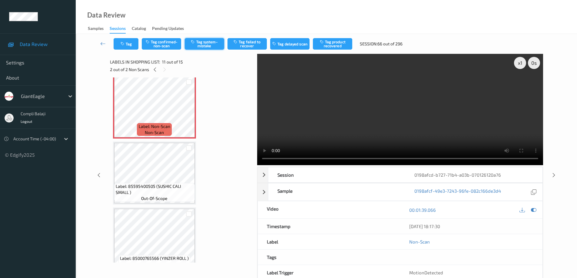
click at [213, 46] on button "Tag system-mistake" at bounding box center [204, 44] width 39 height 12
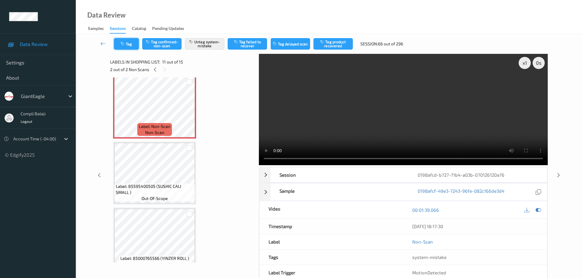
click at [126, 41] on button "Tag" at bounding box center [126, 44] width 25 height 12
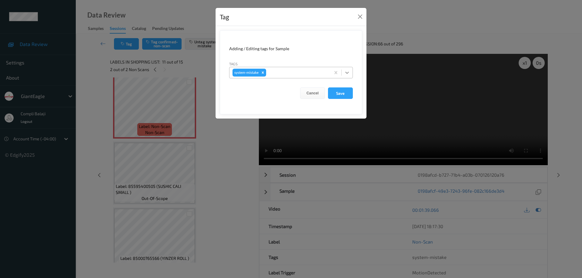
click at [347, 72] on icon at bounding box center [347, 73] width 6 height 6
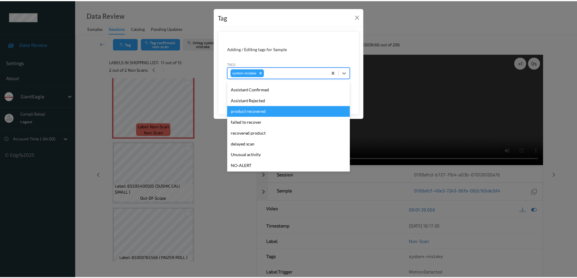
scroll to position [30, 0]
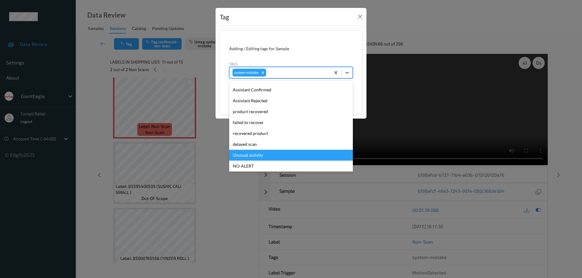
drag, startPoint x: 256, startPoint y: 156, endPoint x: 271, endPoint y: 154, distance: 14.7
click at [256, 156] on div "Unusual activity" at bounding box center [291, 155] width 124 height 11
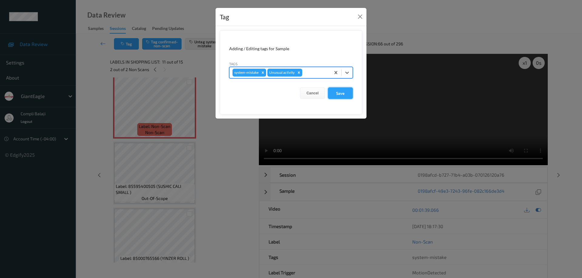
click at [344, 95] on button "Save" at bounding box center [340, 94] width 25 height 12
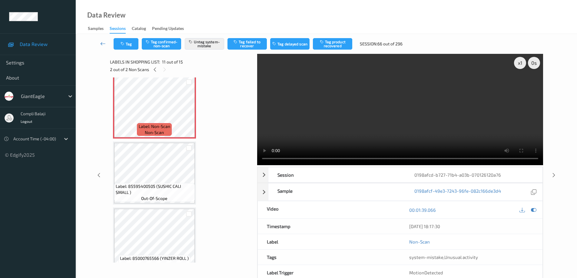
click at [102, 43] on icon at bounding box center [102, 44] width 5 height 6
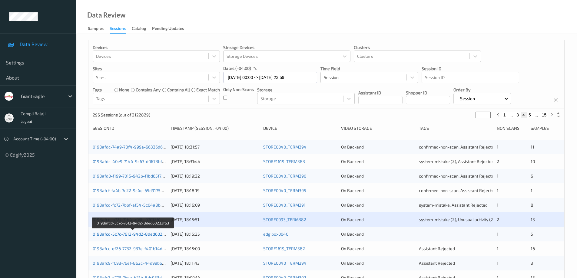
click at [147, 234] on link "0198afcd-5c7c-7613-94d2-8ded60232f63" at bounding box center [133, 234] width 81 height 5
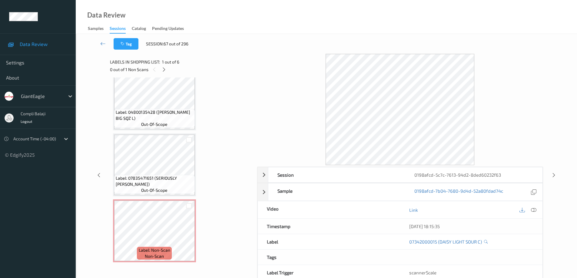
scroll to position [214, 0]
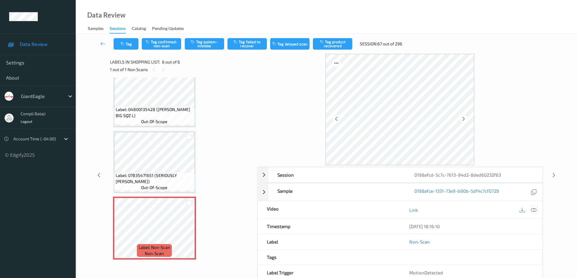
click at [535, 212] on icon at bounding box center [533, 210] width 5 height 5
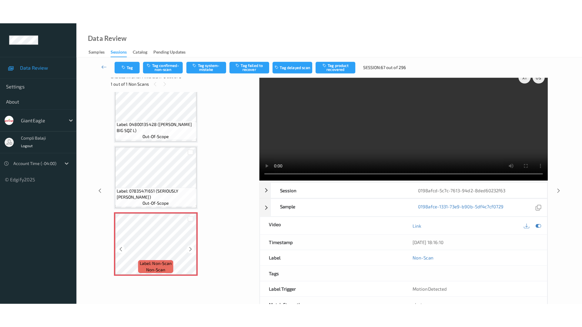
scroll to position [0, 0]
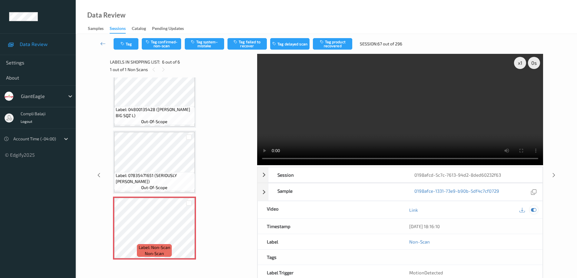
click at [533, 210] on icon at bounding box center [533, 210] width 5 height 5
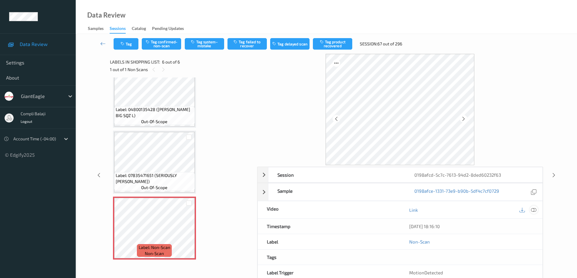
click at [532, 209] on icon at bounding box center [533, 210] width 5 height 5
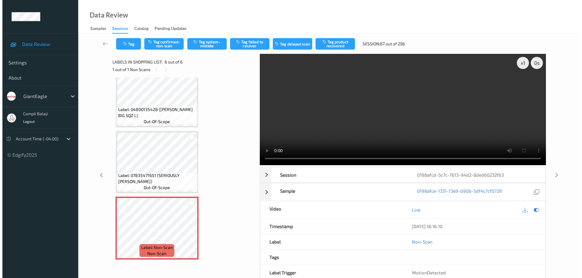
scroll to position [165, 0]
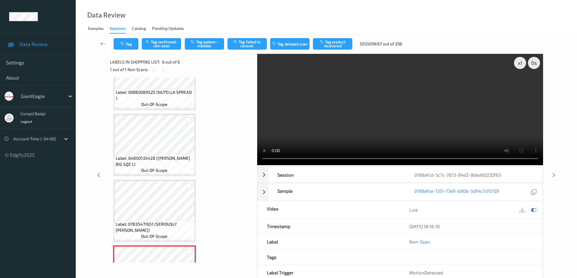
click at [534, 211] on icon at bounding box center [533, 210] width 5 height 5
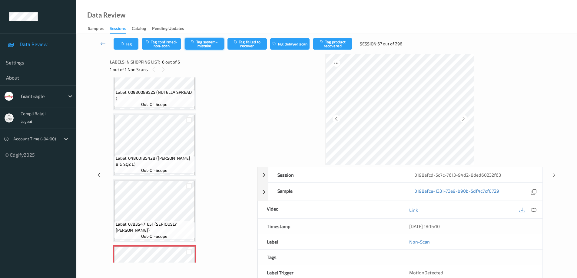
click at [208, 47] on button "Tag system-mistake" at bounding box center [204, 44] width 39 height 12
click at [127, 45] on button "Tag" at bounding box center [126, 44] width 25 height 12
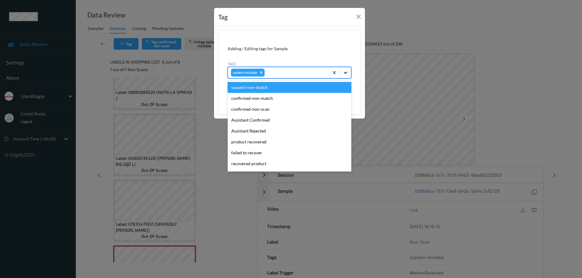
click at [347, 73] on icon at bounding box center [345, 73] width 6 height 6
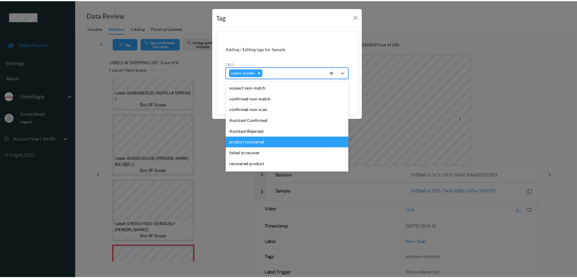
scroll to position [30, 0]
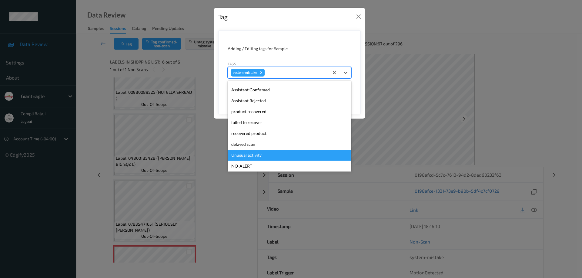
click at [260, 154] on div "Unusual activity" at bounding box center [290, 155] width 124 height 11
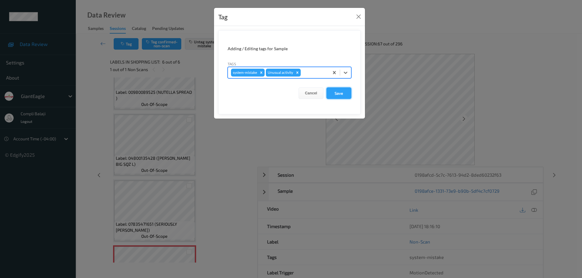
click at [343, 92] on button "Save" at bounding box center [338, 94] width 25 height 12
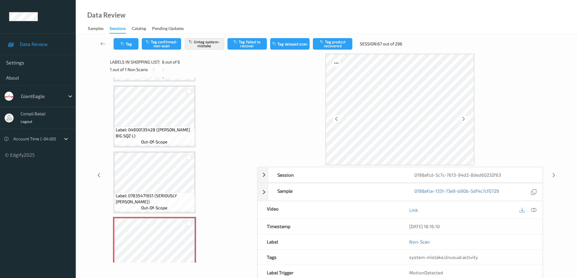
scroll to position [184, 0]
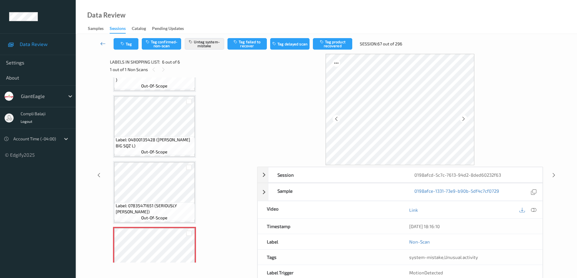
click at [102, 44] on icon at bounding box center [102, 44] width 5 height 6
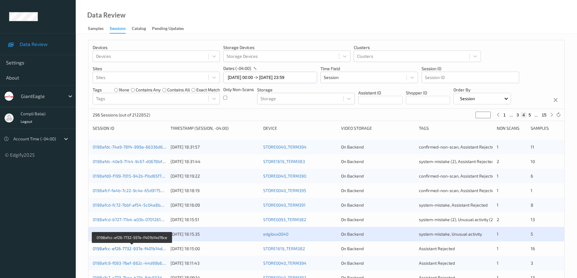
click at [146, 251] on link "0198afcc-ef26-7732-937e-f401b14d76ce" at bounding box center [132, 248] width 79 height 5
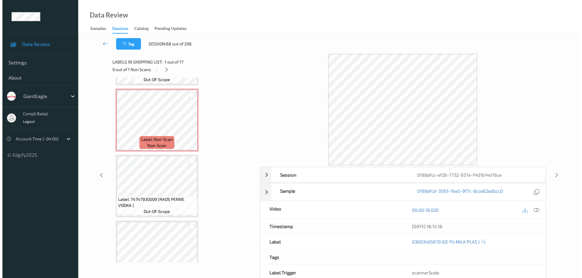
scroll to position [278, 0]
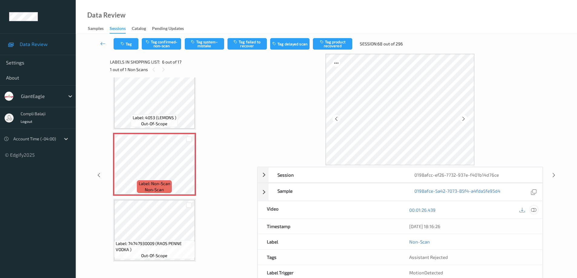
click at [534, 209] on icon at bounding box center [533, 210] width 5 height 5
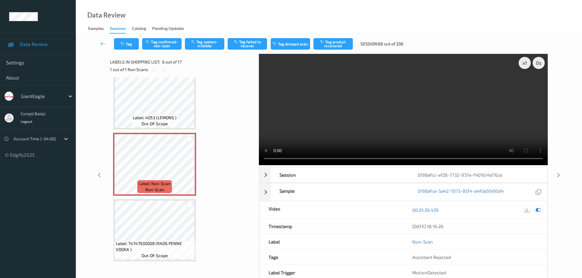
click at [539, 208] on icon at bounding box center [537, 210] width 5 height 5
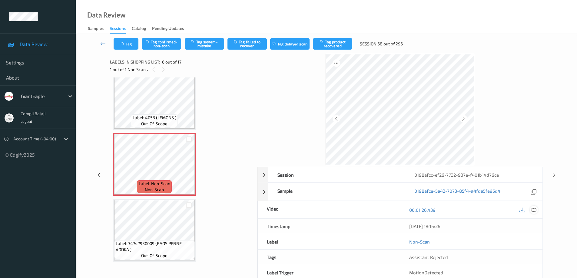
click at [539, 145] on div at bounding box center [400, 110] width 286 height 112
click at [533, 211] on icon at bounding box center [533, 210] width 5 height 5
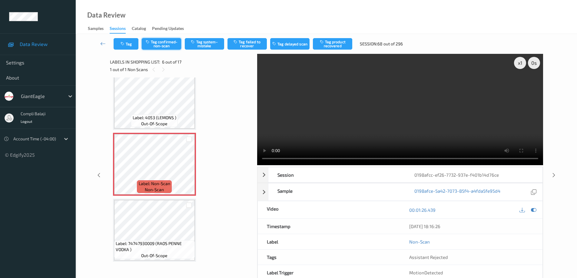
click at [172, 44] on button "Tag confirmed-non-scan" at bounding box center [161, 44] width 39 height 12
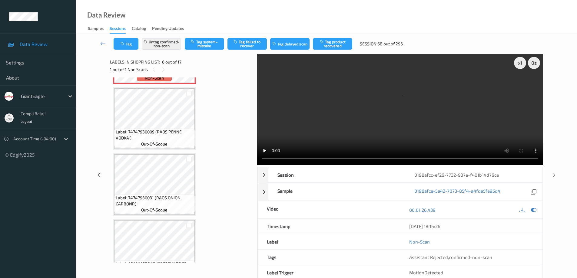
scroll to position [369, 0]
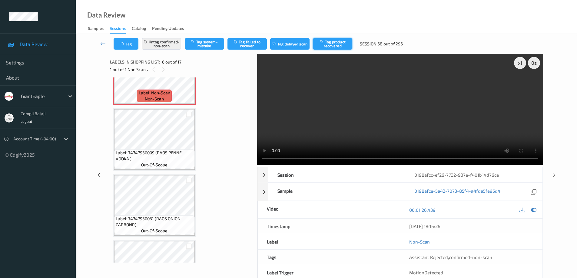
click at [339, 45] on button "Tag product recovered" at bounding box center [332, 44] width 39 height 12
